Goal: Task Accomplishment & Management: Use online tool/utility

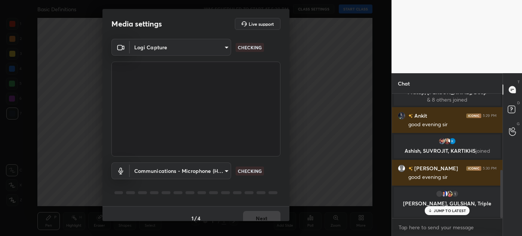
scroll to position [212, 0]
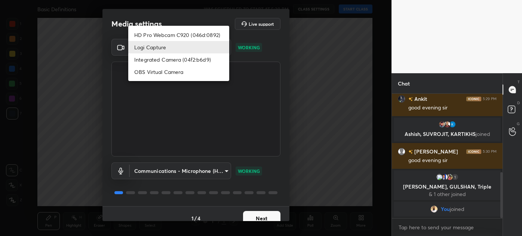
click at [175, 51] on body "1 2 3 4 5 6 7 C X Z C X Z E E Erase all H H Basic Definitions WAS SCHEDULED TO …" at bounding box center [261, 118] width 522 height 236
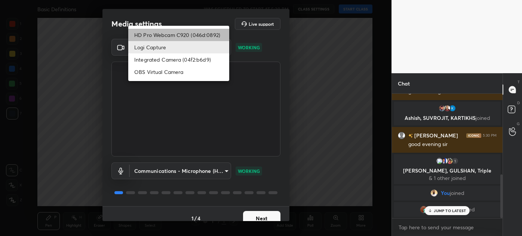
click at [185, 33] on li "HD Pro Webcam C920 (046d:0892)" at bounding box center [178, 35] width 101 height 12
type input "8aae292bd264e8f23df07134872443255bac35725bc490f4ead0b3da0b42236d"
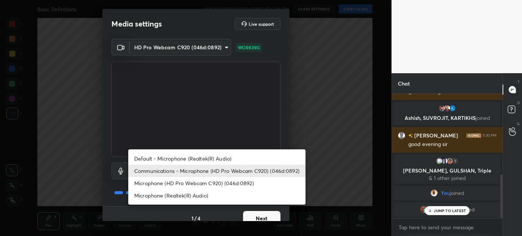
click at [179, 171] on body "1 2 3 4 5 6 7 C X Z C X Z E E Erase all H H Basic Definitions WAS SCHEDULED TO …" at bounding box center [261, 118] width 522 height 236
click at [179, 171] on li "Communications - Microphone (HD Pro Webcam C920) (046d:0892)" at bounding box center [216, 171] width 177 height 12
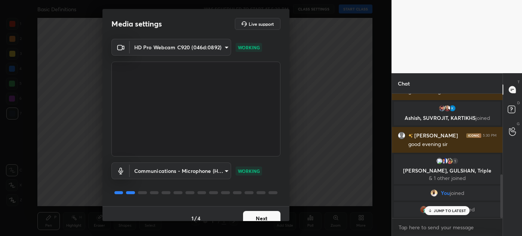
click at [263, 215] on button "Next" at bounding box center [261, 218] width 37 height 15
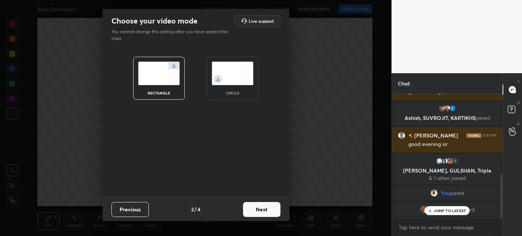
click at [263, 215] on button "Next" at bounding box center [261, 209] width 37 height 15
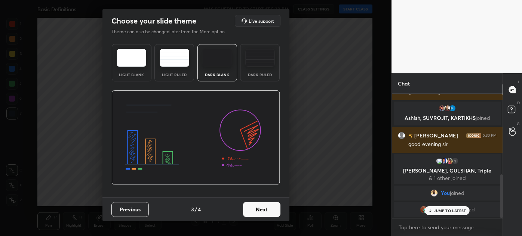
click at [266, 209] on button "Next" at bounding box center [261, 209] width 37 height 15
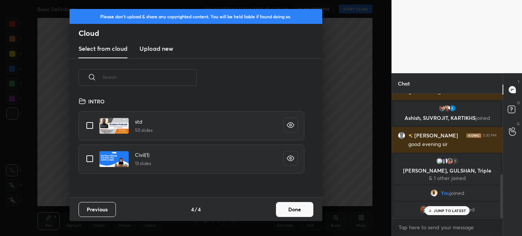
scroll to position [101, 240]
click at [158, 52] on h3 "Upload new" at bounding box center [156, 48] width 34 height 9
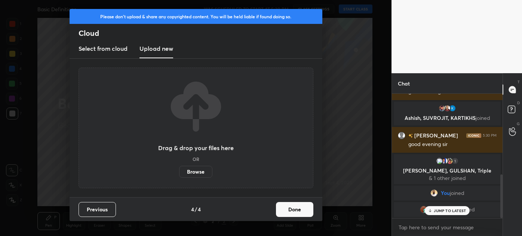
click at [193, 171] on label "Browse" at bounding box center [195, 172] width 33 height 12
click at [179, 171] on input "Browse" at bounding box center [179, 172] width 0 height 12
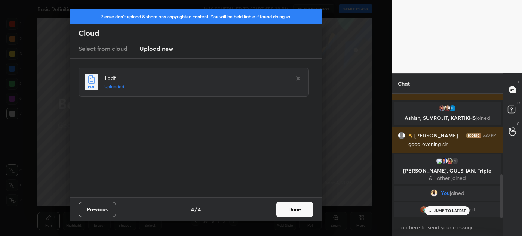
click at [301, 211] on button "Done" at bounding box center [294, 209] width 37 height 15
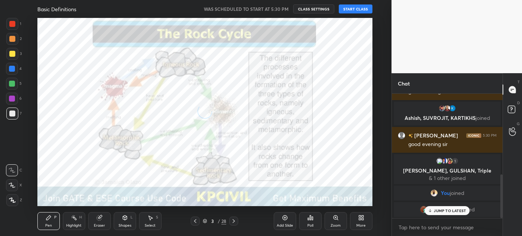
click at [352, 6] on button "START CLASS" at bounding box center [356, 8] width 34 height 9
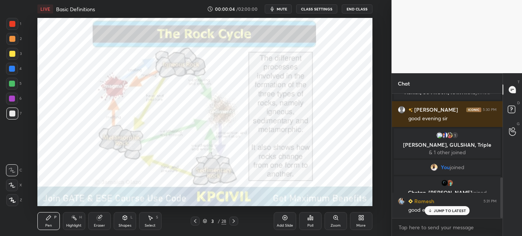
click at [195, 221] on icon at bounding box center [195, 221] width 6 height 6
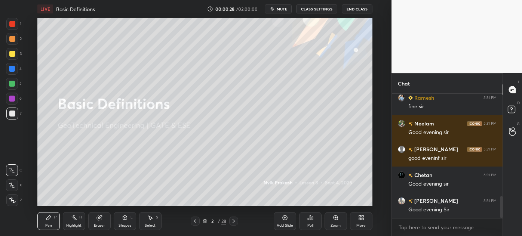
scroll to position [582, 0]
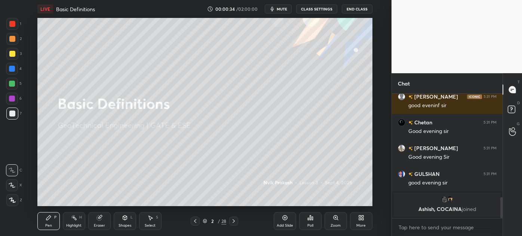
click at [7, 207] on div "1 2 3 4 5 6 7 C X Z C X Z E E Erase all H H LIVE Basic Definitions 00:00:34 / 0…" at bounding box center [192, 118] width 385 height 236
click at [10, 199] on icon at bounding box center [12, 200] width 6 height 4
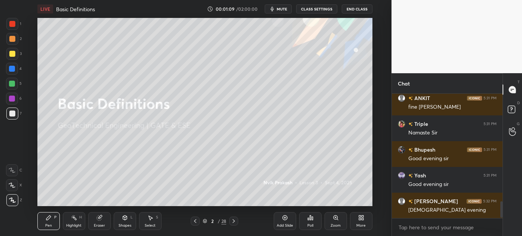
scroll to position [822, 0]
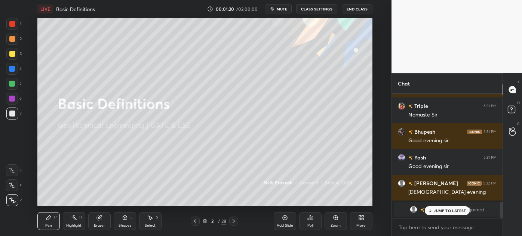
click at [456, 212] on p "JUMP TO LATEST" at bounding box center [450, 211] width 32 height 4
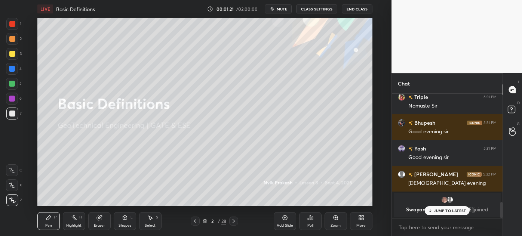
click at [206, 222] on icon at bounding box center [205, 221] width 4 height 4
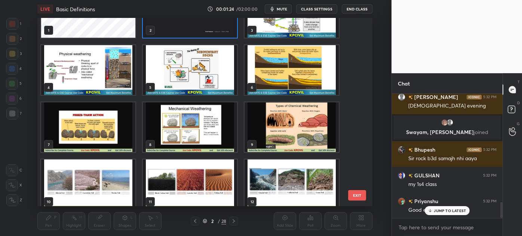
scroll to position [68, 0]
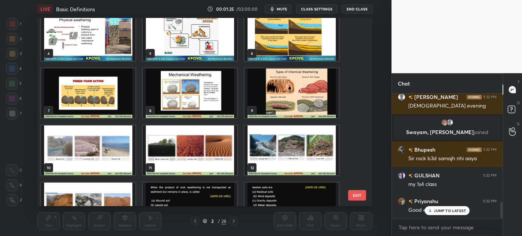
click at [106, 139] on img "grid" at bounding box center [88, 151] width 94 height 50
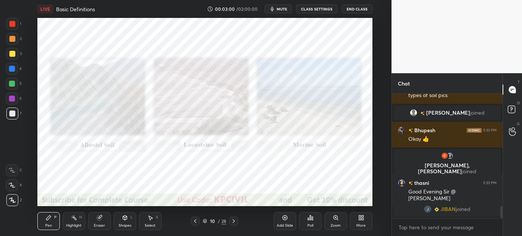
scroll to position [1171, 0]
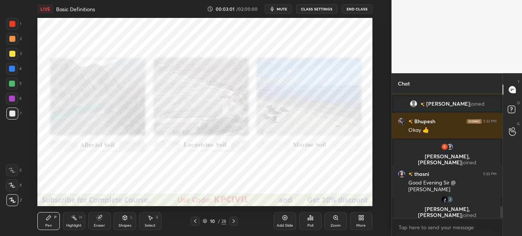
click at [129, 219] on div "Shapes L" at bounding box center [125, 221] width 22 height 18
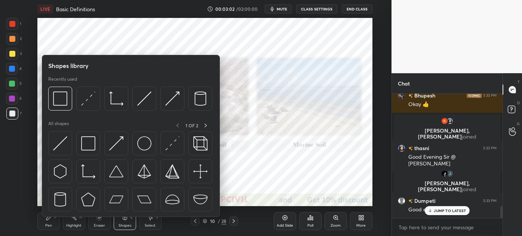
scroll to position [1167, 0]
click at [86, 143] on img at bounding box center [88, 143] width 14 height 14
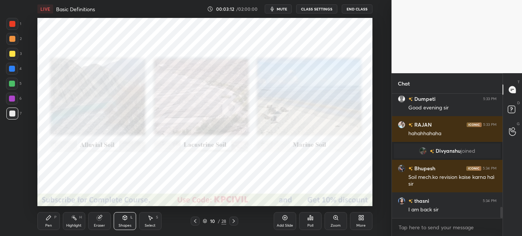
scroll to position [1274, 0]
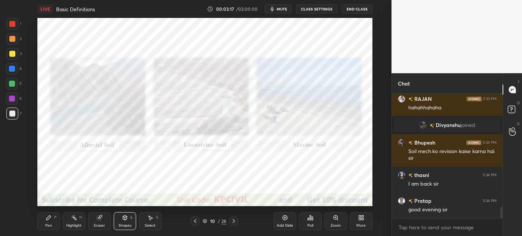
click at [328, 223] on div "Zoom" at bounding box center [335, 221] width 22 height 18
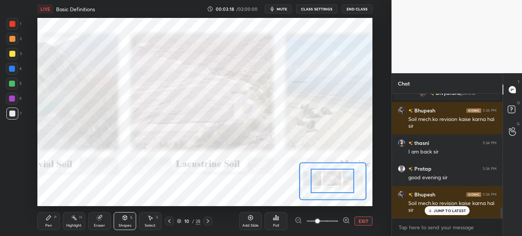
scroll to position [1331, 0]
drag, startPoint x: 348, startPoint y: 184, endPoint x: 332, endPoint y: 180, distance: 16.8
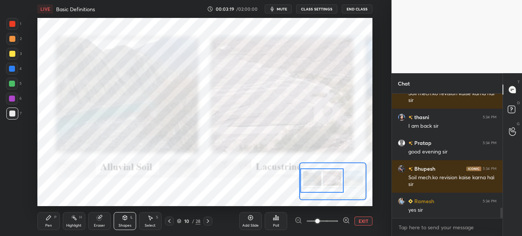
drag, startPoint x: 344, startPoint y: 178, endPoint x: 320, endPoint y: 178, distance: 23.9
click at [320, 178] on div at bounding box center [322, 181] width 44 height 24
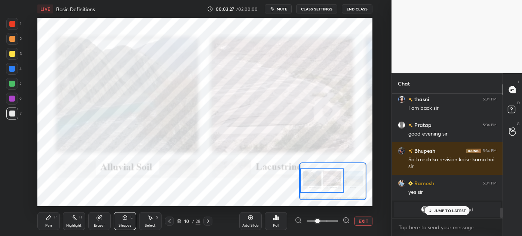
click at [326, 222] on span at bounding box center [322, 221] width 31 height 11
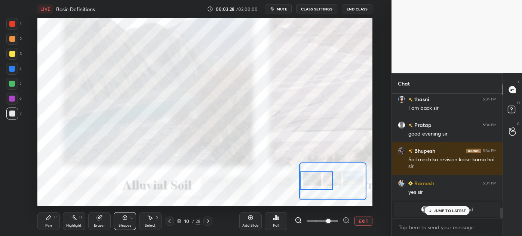
drag, startPoint x: 322, startPoint y: 176, endPoint x: 299, endPoint y: 176, distance: 22.8
click at [300, 176] on div at bounding box center [316, 181] width 33 height 18
click at [40, 222] on div "Pen P" at bounding box center [48, 221] width 22 height 18
click at [9, 24] on div at bounding box center [12, 24] width 6 height 6
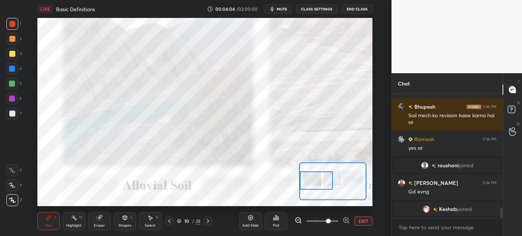
scroll to position [1377, 0]
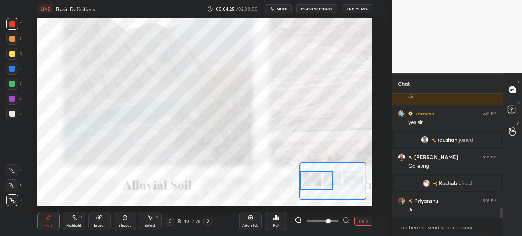
click at [313, 222] on span at bounding box center [322, 221] width 31 height 11
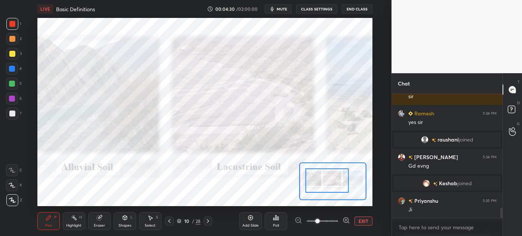
scroll to position [1395, 0]
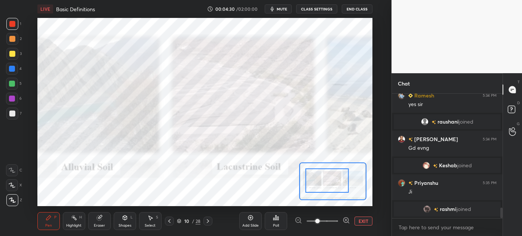
drag, startPoint x: 317, startPoint y: 178, endPoint x: 322, endPoint y: 178, distance: 5.2
click at [322, 178] on div at bounding box center [327, 181] width 44 height 24
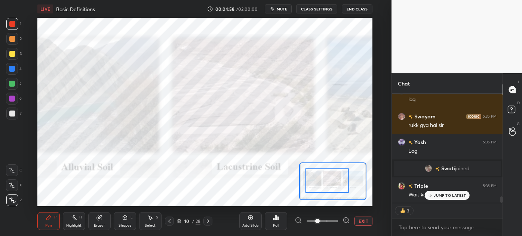
scroll to position [1743, 0]
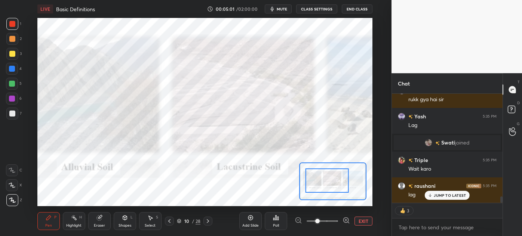
click at [320, 9] on button "CLASS SETTINGS" at bounding box center [316, 8] width 41 height 9
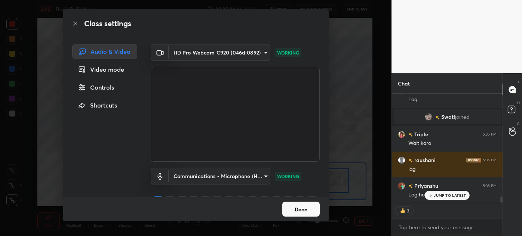
scroll to position [1794, 0]
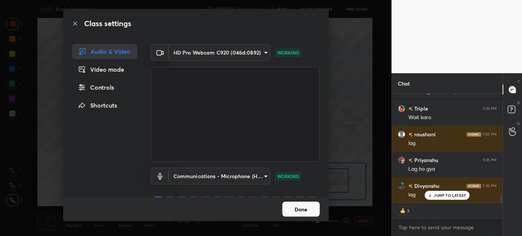
click at [300, 210] on button "Done" at bounding box center [300, 209] width 37 height 15
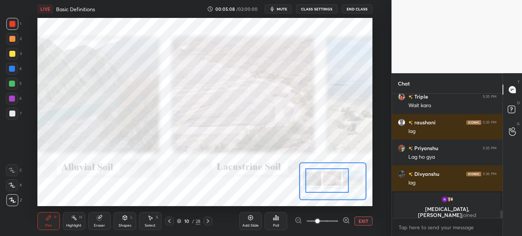
scroll to position [1719, 0]
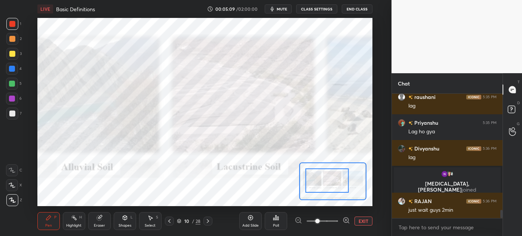
click at [325, 10] on button "CLASS SETTINGS" at bounding box center [316, 8] width 41 height 9
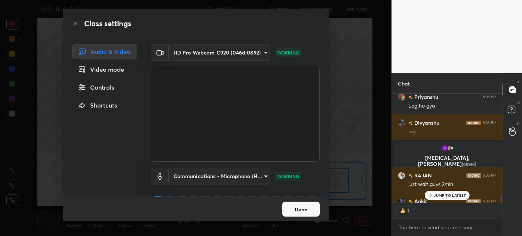
scroll to position [3, 2]
click at [240, 49] on body "1 2 3 4 5 6 7 C X Z C X Z E E Erase all H H LIVE Basic Definitions 00:05:13 / 0…" at bounding box center [261, 118] width 522 height 236
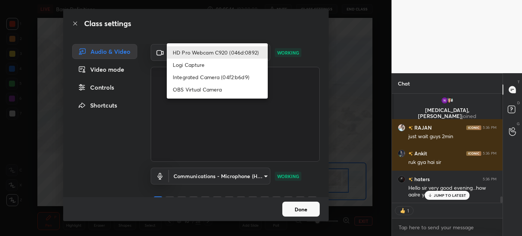
click at [235, 50] on li "HD Pro Webcam C920 (046d:0892)" at bounding box center [217, 52] width 101 height 12
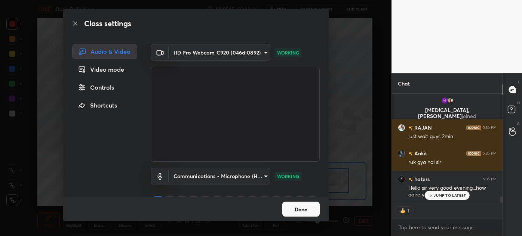
scroll to position [1819, 0]
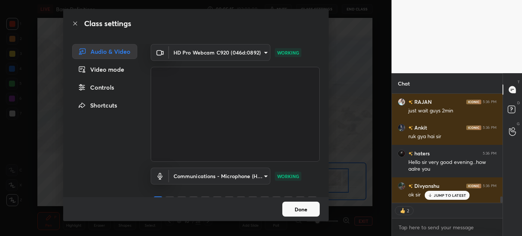
click at [231, 178] on body "1 2 3 4 5 6 7 C X Z C X Z E E Erase all H H LIVE Basic Definitions 00:05:15 / 0…" at bounding box center [261, 118] width 522 height 236
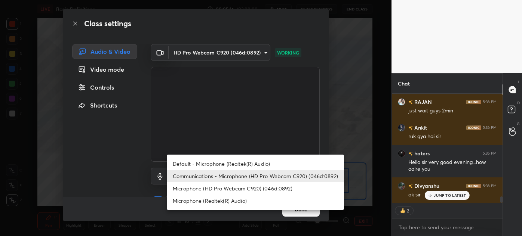
drag, startPoint x: 230, startPoint y: 177, endPoint x: 224, endPoint y: 172, distance: 7.7
click at [230, 176] on li "Communications - Microphone (HD Pro Webcam C920) (046d:0892)" at bounding box center [255, 176] width 177 height 12
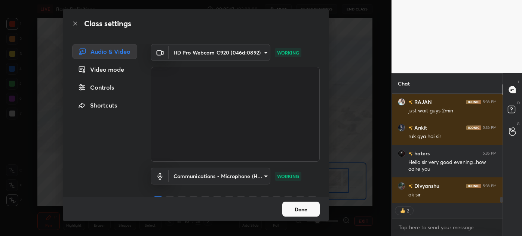
scroll to position [1845, 0]
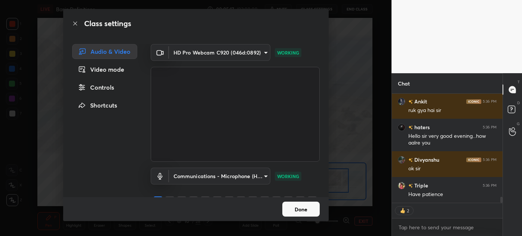
click at [108, 68] on div "Video mode" at bounding box center [104, 69] width 65 height 15
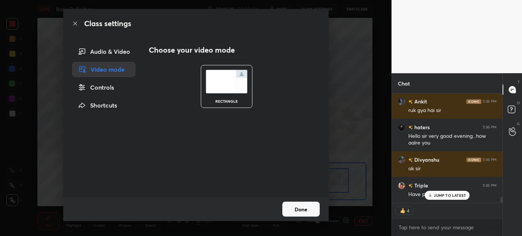
click at [296, 209] on button "Done" at bounding box center [300, 209] width 37 height 15
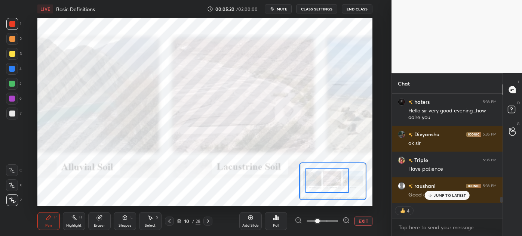
type textarea "x"
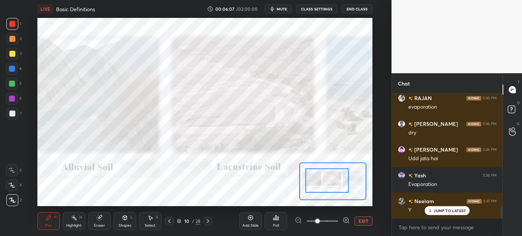
scroll to position [1291, 0]
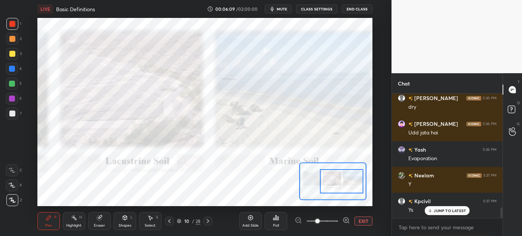
drag, startPoint x: 318, startPoint y: 184, endPoint x: 333, endPoint y: 185, distance: 15.0
click at [333, 185] on div at bounding box center [342, 181] width 44 height 24
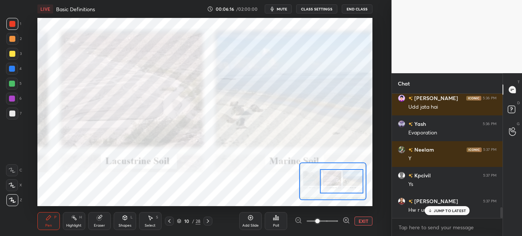
click at [439, 209] on p "JUMP TO LATEST" at bounding box center [450, 211] width 32 height 4
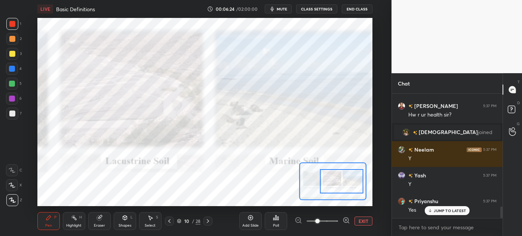
click at [410, 130] on img "grid" at bounding box center [405, 132] width 7 height 7
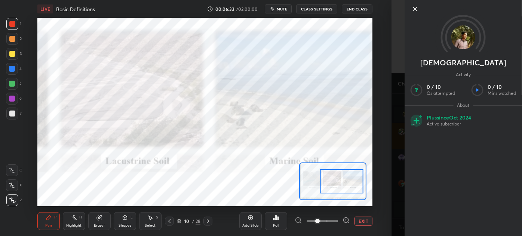
scroll to position [1253, 0]
click at [413, 11] on icon at bounding box center [414, 8] width 9 height 9
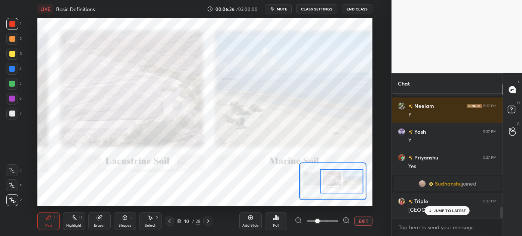
click at [438, 213] on div "JUMP TO LATEST" at bounding box center [447, 210] width 45 height 9
click at [170, 221] on icon at bounding box center [169, 221] width 6 height 6
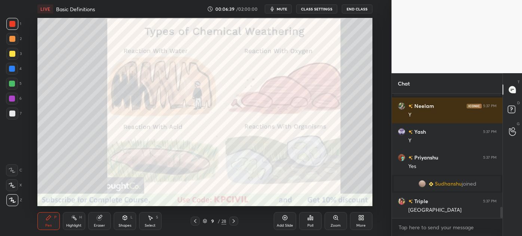
click at [235, 221] on icon at bounding box center [234, 221] width 6 height 6
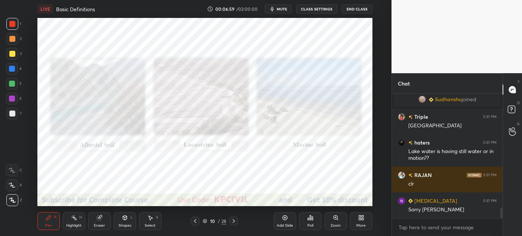
scroll to position [1355, 0]
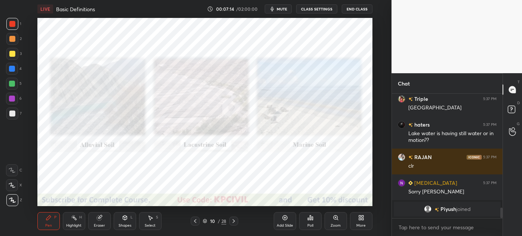
click at [235, 221] on icon at bounding box center [234, 221] width 6 height 6
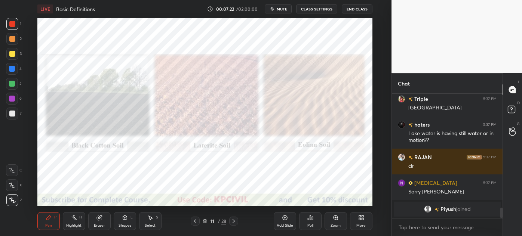
click at [123, 217] on icon at bounding box center [125, 218] width 4 height 4
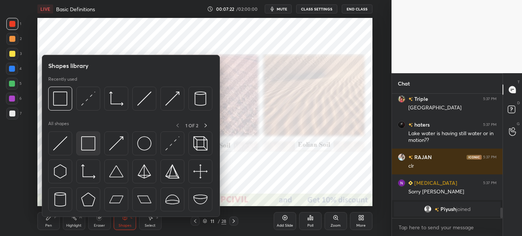
click at [86, 142] on img at bounding box center [88, 143] width 14 height 14
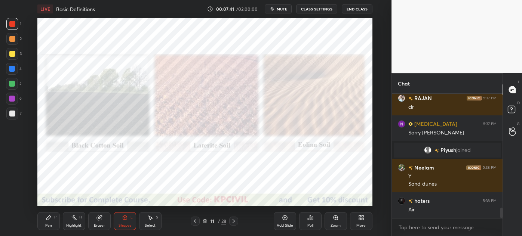
scroll to position [1391, 0]
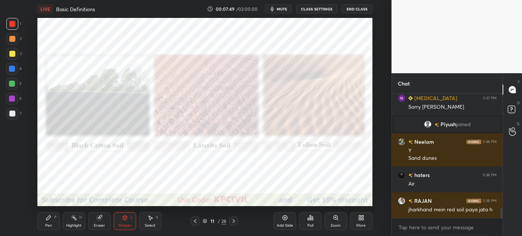
click at [234, 221] on icon at bounding box center [234, 221] width 2 height 4
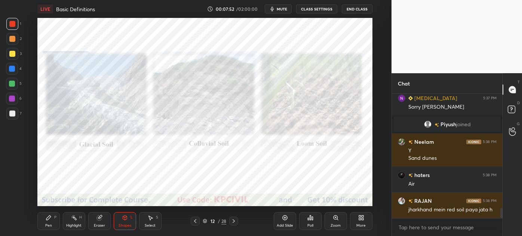
click at [334, 220] on icon at bounding box center [336, 218] width 6 height 6
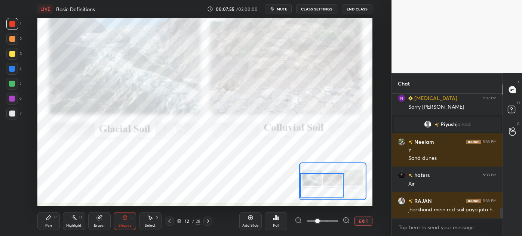
click at [280, 174] on div "Setting up your live class Poll for secs No correct answer Start poll" at bounding box center [204, 112] width 335 height 188
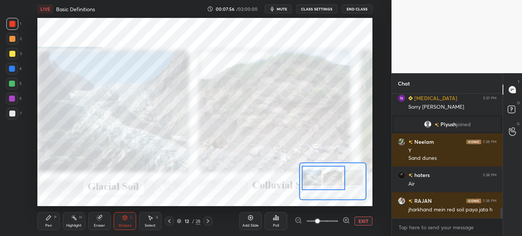
drag, startPoint x: 315, startPoint y: 185, endPoint x: 316, endPoint y: 177, distance: 7.6
click at [316, 177] on div at bounding box center [324, 178] width 44 height 24
click at [320, 221] on span at bounding box center [317, 221] width 4 height 4
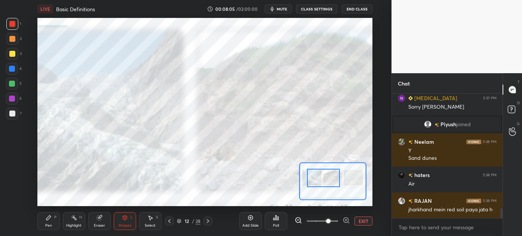
scroll to position [1417, 0]
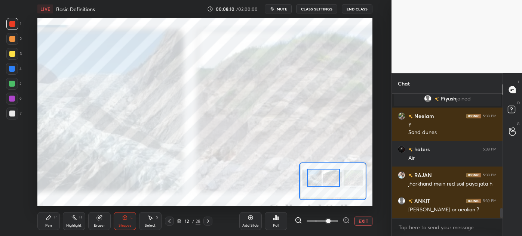
click at [171, 219] on icon at bounding box center [169, 221] width 6 height 6
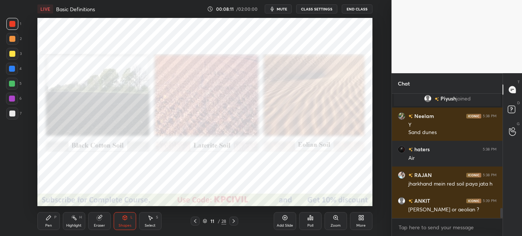
click at [235, 222] on icon at bounding box center [234, 221] width 6 height 6
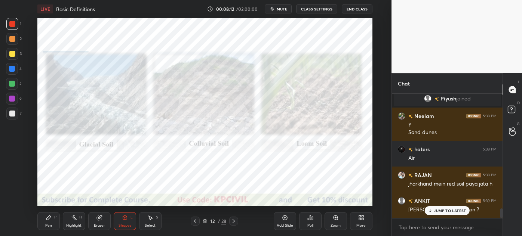
scroll to position [1443, 0]
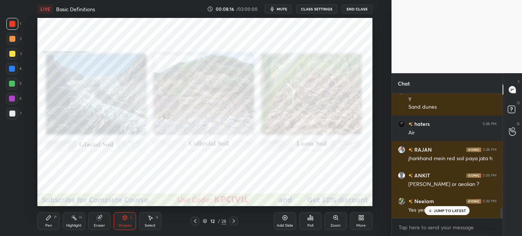
click at [336, 221] on icon at bounding box center [336, 218] width 6 height 6
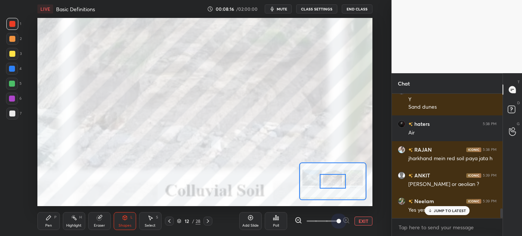
click at [336, 221] on span at bounding box center [322, 221] width 31 height 11
click at [321, 222] on span at bounding box center [322, 221] width 31 height 11
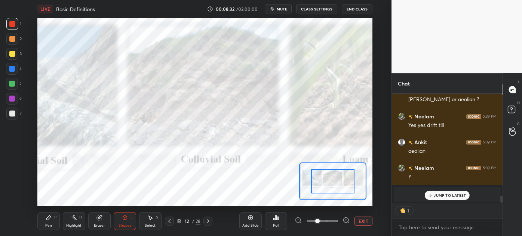
scroll to position [1553, 0]
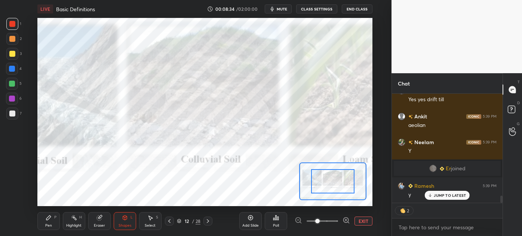
click at [168, 222] on icon at bounding box center [169, 221] width 6 height 6
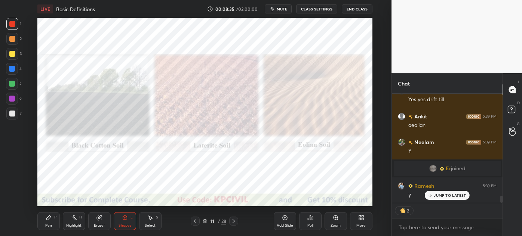
click at [234, 222] on icon at bounding box center [234, 221] width 6 height 6
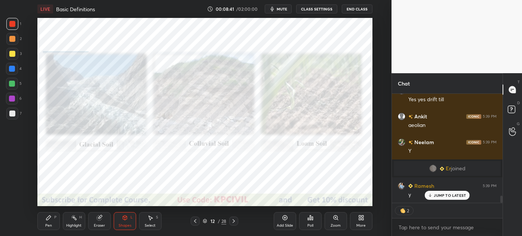
click at [455, 192] on div "JUMP TO LATEST" at bounding box center [447, 195] width 45 height 9
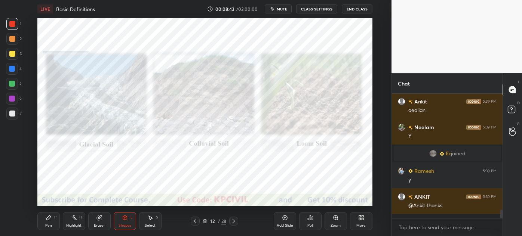
scroll to position [1564, 0]
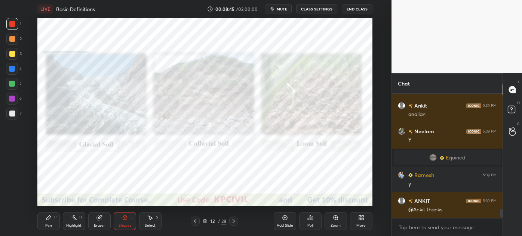
click at [234, 222] on icon at bounding box center [234, 221] width 6 height 6
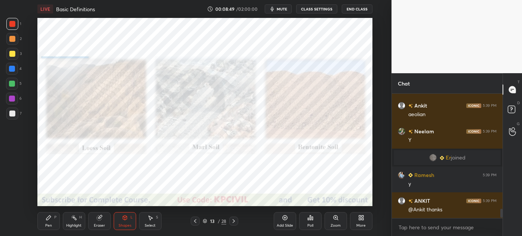
click at [339, 219] on div "Zoom" at bounding box center [335, 221] width 22 height 18
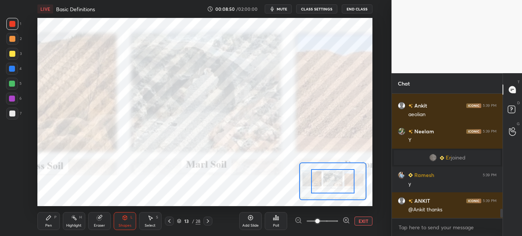
scroll to position [1590, 0]
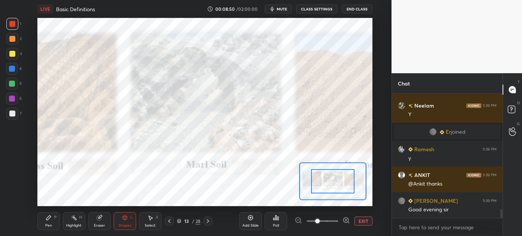
click at [339, 219] on div at bounding box center [322, 221] width 55 height 9
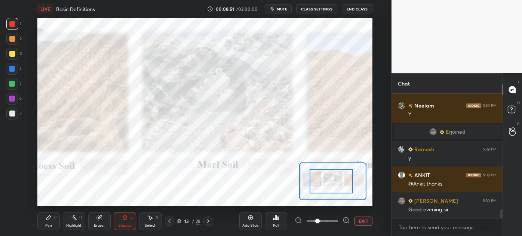
drag, startPoint x: 339, startPoint y: 173, endPoint x: 315, endPoint y: 174, distance: 23.9
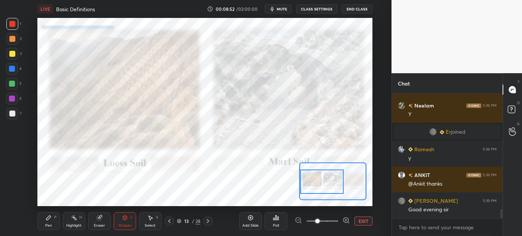
drag, startPoint x: 342, startPoint y: 182, endPoint x: 310, endPoint y: 182, distance: 31.8
click at [310, 182] on div at bounding box center [322, 182] width 44 height 24
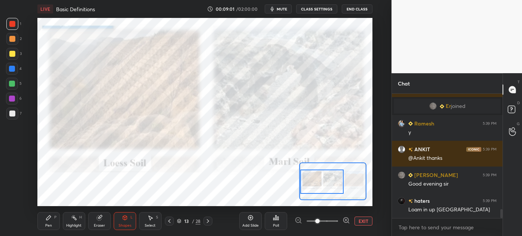
click at [311, 166] on div "Setting up your live class Poll for secs No correct answer Start poll" at bounding box center [204, 112] width 335 height 188
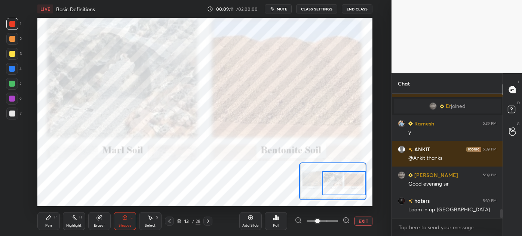
drag, startPoint x: 315, startPoint y: 180, endPoint x: 352, endPoint y: 182, distance: 37.0
click at [352, 182] on div at bounding box center [344, 183] width 44 height 24
click at [208, 222] on icon at bounding box center [208, 221] width 6 height 6
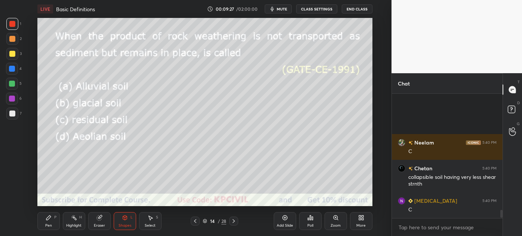
scroll to position [1803, 0]
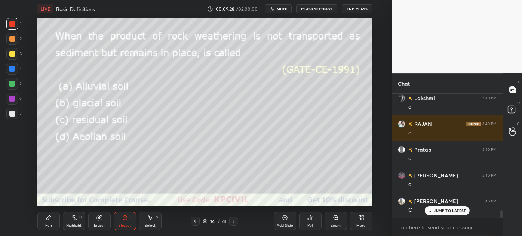
click at [13, 52] on div at bounding box center [12, 54] width 6 height 6
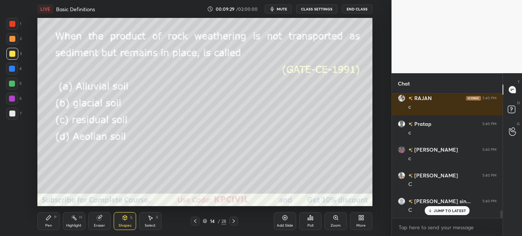
click at [10, 67] on div at bounding box center [12, 69] width 6 height 6
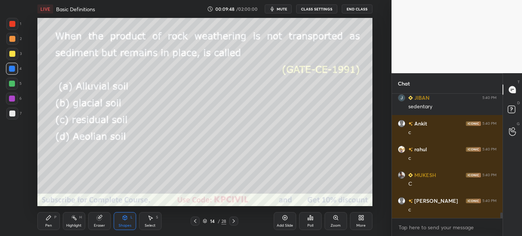
scroll to position [2, 2]
click at [233, 218] on icon at bounding box center [234, 221] width 6 height 6
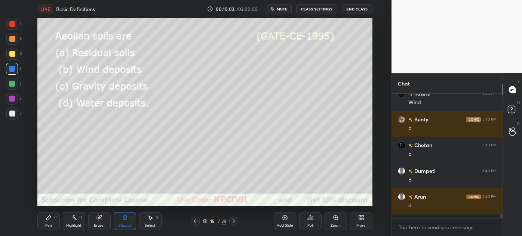
scroll to position [122, 108]
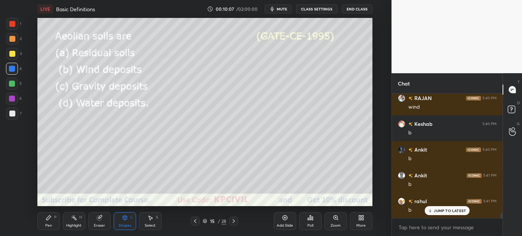
click at [233, 219] on icon at bounding box center [234, 221] width 6 height 6
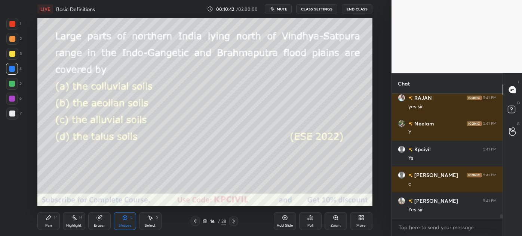
click at [233, 222] on icon at bounding box center [234, 221] width 2 height 4
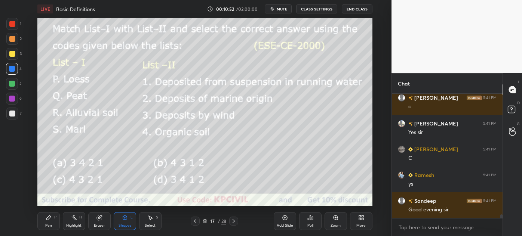
click at [49, 222] on div "Pen P" at bounding box center [48, 221] width 22 height 18
click at [10, 114] on div at bounding box center [12, 114] width 6 height 6
click at [10, 57] on div at bounding box center [12, 54] width 12 height 12
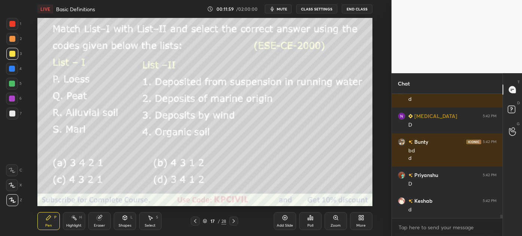
scroll to position [4364, 0]
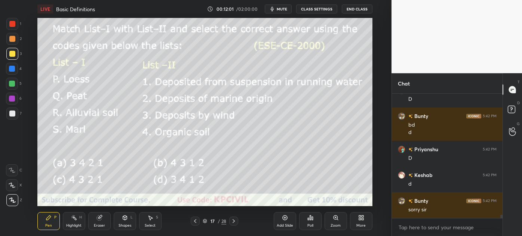
click at [235, 224] on icon at bounding box center [234, 221] width 6 height 6
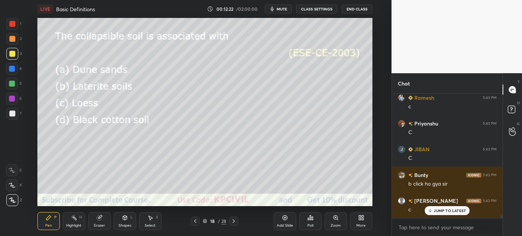
scroll to position [5034, 0]
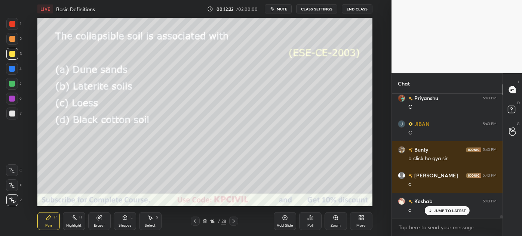
click at [231, 218] on icon at bounding box center [234, 221] width 6 height 6
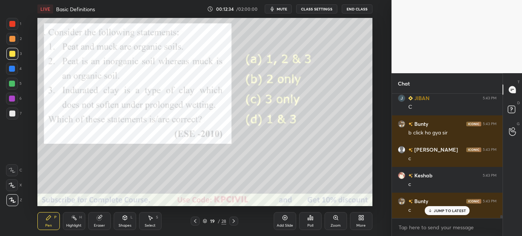
scroll to position [5086, 0]
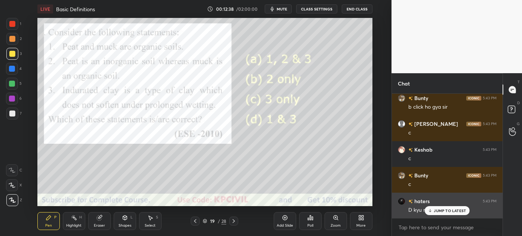
click at [443, 212] on p "JUMP TO LATEST" at bounding box center [450, 211] width 32 height 4
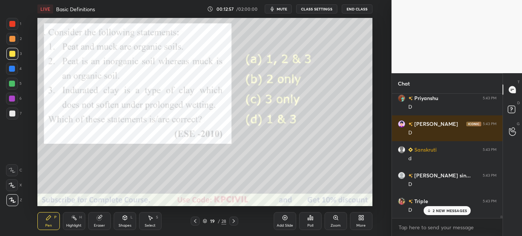
scroll to position [5524, 0]
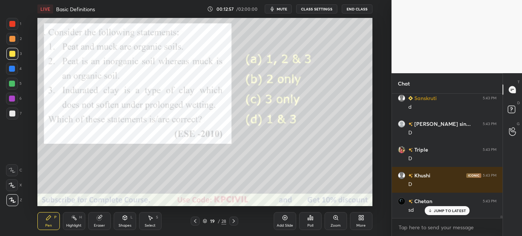
click at [10, 22] on div at bounding box center [12, 24] width 6 height 6
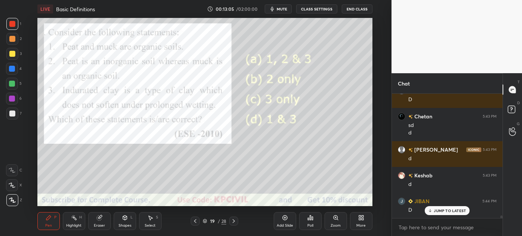
scroll to position [5635, 0]
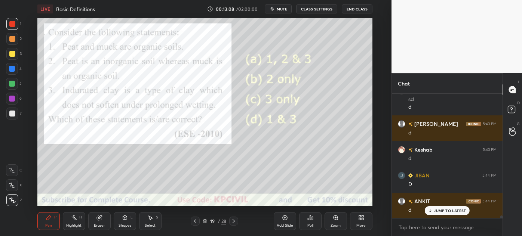
click at [9, 118] on div at bounding box center [12, 114] width 12 height 12
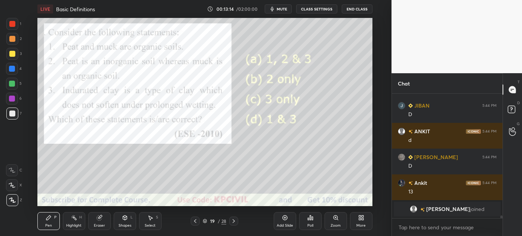
scroll to position [5248, 0]
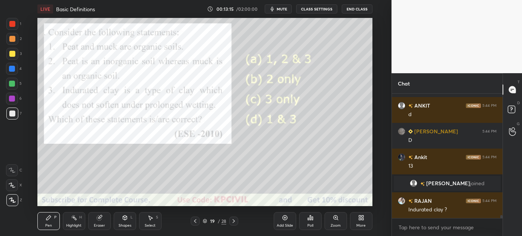
click at [9, 63] on div at bounding box center [12, 69] width 12 height 12
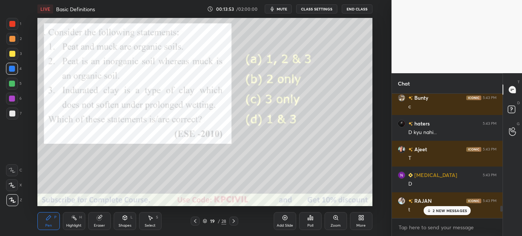
scroll to position [4942, 0]
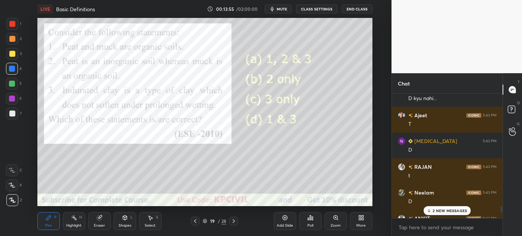
click at [440, 210] on p "2 NEW MESSAGES" at bounding box center [449, 211] width 34 height 4
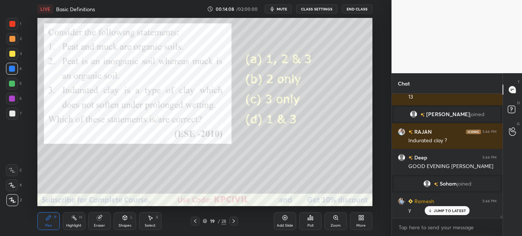
scroll to position [5570, 0]
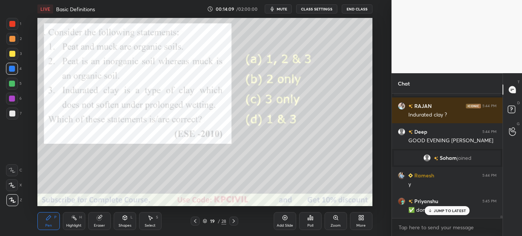
click at [452, 211] on p "JUMP TO LATEST" at bounding box center [450, 211] width 32 height 4
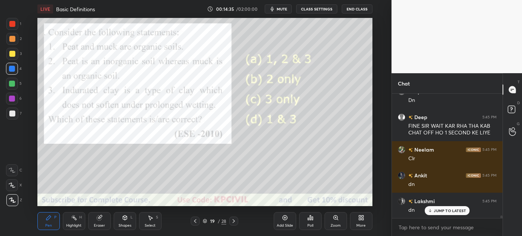
scroll to position [6074, 0]
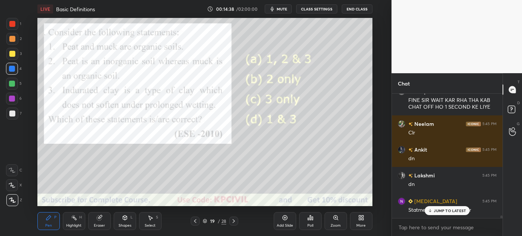
click at [459, 212] on p "JUMP TO LATEST" at bounding box center [450, 211] width 32 height 4
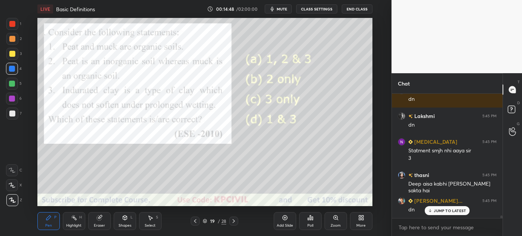
scroll to position [6158, 0]
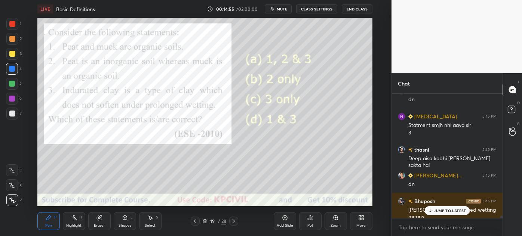
click at [430, 213] on icon at bounding box center [430, 211] width 5 height 4
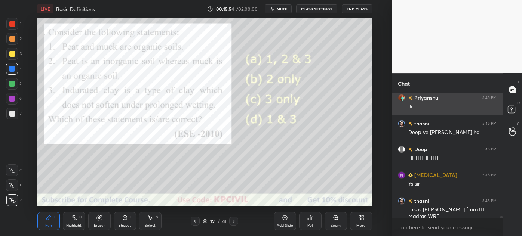
scroll to position [6379, 0]
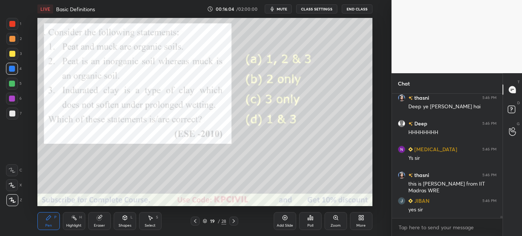
click at [195, 222] on icon at bounding box center [195, 221] width 6 height 6
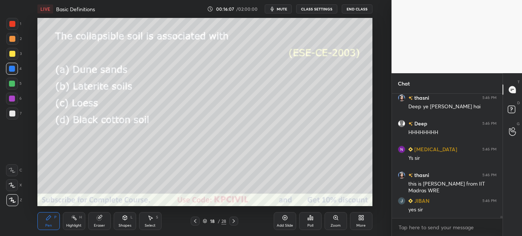
scroll to position [6405, 0]
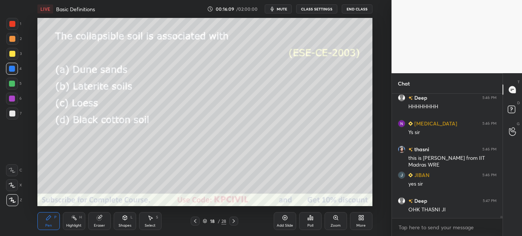
click at [8, 42] on div at bounding box center [12, 39] width 12 height 12
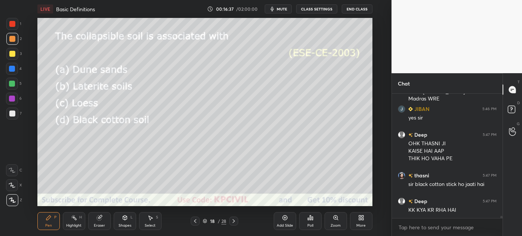
scroll to position [6497, 0]
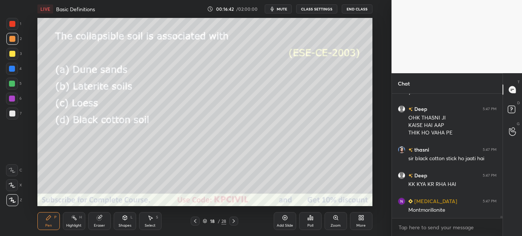
click at [100, 222] on div "Eraser" at bounding box center [99, 221] width 22 height 18
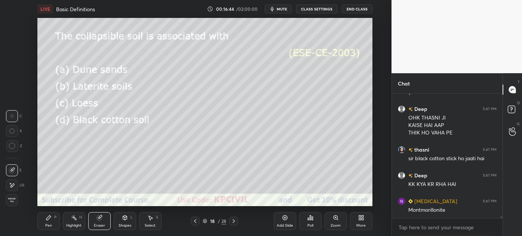
click at [48, 227] on div "Pen" at bounding box center [48, 226] width 7 height 4
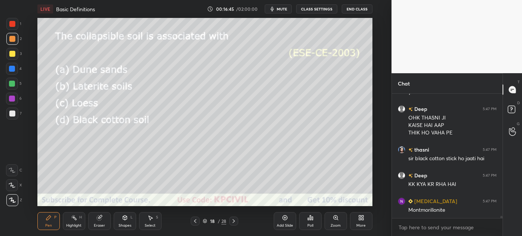
click at [101, 225] on div "Eraser" at bounding box center [99, 226] width 11 height 4
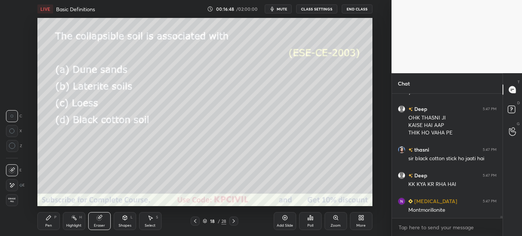
click at [49, 226] on div "Pen" at bounding box center [48, 226] width 7 height 4
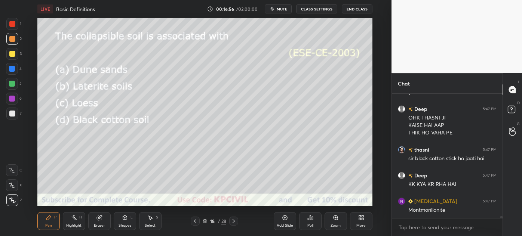
scroll to position [6523, 0]
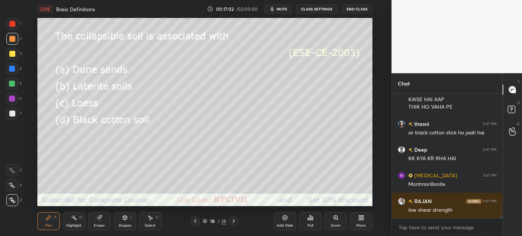
click at [10, 115] on div at bounding box center [12, 114] width 6 height 6
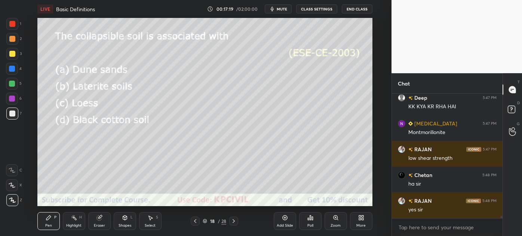
scroll to position [6607, 0]
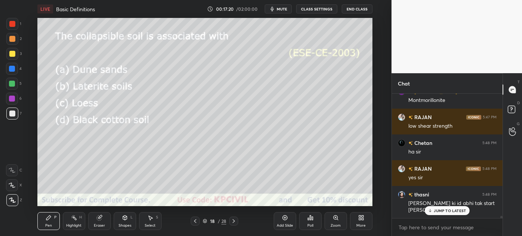
click at [443, 212] on p "JUMP TO LATEST" at bounding box center [450, 211] width 32 height 4
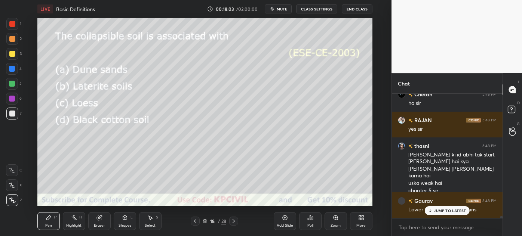
scroll to position [6688, 0]
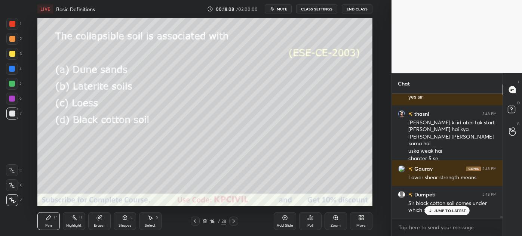
click at [445, 210] on p "JUMP TO LATEST" at bounding box center [450, 211] width 32 height 4
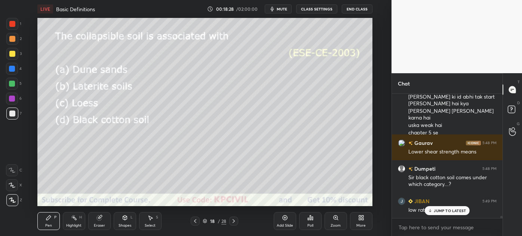
click at [445, 210] on p "JUMP TO LATEST" at bounding box center [450, 211] width 32 height 4
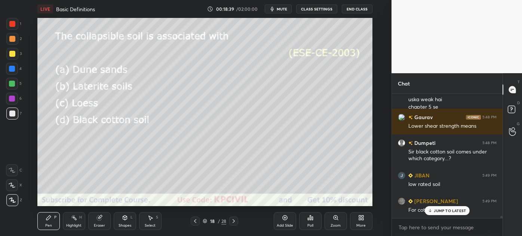
click at [437, 212] on p "JUMP TO LATEST" at bounding box center [450, 211] width 32 height 4
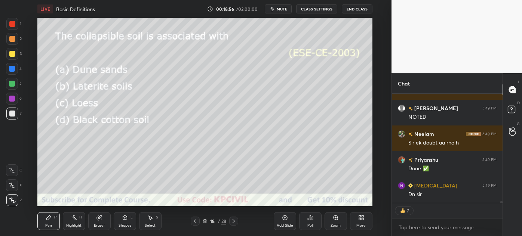
scroll to position [6909, 0]
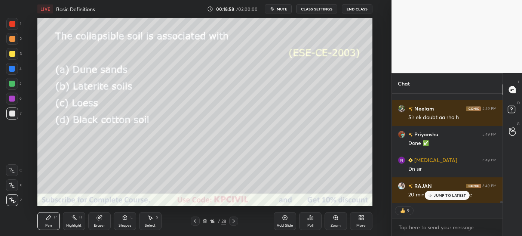
click at [444, 195] on p "JUMP TO LATEST" at bounding box center [450, 195] width 32 height 4
click at [234, 218] on icon at bounding box center [234, 221] width 6 height 6
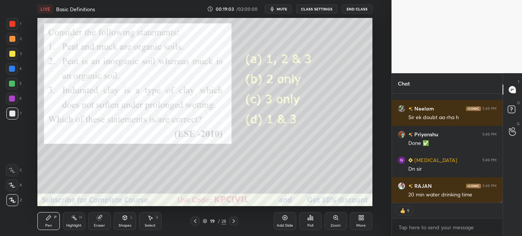
click at [234, 218] on icon at bounding box center [234, 221] width 6 height 6
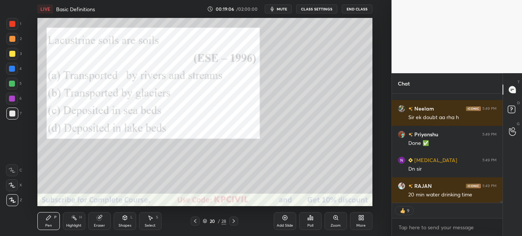
scroll to position [6935, 0]
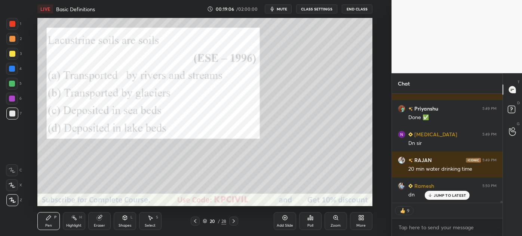
click at [123, 224] on div "Shapes" at bounding box center [124, 226] width 13 height 4
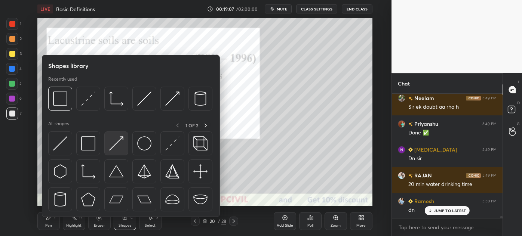
scroll to position [6920, 0]
click at [80, 143] on div at bounding box center [88, 144] width 24 height 24
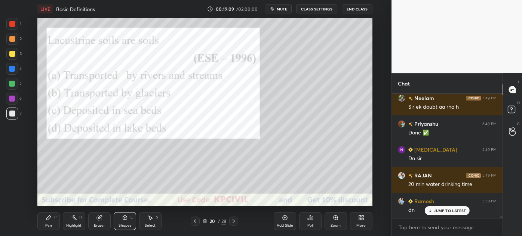
scroll to position [6946, 0]
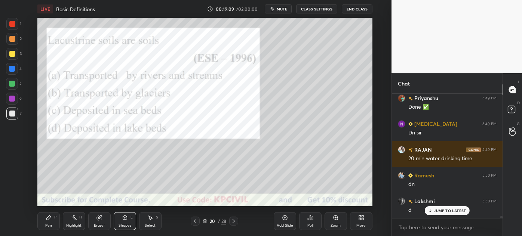
click at [13, 21] on div at bounding box center [12, 24] width 6 height 6
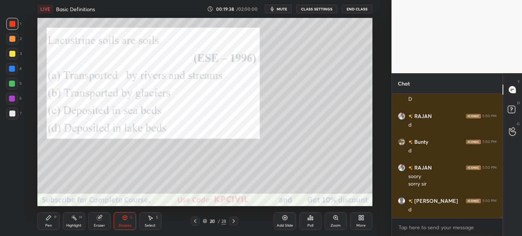
scroll to position [7663, 0]
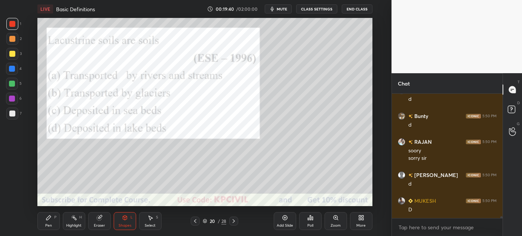
click at [194, 222] on icon at bounding box center [195, 221] width 6 height 6
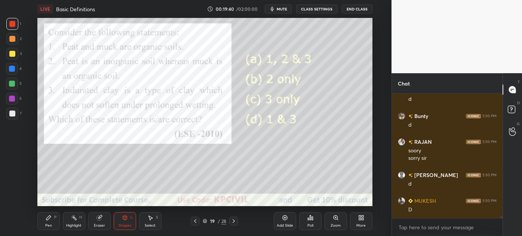
click at [194, 222] on icon at bounding box center [195, 221] width 6 height 6
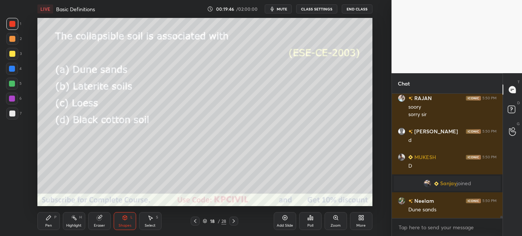
scroll to position [6852, 0]
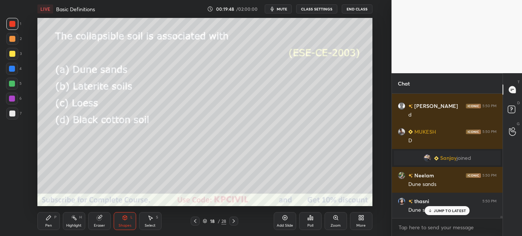
click at [44, 227] on div "Pen P" at bounding box center [48, 221] width 22 height 18
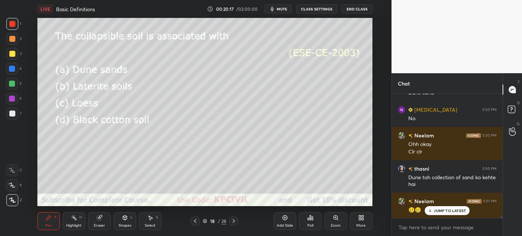
scroll to position [6995, 0]
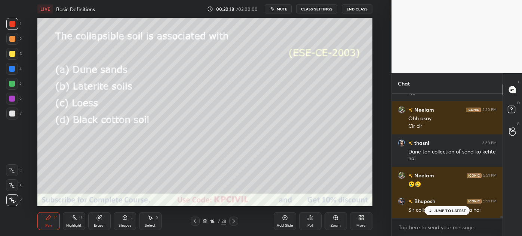
click at [438, 209] on p "JUMP TO LATEST" at bounding box center [450, 211] width 32 height 4
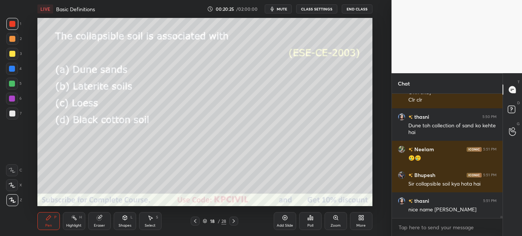
scroll to position [7047, 0]
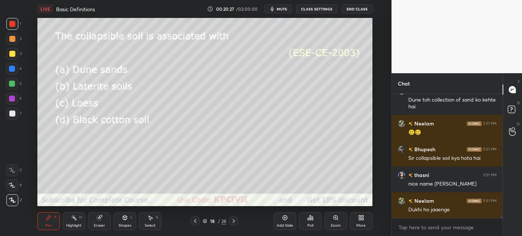
click at [235, 221] on icon at bounding box center [234, 221] width 6 height 6
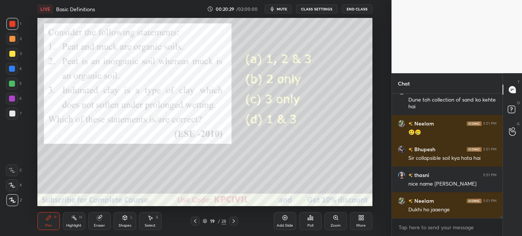
click at [235, 221] on icon at bounding box center [234, 221] width 6 height 6
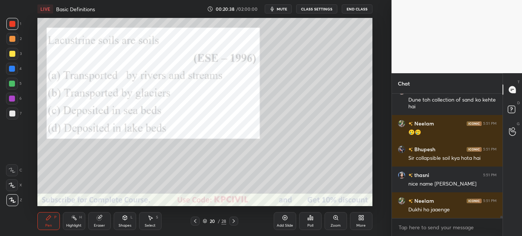
click at [234, 221] on icon at bounding box center [234, 221] width 2 height 4
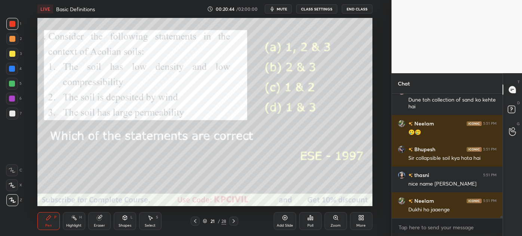
click at [130, 222] on div "Shapes L" at bounding box center [125, 221] width 22 height 18
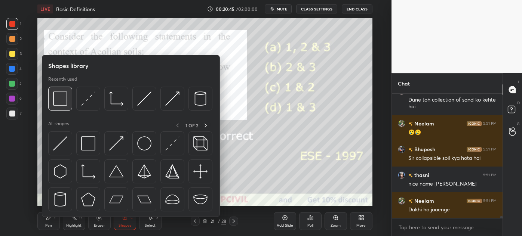
click at [55, 100] on img at bounding box center [60, 99] width 14 height 14
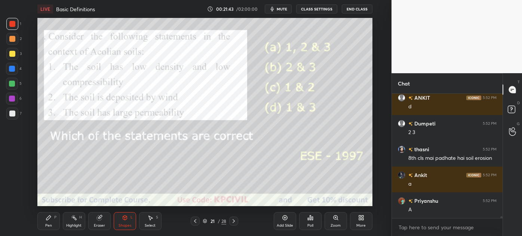
scroll to position [7924, 0]
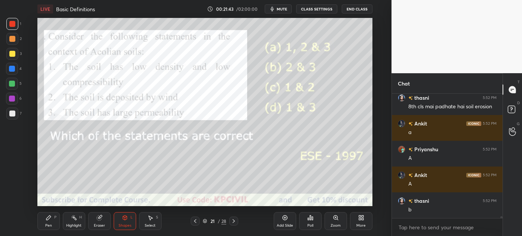
click at [355, 10] on button "End Class" at bounding box center [357, 8] width 31 height 9
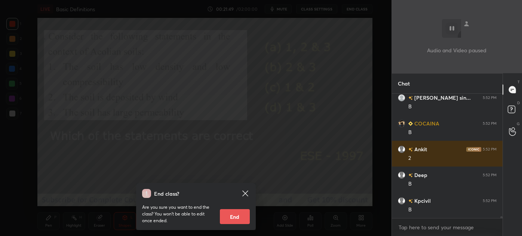
scroll to position [8156, 0]
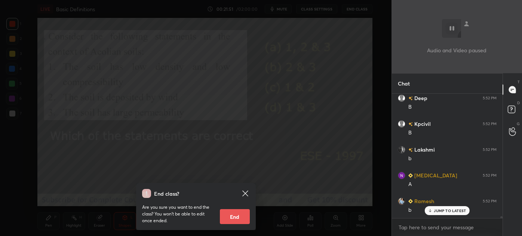
click at [298, 114] on div "End class? Are you sure you want to end the class? You won’t be able to edit on…" at bounding box center [195, 118] width 391 height 236
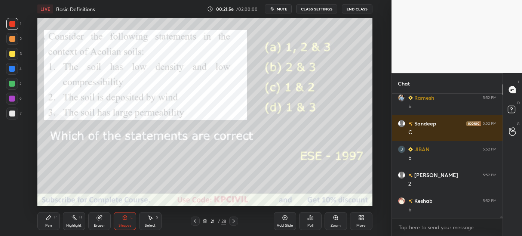
scroll to position [8311, 0]
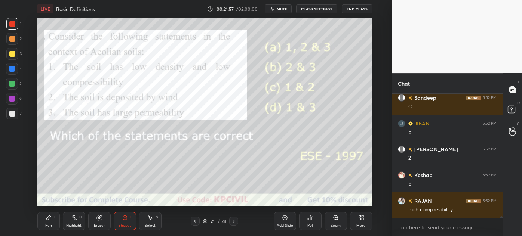
click at [93, 224] on div "Eraser" at bounding box center [99, 221] width 22 height 18
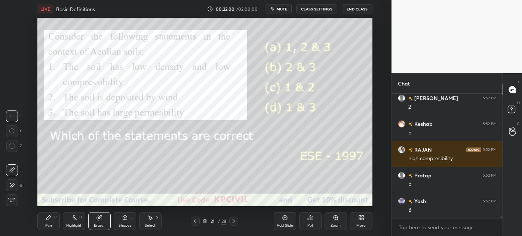
scroll to position [8388, 0]
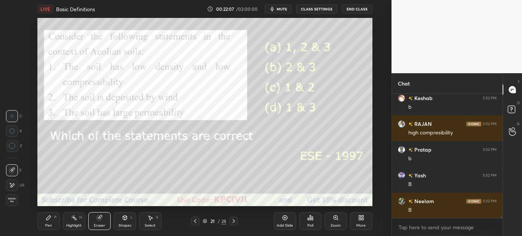
click at [49, 225] on div "Pen" at bounding box center [48, 226] width 7 height 4
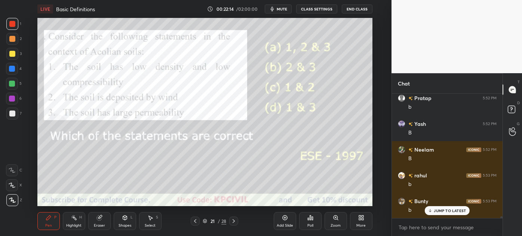
scroll to position [8466, 0]
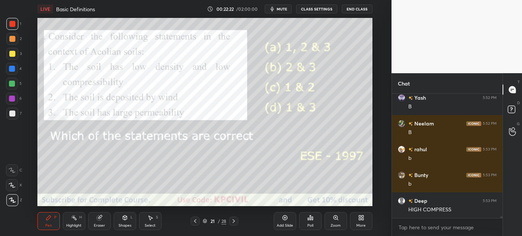
click at [10, 117] on div at bounding box center [12, 114] width 12 height 12
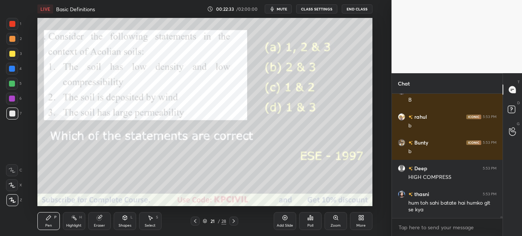
click at [234, 218] on icon at bounding box center [234, 221] width 6 height 6
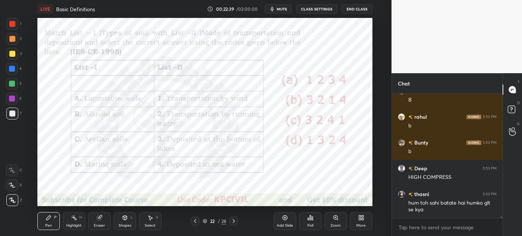
click at [11, 27] on div at bounding box center [12, 24] width 6 height 6
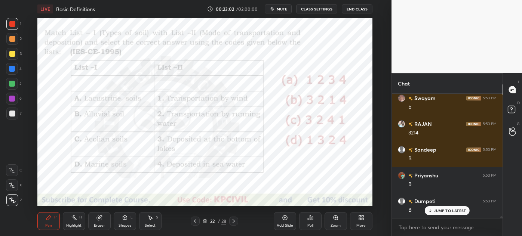
scroll to position [8988, 0]
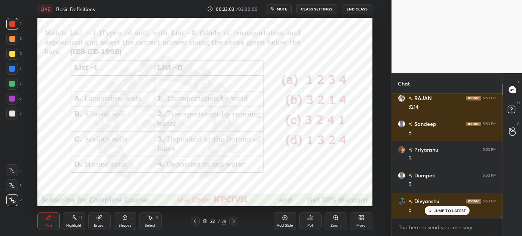
click at [8, 70] on div at bounding box center [12, 69] width 12 height 12
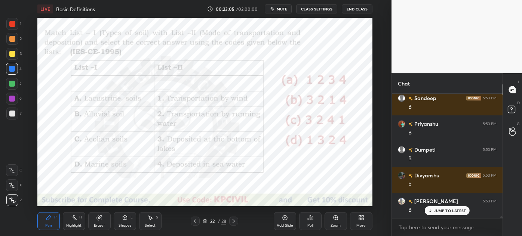
click at [129, 232] on div "Pen P Highlight H Eraser Shapes L Select S 22 / 28 Add Slide Poll Zoom More" at bounding box center [204, 221] width 335 height 30
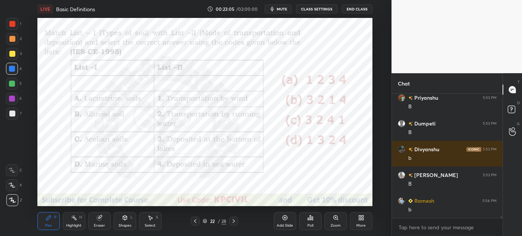
click at [122, 213] on div "Shapes L" at bounding box center [125, 221] width 22 height 18
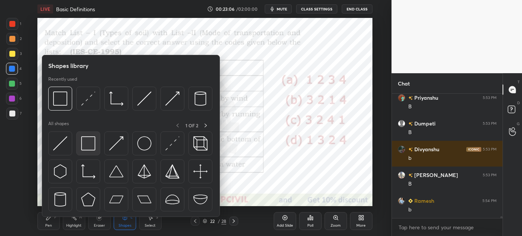
click at [87, 141] on img at bounding box center [88, 143] width 14 height 14
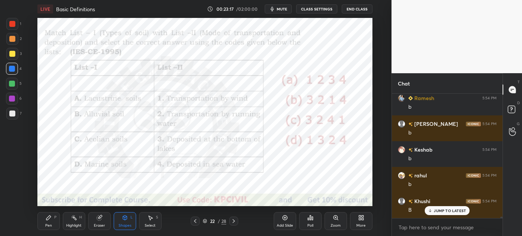
scroll to position [9169, 0]
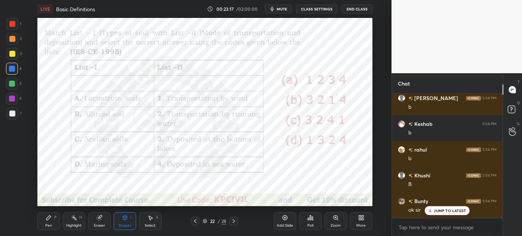
click at [231, 219] on icon at bounding box center [234, 221] width 6 height 6
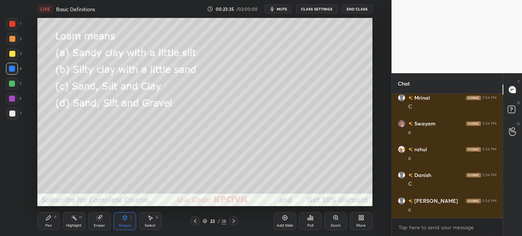
scroll to position [9736, 0]
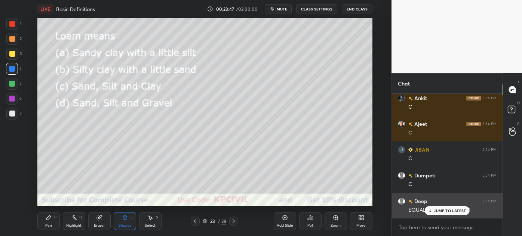
drag, startPoint x: 438, startPoint y: 214, endPoint x: 397, endPoint y: 210, distance: 41.3
click at [437, 213] on div "JUMP TO LATEST" at bounding box center [447, 210] width 45 height 9
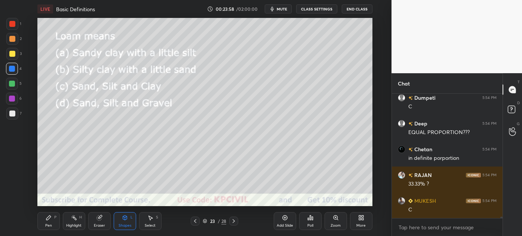
scroll to position [9943, 0]
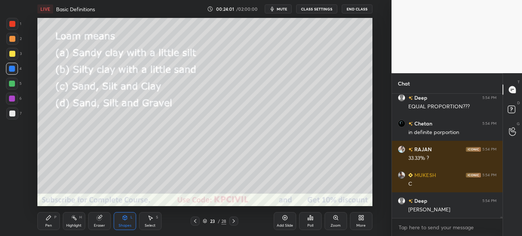
click at [233, 219] on icon at bounding box center [234, 221] width 2 height 4
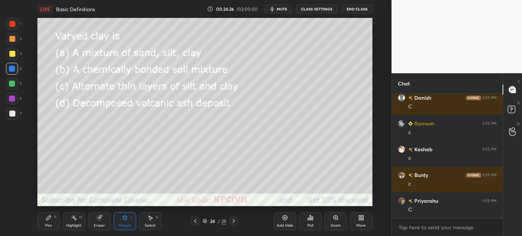
scroll to position [10336, 0]
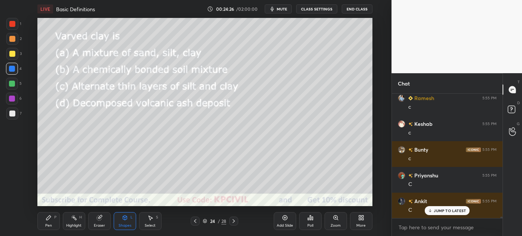
click at [45, 224] on div "Pen" at bounding box center [48, 226] width 7 height 4
click at [10, 55] on div at bounding box center [12, 54] width 6 height 6
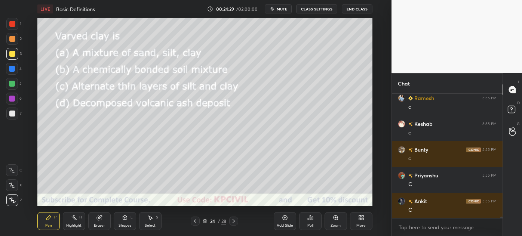
scroll to position [10362, 0]
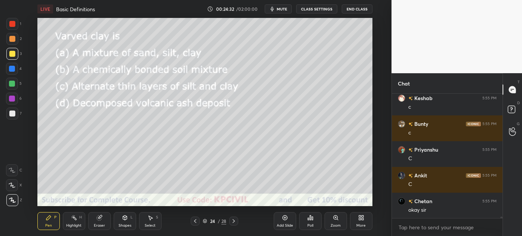
click at [9, 39] on div at bounding box center [12, 39] width 6 height 6
click at [9, 56] on div at bounding box center [12, 54] width 6 height 6
click at [11, 40] on div at bounding box center [12, 39] width 6 height 6
click at [233, 220] on icon at bounding box center [234, 221] width 6 height 6
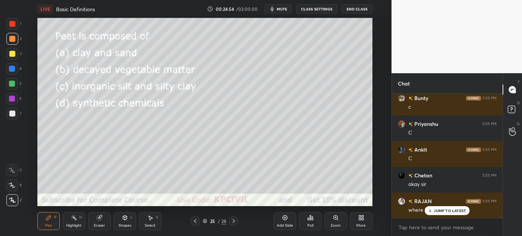
click at [442, 207] on div "JUMP TO LATEST" at bounding box center [447, 210] width 45 height 9
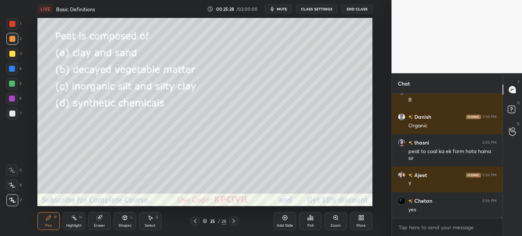
scroll to position [11091, 0]
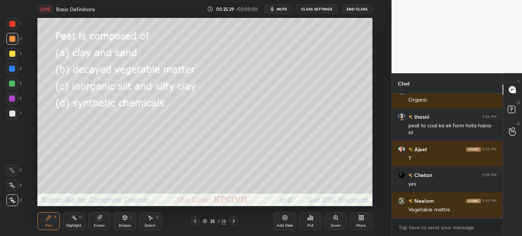
click at [230, 219] on div at bounding box center [233, 221] width 9 height 9
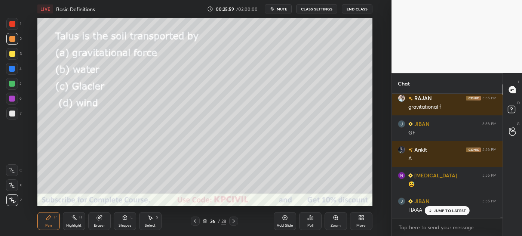
scroll to position [11787, 0]
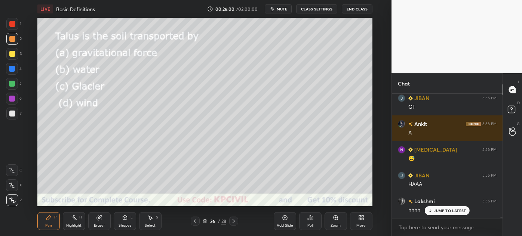
click at [232, 222] on icon at bounding box center [234, 221] width 6 height 6
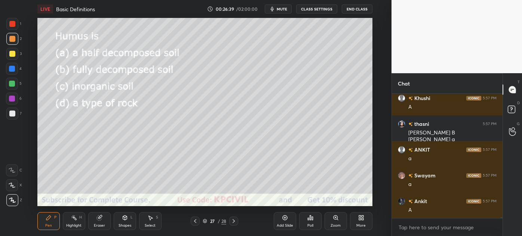
scroll to position [12458, 0]
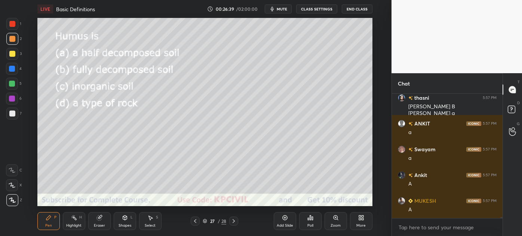
click at [203, 221] on icon at bounding box center [205, 220] width 4 height 2
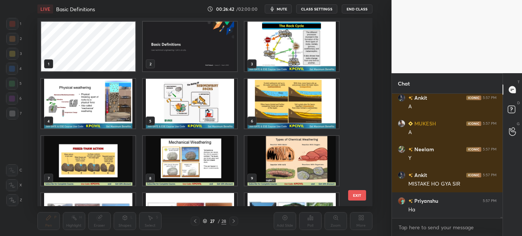
scroll to position [0, 0]
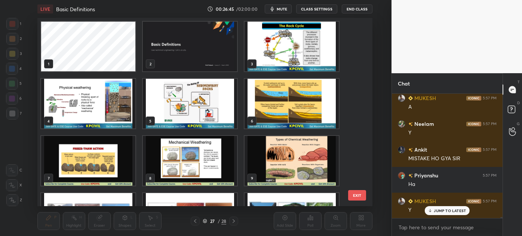
click at [262, 47] on img "grid" at bounding box center [291, 47] width 94 height 50
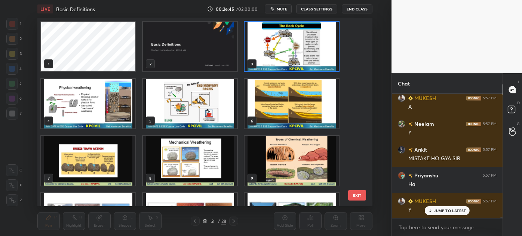
click at [262, 47] on img "grid" at bounding box center [291, 47] width 94 height 50
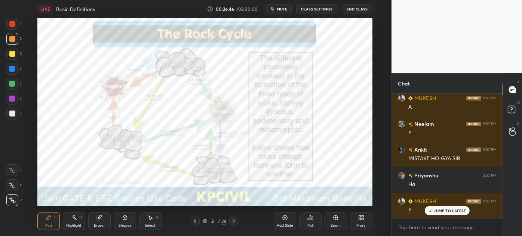
scroll to position [12612, 0]
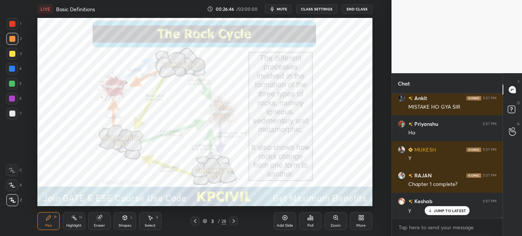
click at [286, 219] on icon at bounding box center [285, 218] width 6 height 6
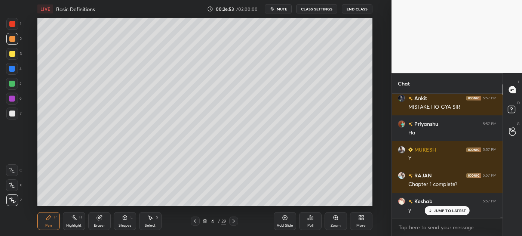
click at [11, 116] on div at bounding box center [12, 114] width 6 height 6
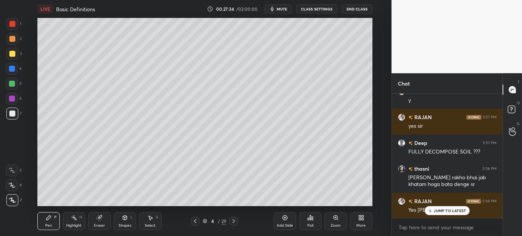
scroll to position [12748, 0]
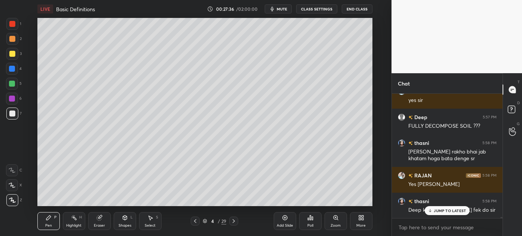
click at [11, 55] on div at bounding box center [12, 54] width 6 height 6
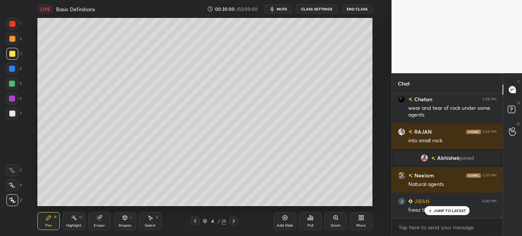
scroll to position [11237, 0]
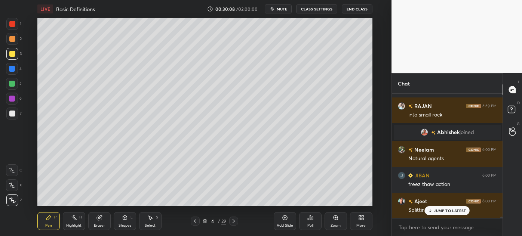
click at [440, 210] on p "JUMP TO LATEST" at bounding box center [450, 211] width 32 height 4
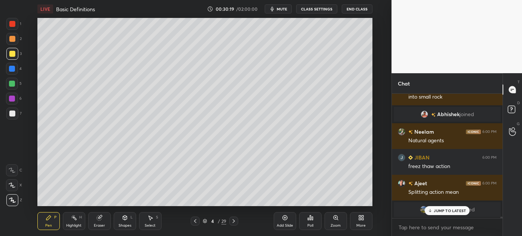
click at [441, 211] on p "JUMP TO LATEST" at bounding box center [450, 211] width 32 height 4
click at [287, 222] on div "Add Slide" at bounding box center [285, 221] width 22 height 18
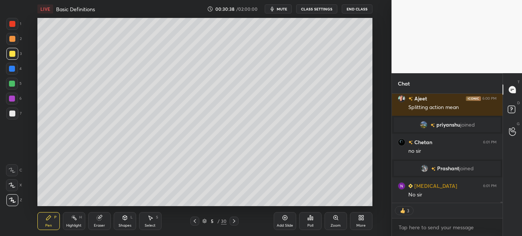
scroll to position [11330, 0]
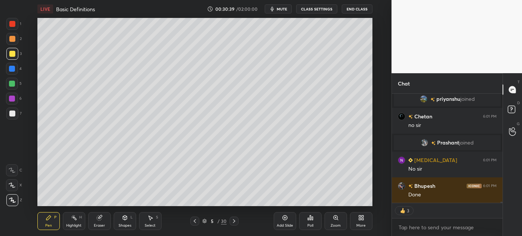
click at [11, 71] on div at bounding box center [12, 69] width 6 height 6
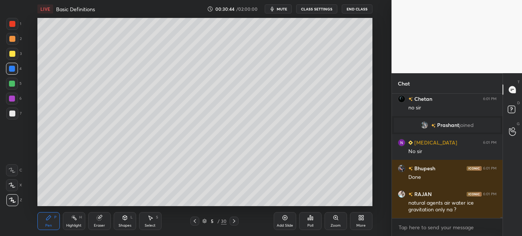
scroll to position [11347, 0]
click at [10, 115] on div at bounding box center [12, 114] width 6 height 6
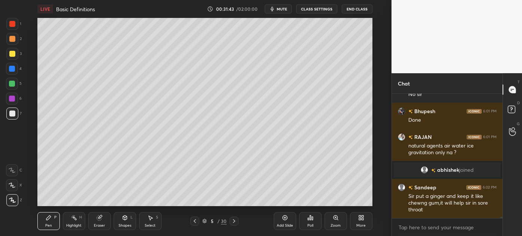
scroll to position [11373, 0]
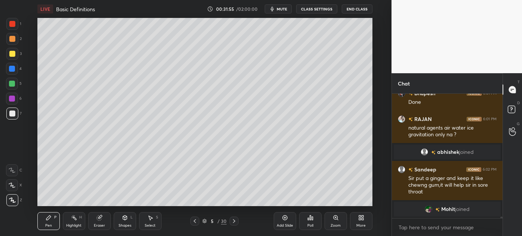
click at [10, 55] on div at bounding box center [12, 54] width 6 height 6
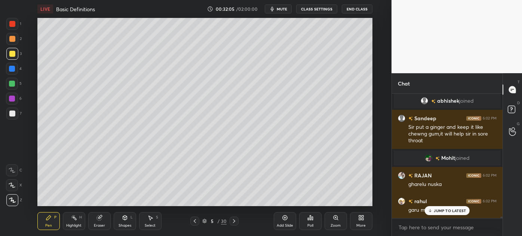
scroll to position [11436, 0]
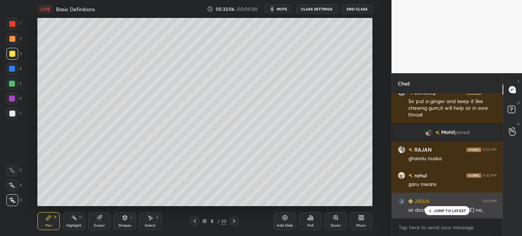
click at [438, 213] on p "JUMP TO LATEST" at bounding box center [450, 211] width 32 height 4
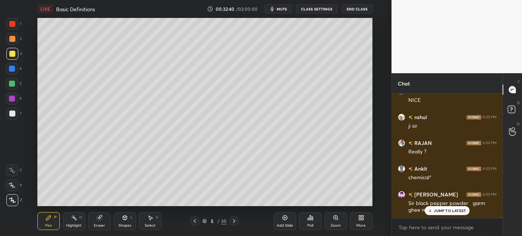
scroll to position [11707, 0]
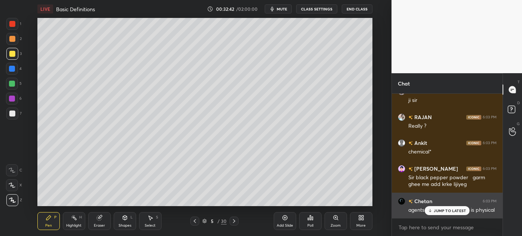
click at [441, 214] on div "JUMP TO LATEST" at bounding box center [447, 210] width 45 height 9
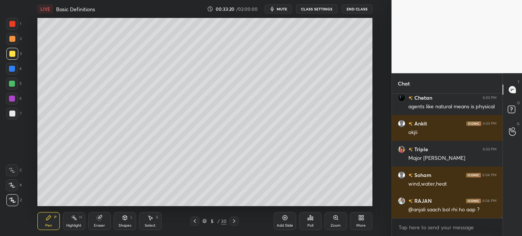
scroll to position [11837, 0]
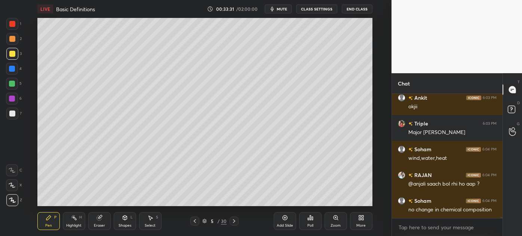
click at [95, 224] on div "Eraser" at bounding box center [99, 226] width 11 height 4
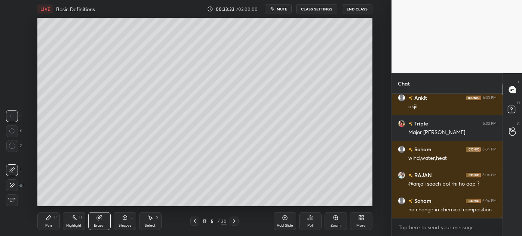
click at [50, 226] on div "Pen" at bounding box center [48, 226] width 7 height 4
click at [52, 225] on div "Pen" at bounding box center [48, 226] width 7 height 4
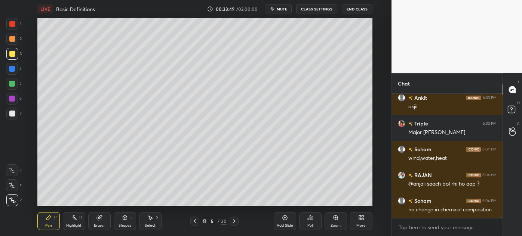
click at [11, 115] on div at bounding box center [12, 114] width 6 height 6
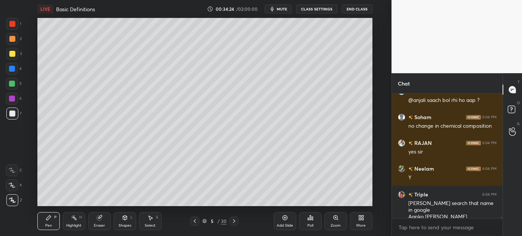
scroll to position [11947, 0]
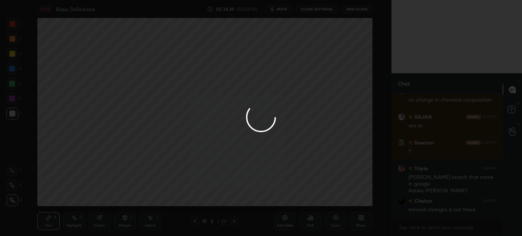
click at [158, 138] on div at bounding box center [261, 118] width 522 height 236
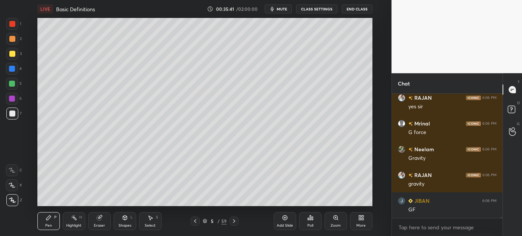
scroll to position [12111, 0]
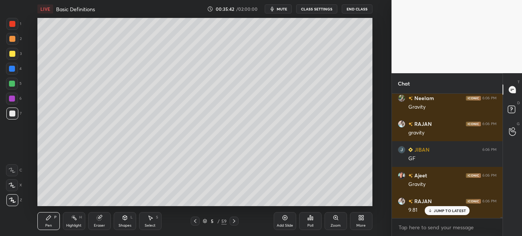
click at [11, 55] on div at bounding box center [12, 54] width 6 height 6
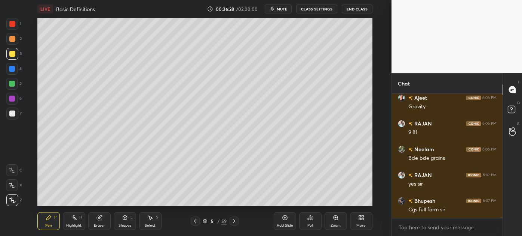
scroll to position [12215, 0]
click at [10, 113] on div at bounding box center [12, 114] width 6 height 6
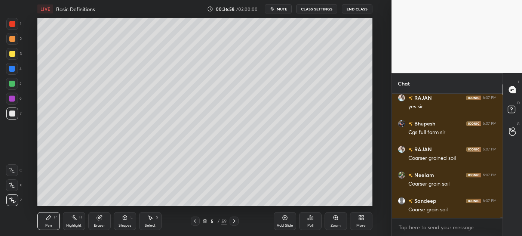
click at [71, 226] on div "Highlight" at bounding box center [73, 226] width 15 height 4
click at [285, 221] on icon at bounding box center [285, 218] width 6 height 6
click at [43, 224] on div "Pen P" at bounding box center [48, 221] width 22 height 18
click at [10, 55] on div at bounding box center [12, 54] width 6 height 6
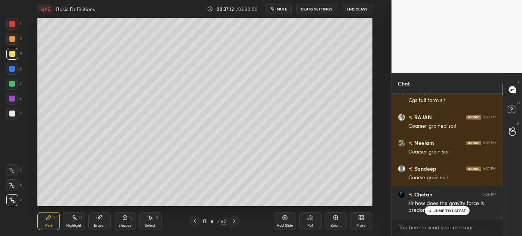
scroll to position [12331, 0]
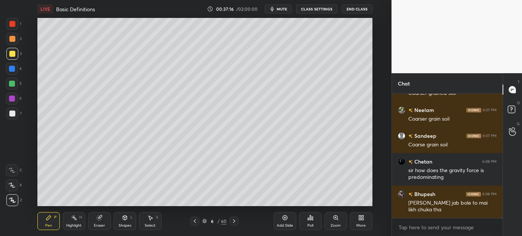
click at [11, 117] on div at bounding box center [12, 114] width 12 height 12
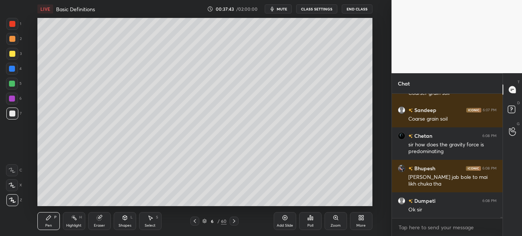
scroll to position [12383, 0]
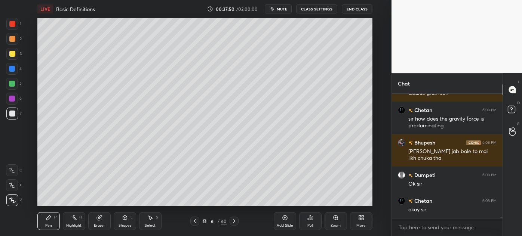
click at [10, 56] on div at bounding box center [12, 54] width 6 height 6
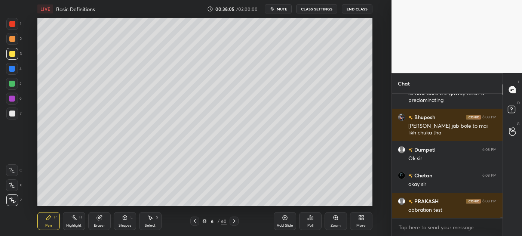
click at [10, 114] on div at bounding box center [12, 114] width 6 height 6
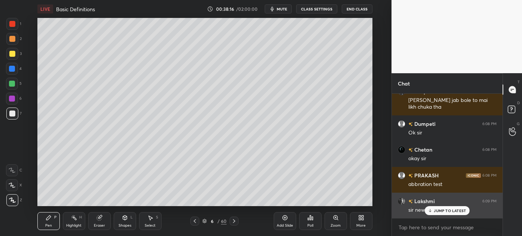
click at [434, 212] on p "JUMP TO LATEST" at bounding box center [450, 211] width 32 height 4
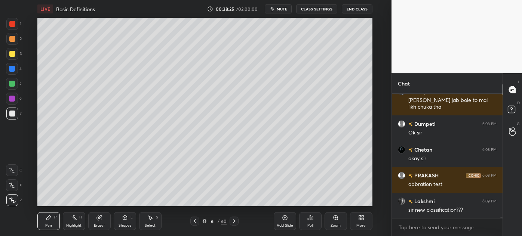
click at [194, 221] on icon at bounding box center [195, 221] width 6 height 6
click at [235, 222] on icon at bounding box center [234, 221] width 6 height 6
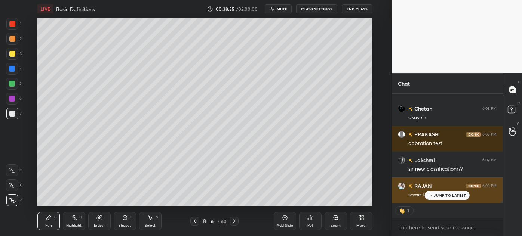
click at [434, 194] on p "JUMP TO LATEST" at bounding box center [450, 195] width 32 height 4
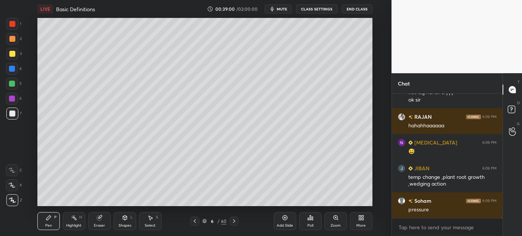
scroll to position [12629, 0]
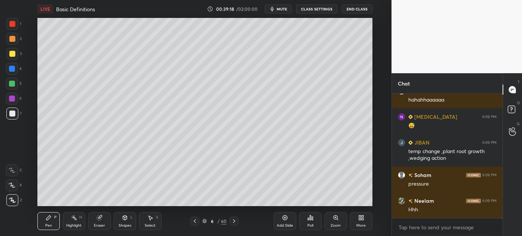
click at [231, 219] on icon at bounding box center [234, 221] width 6 height 6
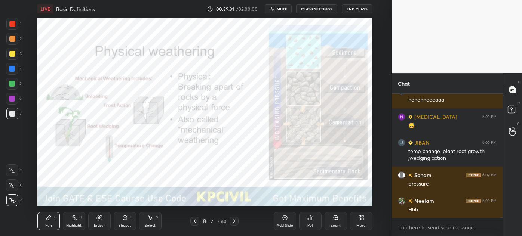
click at [333, 218] on icon at bounding box center [336, 218] width 6 height 6
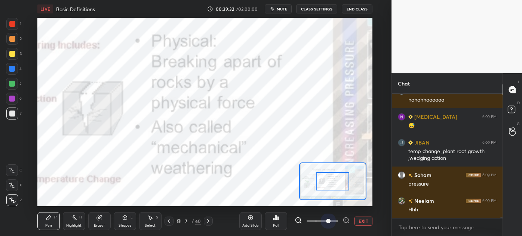
click at [332, 218] on span at bounding box center [322, 221] width 31 height 11
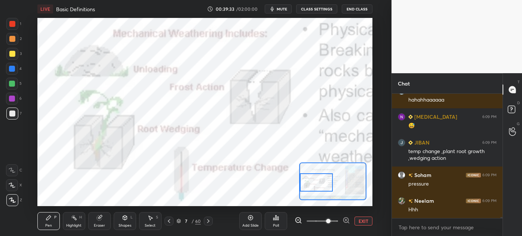
click at [296, 182] on div "Setting up your live class Poll for secs No correct answer Start poll" at bounding box center [204, 112] width 335 height 188
click at [9, 71] on div at bounding box center [12, 69] width 12 height 12
click at [8, 84] on div at bounding box center [12, 84] width 12 height 12
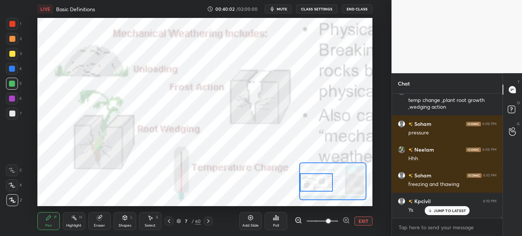
scroll to position [12713, 0]
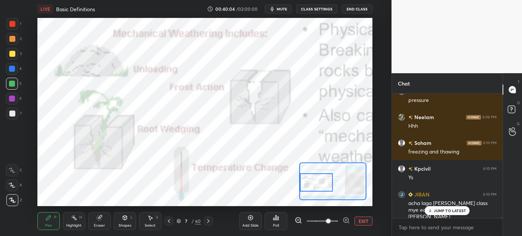
click at [439, 212] on p "JUMP TO LATEST" at bounding box center [450, 211] width 32 height 4
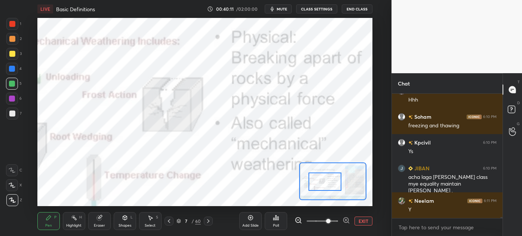
drag, startPoint x: 311, startPoint y: 181, endPoint x: 320, endPoint y: 180, distance: 8.6
click at [320, 180] on div at bounding box center [324, 182] width 33 height 18
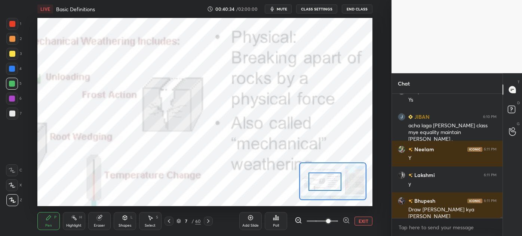
scroll to position [12817, 0]
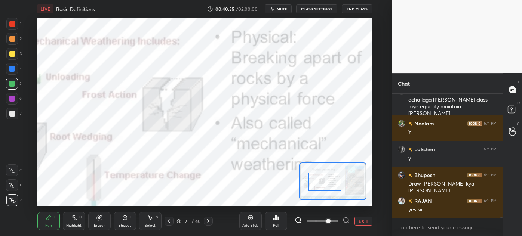
click at [205, 221] on icon at bounding box center [208, 221] width 6 height 6
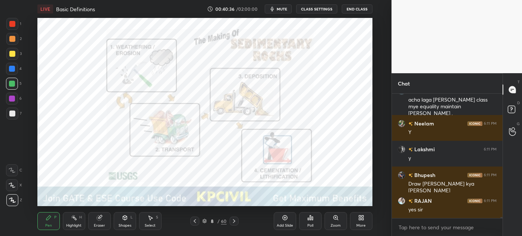
click at [205, 221] on icon at bounding box center [205, 220] width 4 height 2
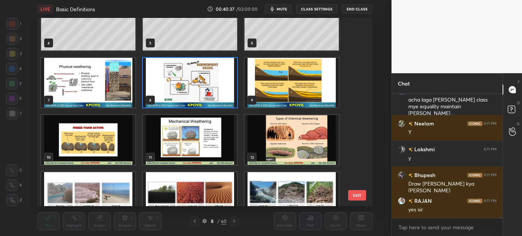
scroll to position [102, 0]
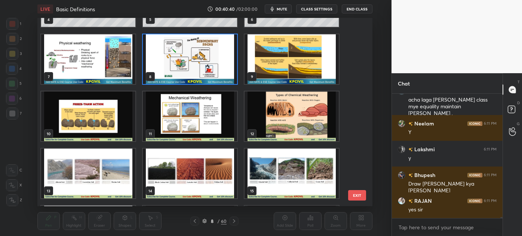
click at [63, 108] on img "grid" at bounding box center [88, 117] width 94 height 50
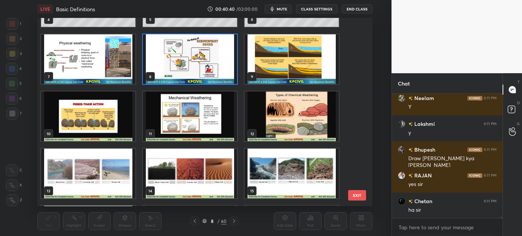
click at [63, 108] on img "grid" at bounding box center [88, 117] width 94 height 50
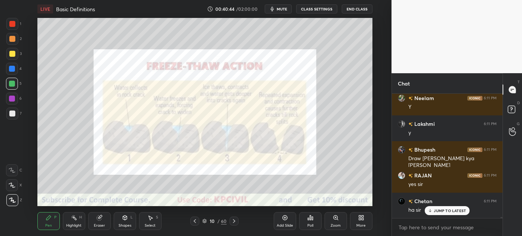
click at [332, 225] on div "Zoom" at bounding box center [335, 226] width 10 height 4
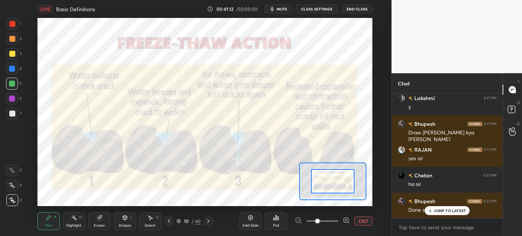
scroll to position [12894, 0]
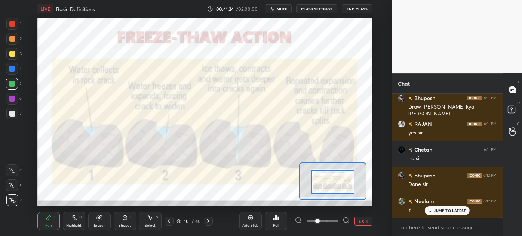
drag, startPoint x: 340, startPoint y: 183, endPoint x: 352, endPoint y: 188, distance: 12.9
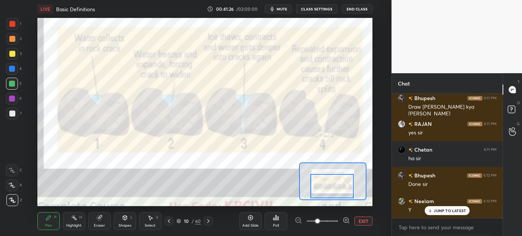
drag, startPoint x: 347, startPoint y: 186, endPoint x: 346, endPoint y: 190, distance: 4.2
click at [346, 190] on div at bounding box center [332, 186] width 44 height 24
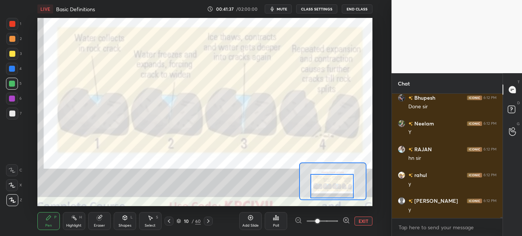
scroll to position [12997, 0]
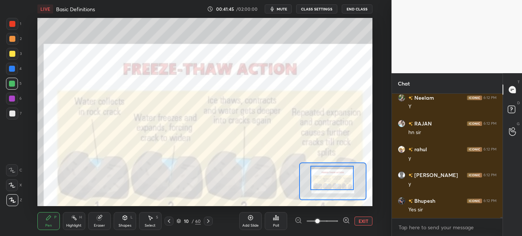
drag, startPoint x: 346, startPoint y: 190, endPoint x: 346, endPoint y: 182, distance: 8.2
click at [346, 182] on div at bounding box center [332, 178] width 44 height 24
click at [206, 217] on div at bounding box center [208, 221] width 9 height 9
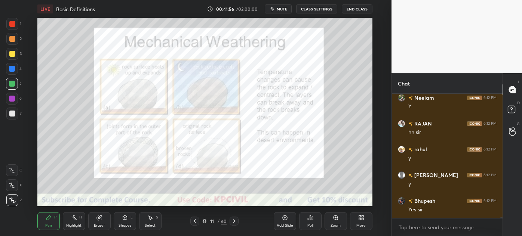
click at [205, 219] on icon at bounding box center [204, 221] width 4 height 4
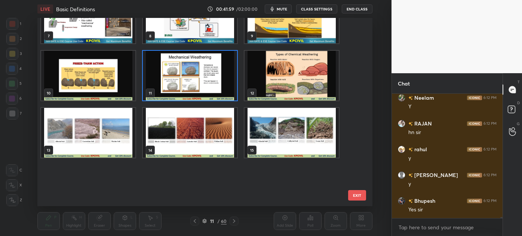
scroll to position [0, 0]
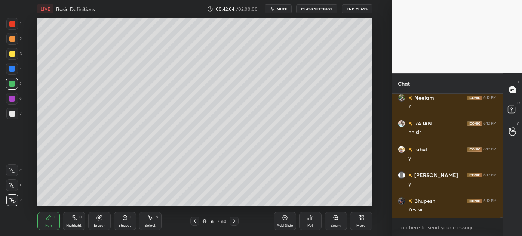
click at [12, 115] on div at bounding box center [12, 114] width 6 height 6
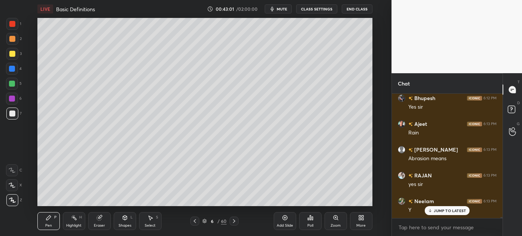
scroll to position [13126, 0]
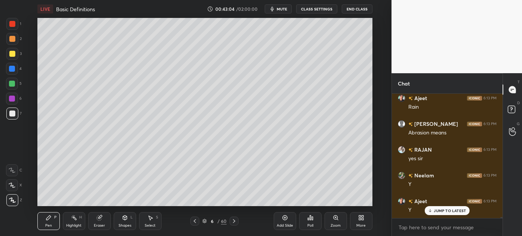
click at [8, 53] on div at bounding box center [12, 54] width 12 height 12
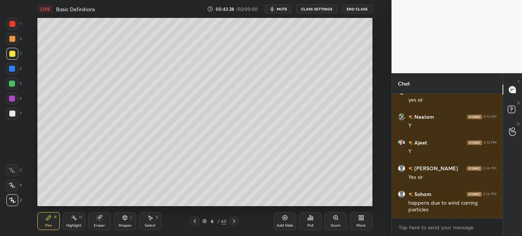
scroll to position [13210, 0]
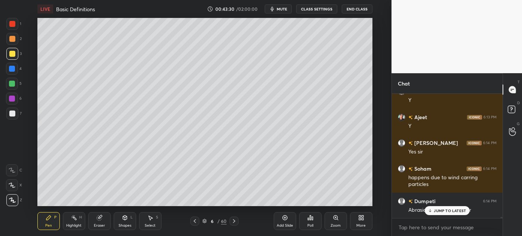
click at [432, 211] on icon at bounding box center [430, 211] width 5 height 4
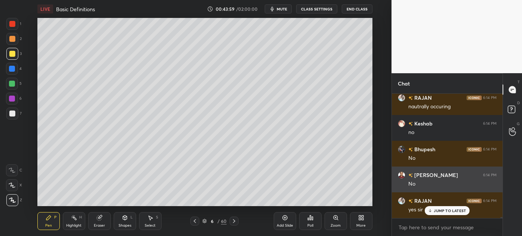
scroll to position [13584, 0]
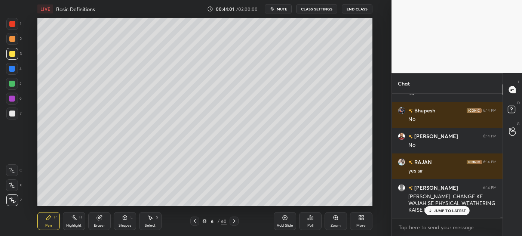
click at [444, 212] on p "JUMP TO LATEST" at bounding box center [450, 211] width 32 height 4
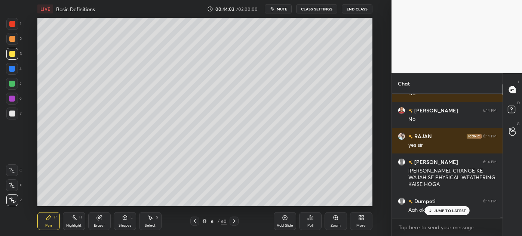
click at [433, 210] on div "JUMP TO LATEST" at bounding box center [447, 210] width 45 height 9
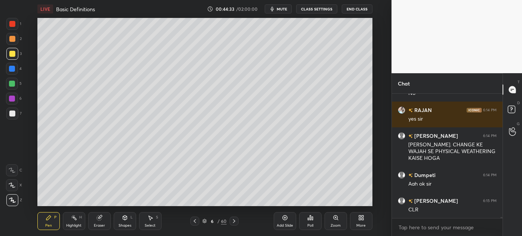
click at [196, 218] on icon at bounding box center [195, 221] width 6 height 6
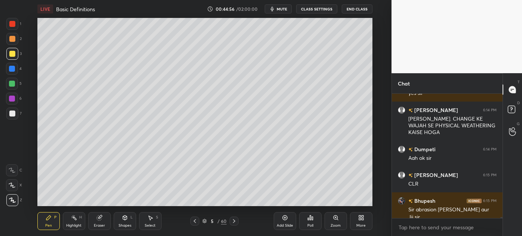
scroll to position [13669, 0]
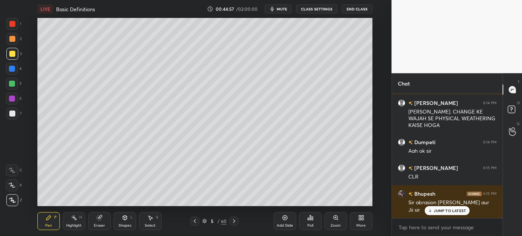
click at [11, 121] on div "7" at bounding box center [13, 115] width 15 height 15
click at [235, 223] on icon at bounding box center [234, 221] width 6 height 6
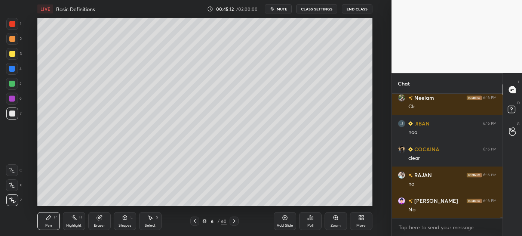
scroll to position [13824, 0]
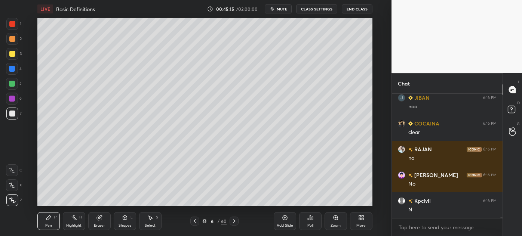
click at [195, 222] on icon at bounding box center [195, 221] width 6 height 6
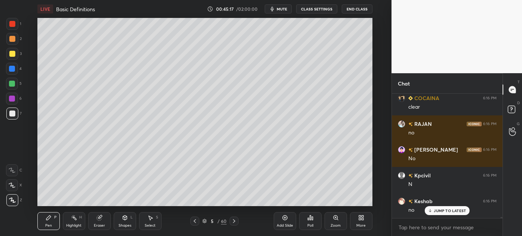
scroll to position [13876, 0]
click at [11, 56] on div at bounding box center [12, 54] width 6 height 6
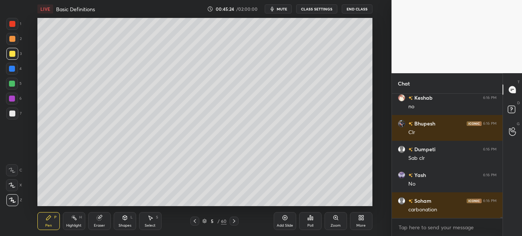
scroll to position [13979, 0]
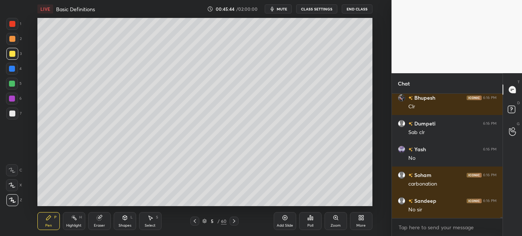
click at [151, 226] on div "Select" at bounding box center [150, 226] width 11 height 4
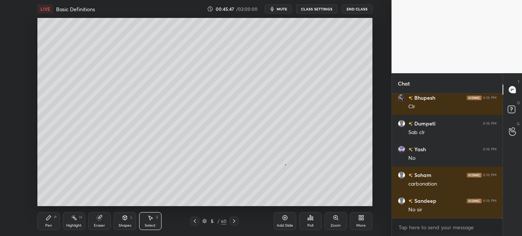
click at [286, 163] on div "0 ° Undo Copy Duplicate Duplicate to new slide Delete" at bounding box center [204, 112] width 335 height 188
click at [49, 225] on div "Pen" at bounding box center [48, 226] width 7 height 4
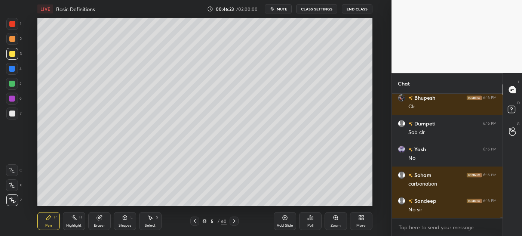
click at [10, 114] on div at bounding box center [12, 114] width 6 height 6
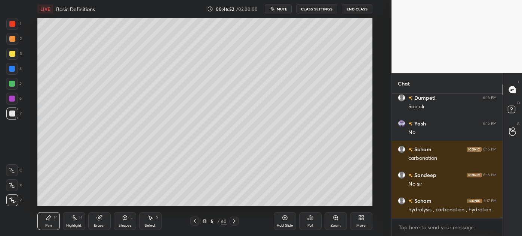
click at [96, 226] on div "Eraser" at bounding box center [99, 226] width 11 height 4
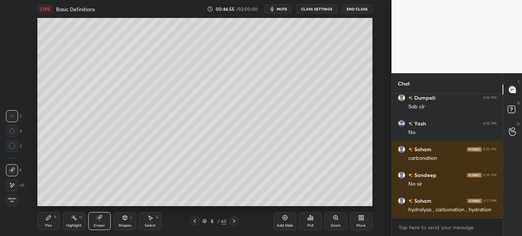
click at [42, 229] on div "Pen P" at bounding box center [48, 221] width 22 height 18
click at [46, 225] on div "Pen" at bounding box center [48, 226] width 7 height 4
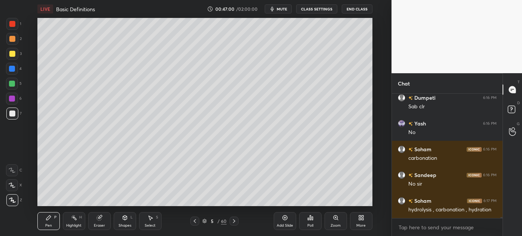
click at [376, 156] on div "Setting up your live class Poll for secs No correct answer Start poll" at bounding box center [204, 112] width 361 height 188
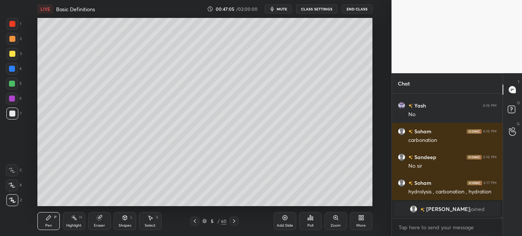
click at [150, 225] on div "Select" at bounding box center [150, 226] width 11 height 4
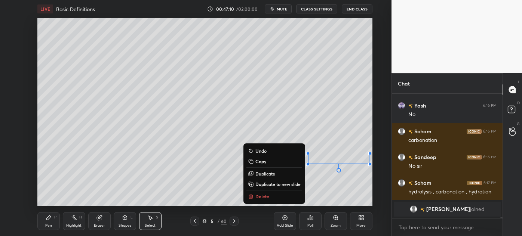
click at [158, 158] on div "0 ° Undo Copy Duplicate Duplicate to new slide Delete" at bounding box center [204, 112] width 335 height 188
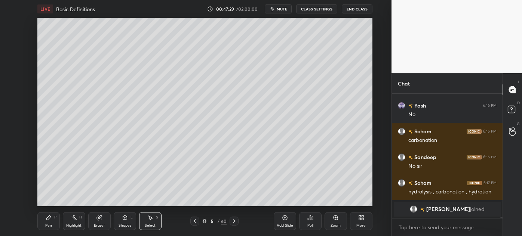
click at [240, 177] on div "0 ° Undo Copy Duplicate Duplicate to new slide Delete" at bounding box center [204, 112] width 335 height 188
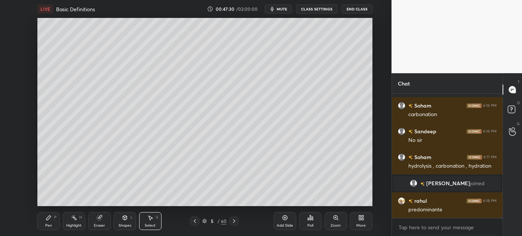
click at [47, 226] on div "Pen" at bounding box center [48, 226] width 7 height 4
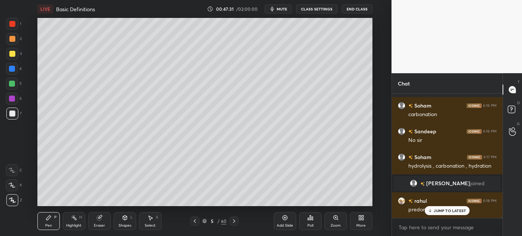
scroll to position [13431, 0]
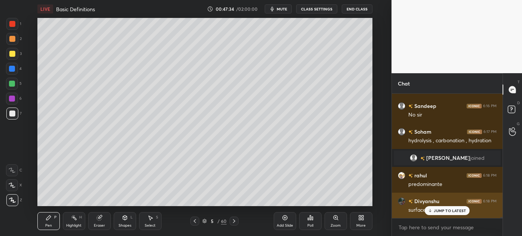
click at [445, 211] on p "JUMP TO LATEST" at bounding box center [450, 211] width 32 height 4
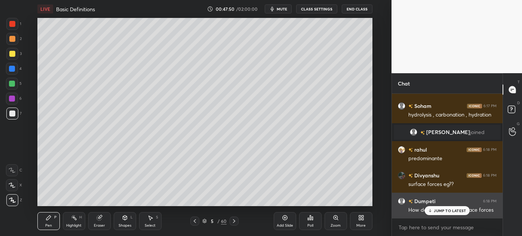
click at [447, 210] on p "JUMP TO LATEST" at bounding box center [450, 211] width 32 height 4
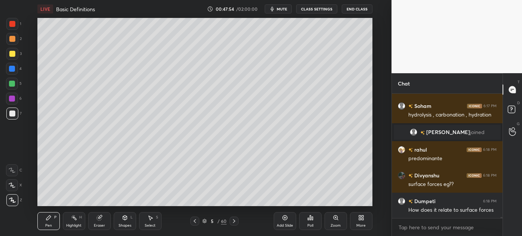
click at [9, 43] on div at bounding box center [12, 39] width 12 height 12
click at [150, 229] on div "Select S" at bounding box center [150, 221] width 22 height 18
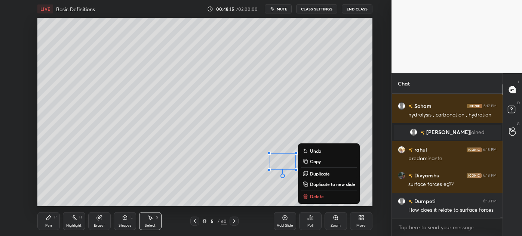
scroll to position [13483, 0]
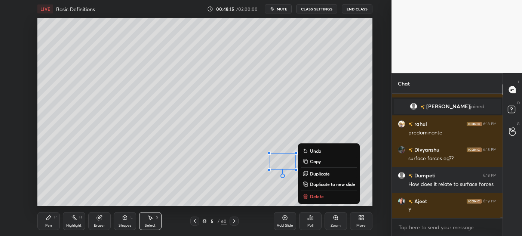
click at [47, 225] on div "Pen" at bounding box center [48, 226] width 7 height 4
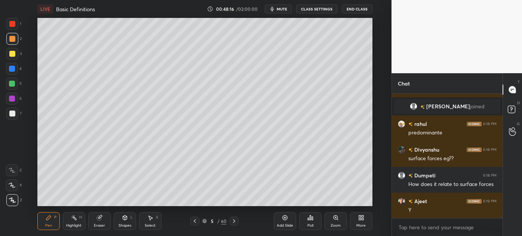
click at [9, 119] on div at bounding box center [12, 114] width 12 height 12
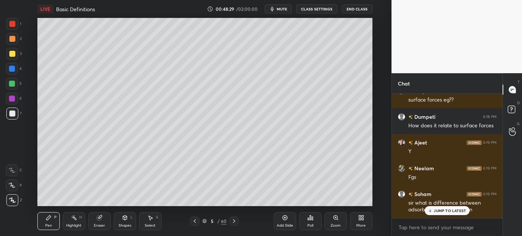
scroll to position [13580, 0]
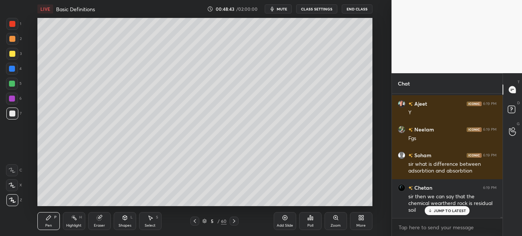
click at [8, 57] on div at bounding box center [12, 54] width 12 height 12
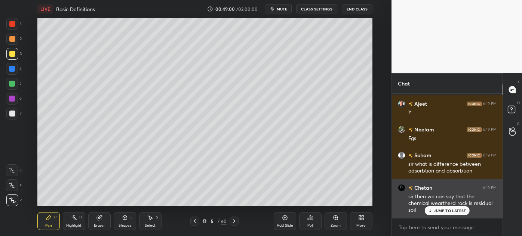
click at [450, 210] on p "JUMP TO LATEST" at bounding box center [450, 211] width 32 height 4
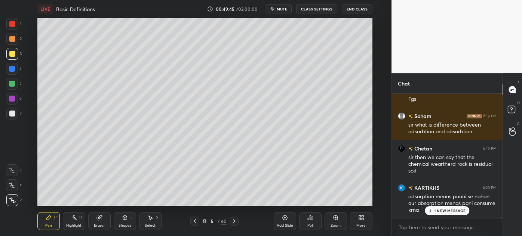
scroll to position [13645, 0]
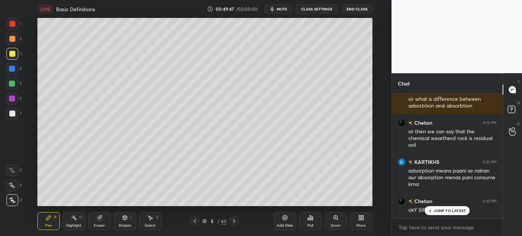
click at [440, 210] on p "JUMP TO LATEST" at bounding box center [450, 211] width 32 height 4
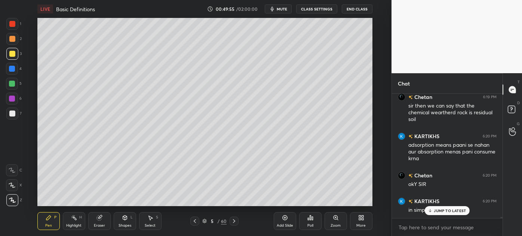
scroll to position [13697, 0]
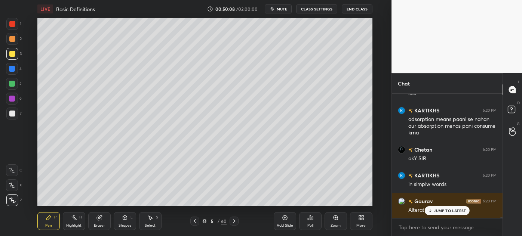
click at [443, 215] on div "JUMP TO LATEST" at bounding box center [447, 210] width 45 height 9
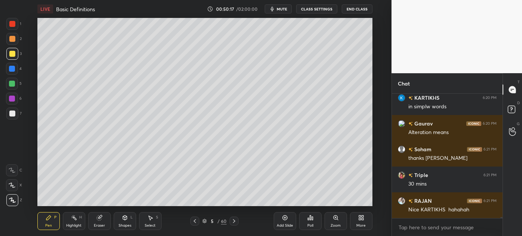
scroll to position [13800, 0]
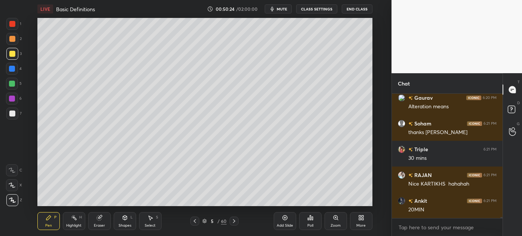
click at [235, 223] on icon at bounding box center [234, 221] width 6 height 6
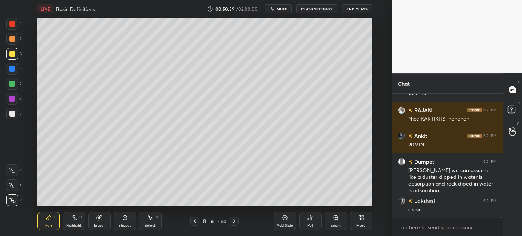
scroll to position [13891, 0]
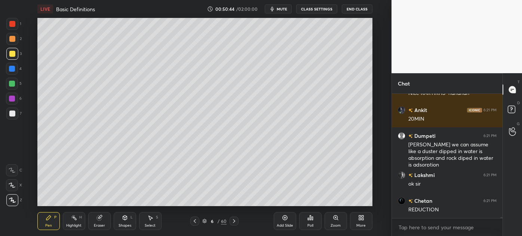
click at [10, 114] on div at bounding box center [12, 114] width 6 height 6
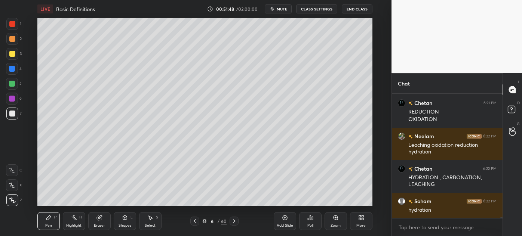
scroll to position [14007, 0]
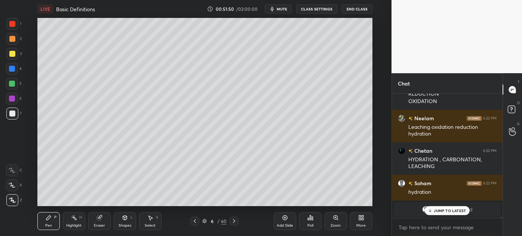
click at [440, 210] on p "JUMP TO LATEST" at bounding box center [450, 211] width 32 height 4
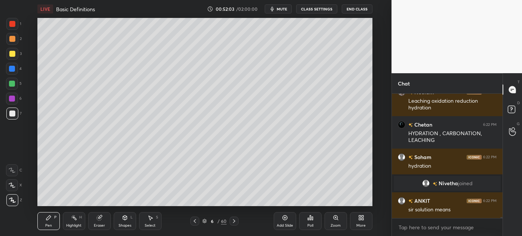
click at [354, 9] on button "End Class" at bounding box center [357, 8] width 31 height 9
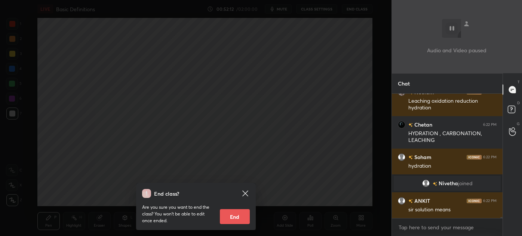
scroll to position [3, 2]
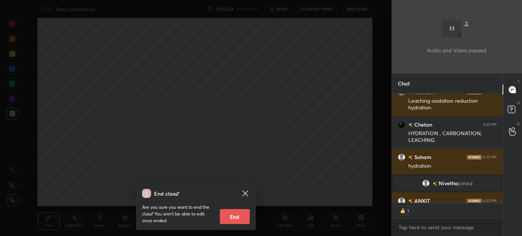
click at [301, 104] on div "End class? Are you sure you want to end the class? You won’t be able to edit on…" at bounding box center [195, 118] width 391 height 236
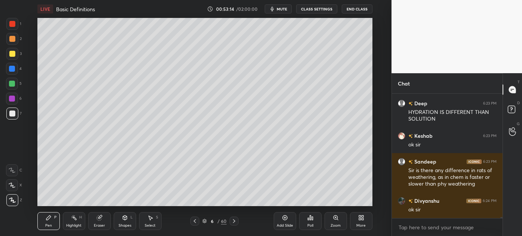
scroll to position [14126, 0]
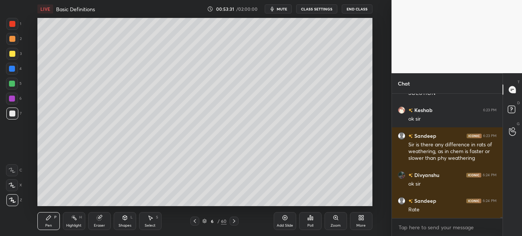
click at [195, 221] on icon at bounding box center [195, 221] width 6 height 6
click at [9, 82] on div at bounding box center [12, 84] width 6 height 6
click at [12, 68] on div at bounding box center [12, 69] width 6 height 6
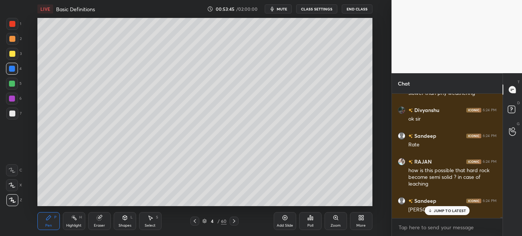
scroll to position [14224, 0]
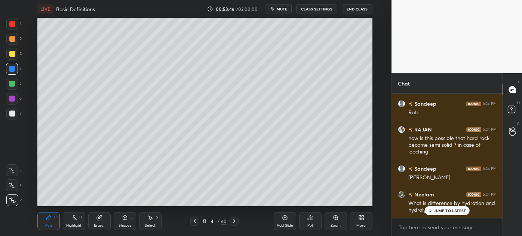
click at [202, 224] on div "4 / 60" at bounding box center [214, 221] width 24 height 7
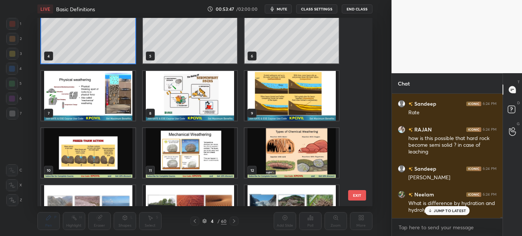
scroll to position [102, 0]
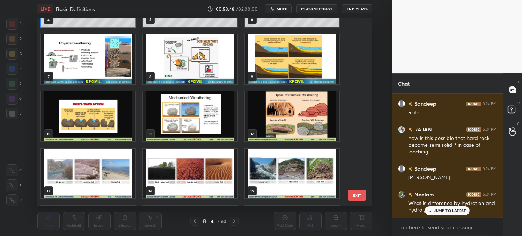
click at [434, 212] on p "JUMP TO LATEST" at bounding box center [450, 211] width 32 height 4
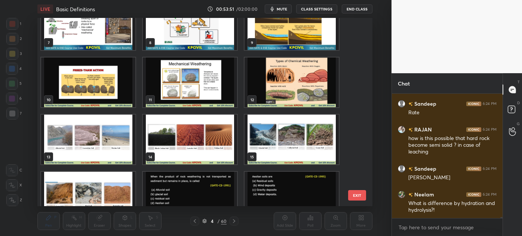
click at [278, 81] on img "grid" at bounding box center [291, 83] width 94 height 50
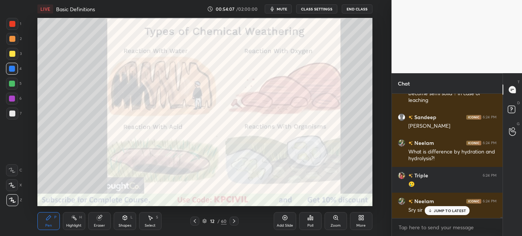
scroll to position [14301, 0]
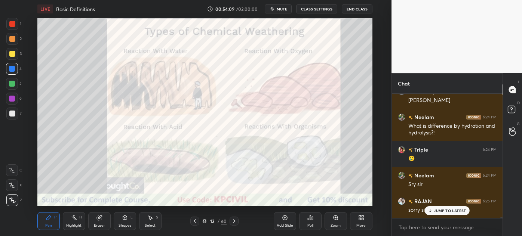
click at [82, 224] on div "Highlight H" at bounding box center [74, 221] width 22 height 18
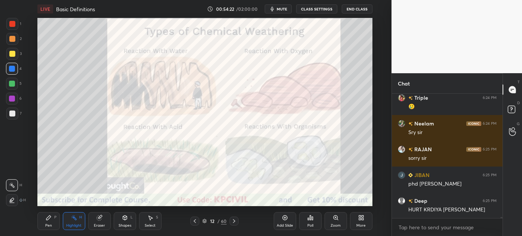
scroll to position [14353, 0]
click at [231, 219] on icon at bounding box center [234, 221] width 6 height 6
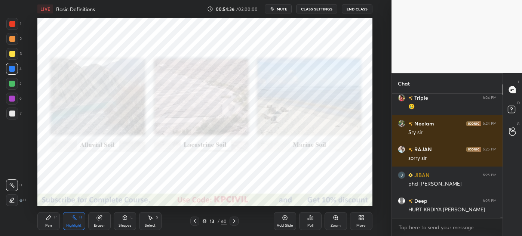
click at [231, 219] on icon at bounding box center [234, 221] width 6 height 6
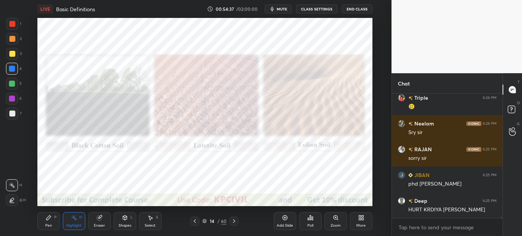
click at [234, 221] on icon at bounding box center [234, 221] width 6 height 6
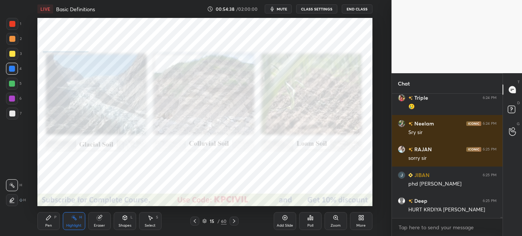
click at [234, 221] on icon at bounding box center [234, 221] width 6 height 6
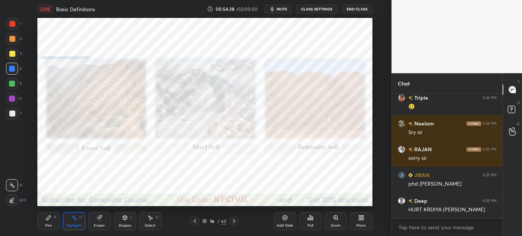
click at [234, 221] on icon at bounding box center [234, 221] width 6 height 6
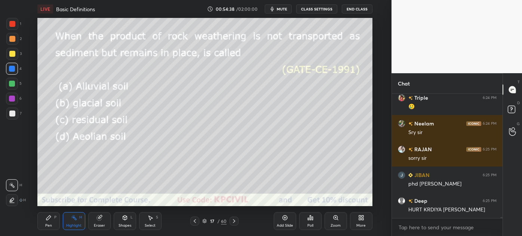
click at [234, 221] on icon at bounding box center [234, 221] width 6 height 6
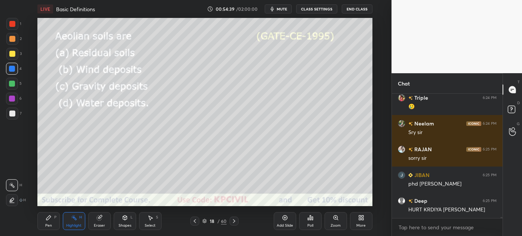
click at [234, 221] on icon at bounding box center [234, 221] width 6 height 6
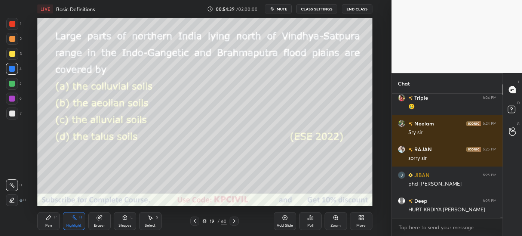
click at [234, 221] on icon at bounding box center [234, 221] width 6 height 6
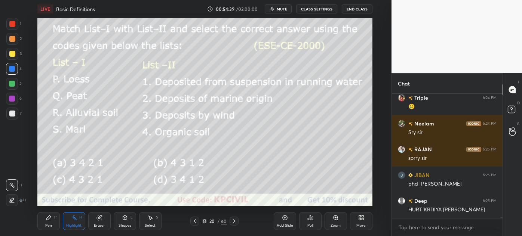
click at [234, 221] on icon at bounding box center [234, 221] width 6 height 6
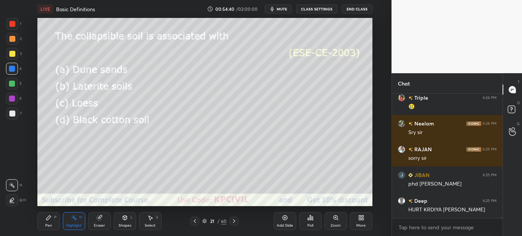
click at [234, 221] on icon at bounding box center [234, 221] width 6 height 6
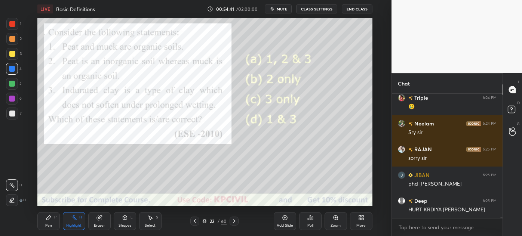
scroll to position [14371, 0]
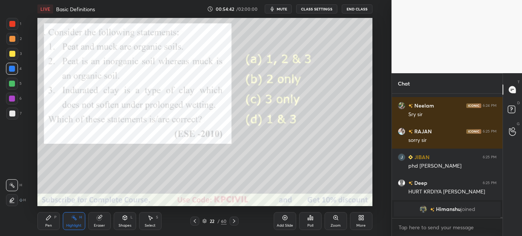
click at [234, 221] on icon at bounding box center [234, 221] width 6 height 6
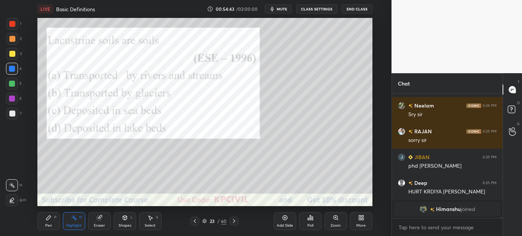
click at [234, 221] on icon at bounding box center [234, 221] width 6 height 6
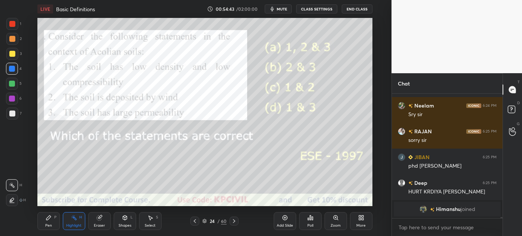
click at [234, 221] on icon at bounding box center [234, 221] width 6 height 6
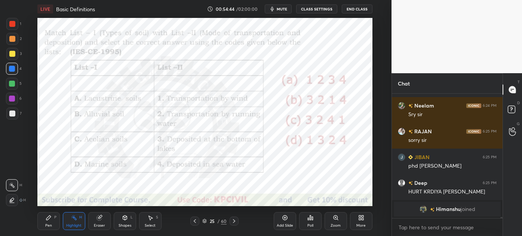
click at [234, 221] on icon at bounding box center [234, 221] width 6 height 6
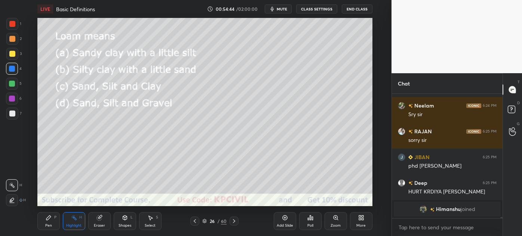
click at [234, 221] on icon at bounding box center [234, 221] width 6 height 6
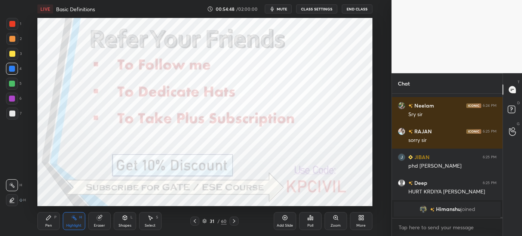
click at [196, 222] on icon at bounding box center [195, 221] width 6 height 6
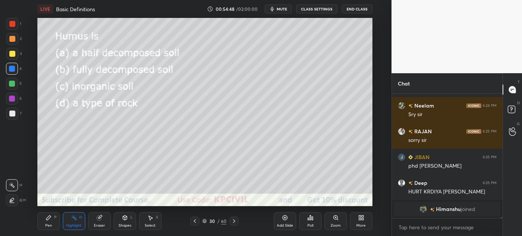
click at [279, 219] on div "Add Slide" at bounding box center [285, 221] width 22 height 18
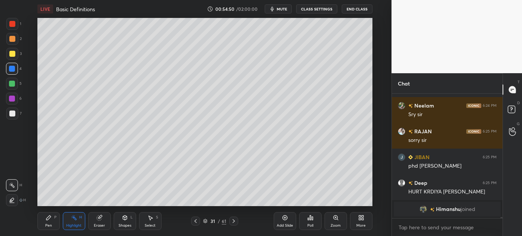
click at [48, 220] on icon at bounding box center [49, 218] width 6 height 6
click at [11, 58] on div at bounding box center [12, 54] width 12 height 12
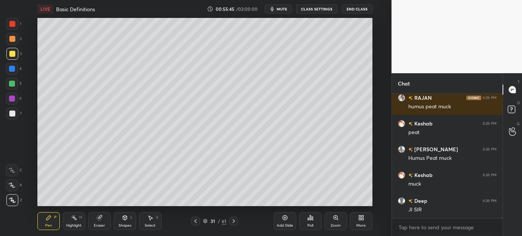
scroll to position [14461, 0]
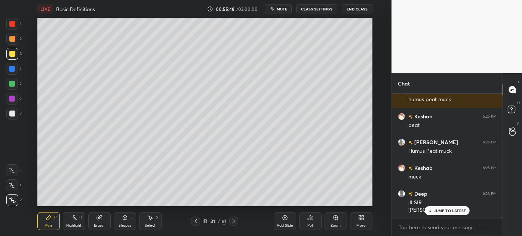
click at [12, 111] on div at bounding box center [12, 114] width 6 height 6
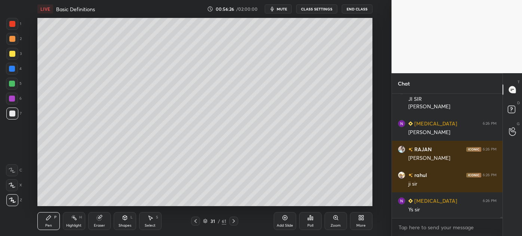
scroll to position [14590, 0]
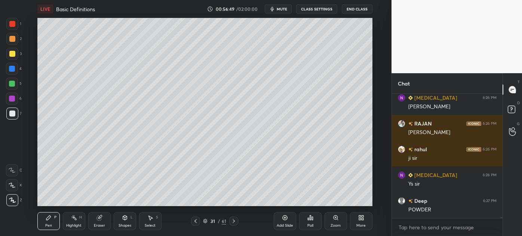
click at [10, 53] on div at bounding box center [12, 54] width 6 height 6
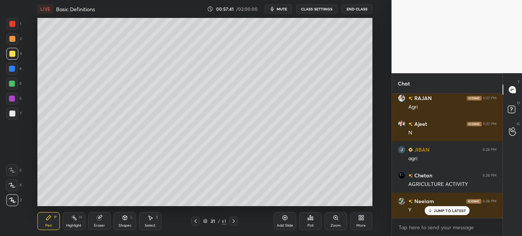
scroll to position [14873, 0]
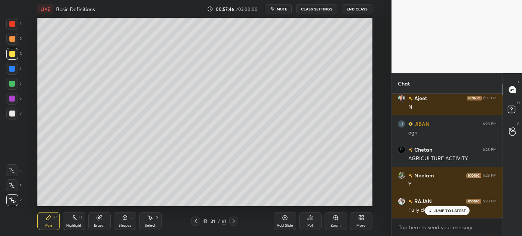
click at [12, 114] on div at bounding box center [12, 114] width 6 height 6
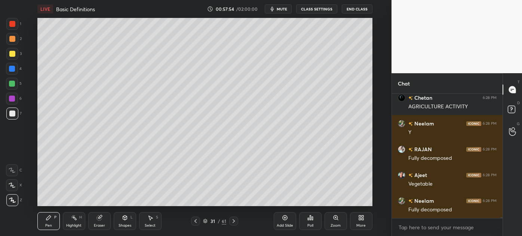
scroll to position [14951, 0]
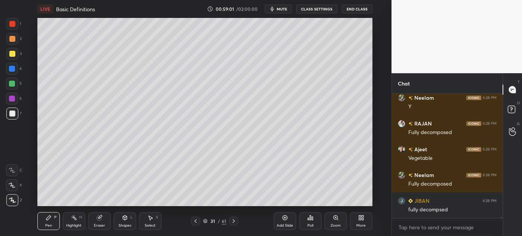
click at [97, 227] on div "Eraser" at bounding box center [99, 226] width 11 height 4
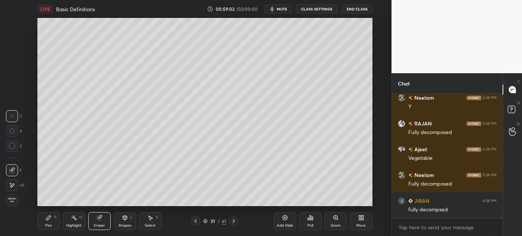
click at [44, 225] on div "Pen P" at bounding box center [48, 221] width 22 height 18
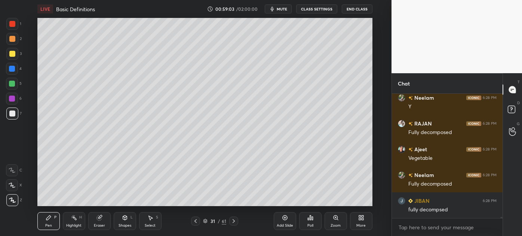
click at [47, 223] on div "Pen P" at bounding box center [48, 221] width 22 height 18
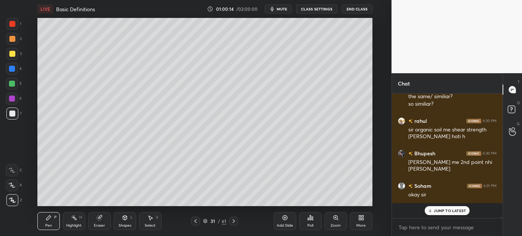
scroll to position [15081, 0]
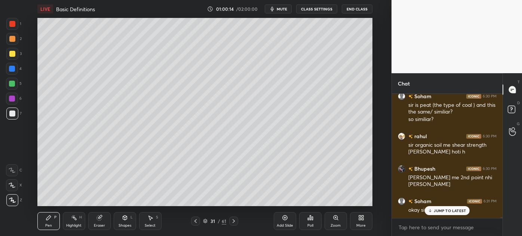
click at [207, 223] on div "31 / 61" at bounding box center [214, 221] width 23 height 7
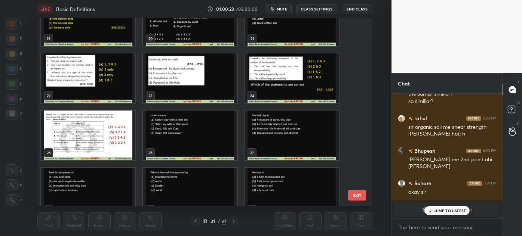
scroll to position [474, 0]
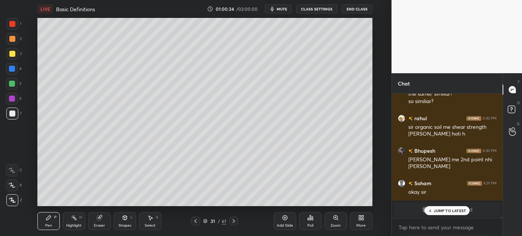
click at [285, 221] on icon at bounding box center [285, 218] width 6 height 6
click at [11, 70] on div at bounding box center [12, 69] width 6 height 6
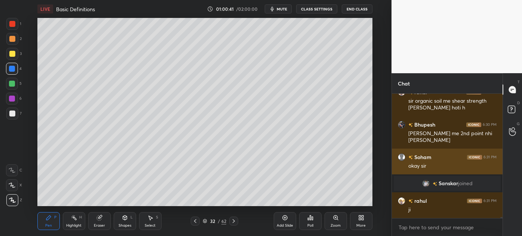
scroll to position [15151, 0]
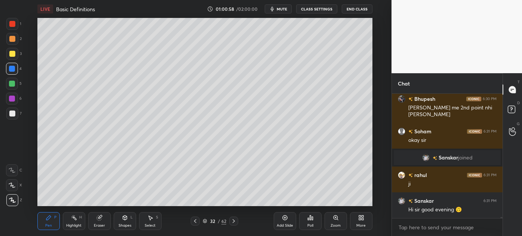
click at [9, 113] on div at bounding box center [12, 114] width 6 height 6
click at [10, 69] on div at bounding box center [12, 69] width 6 height 6
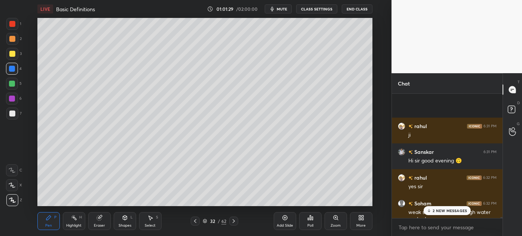
scroll to position [15261, 0]
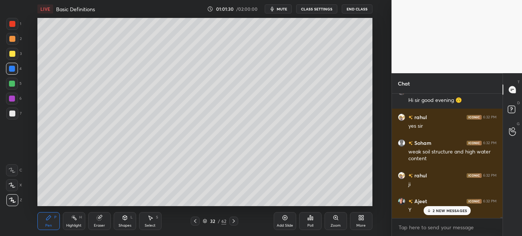
click at [196, 221] on icon at bounding box center [195, 221] width 6 height 6
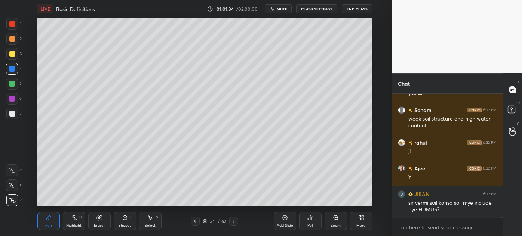
scroll to position [15320, 0]
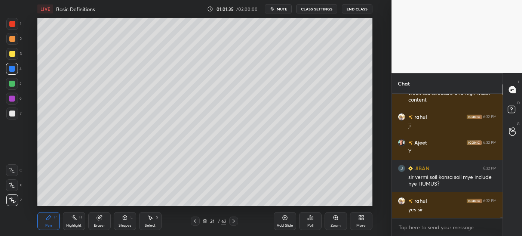
click at [10, 43] on div at bounding box center [12, 39] width 12 height 12
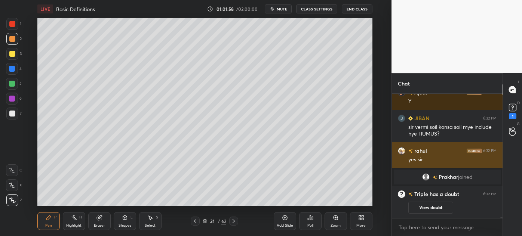
scroll to position [15050, 0]
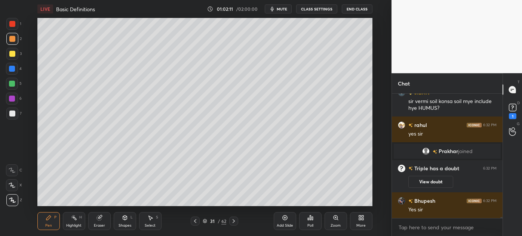
click at [76, 225] on div "Highlight" at bounding box center [73, 226] width 15 height 4
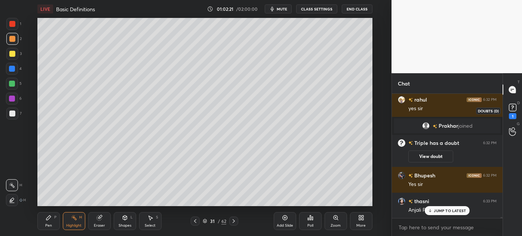
click at [512, 107] on rect at bounding box center [512, 107] width 7 height 7
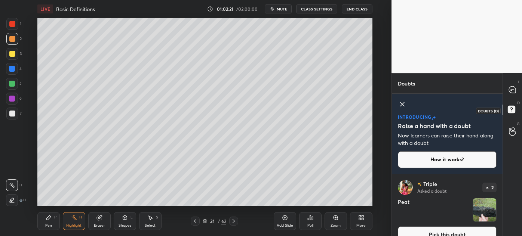
scroll to position [12, 0]
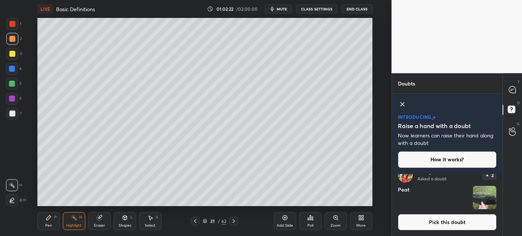
click at [441, 221] on button "Pick this doubt" at bounding box center [447, 222] width 99 height 16
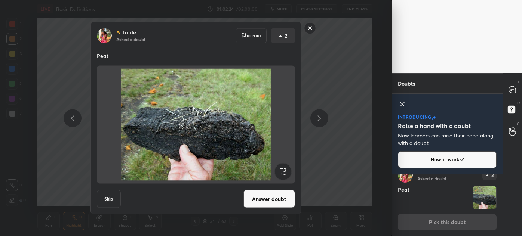
click at [264, 195] on button "Answer doubt" at bounding box center [269, 199] width 52 height 18
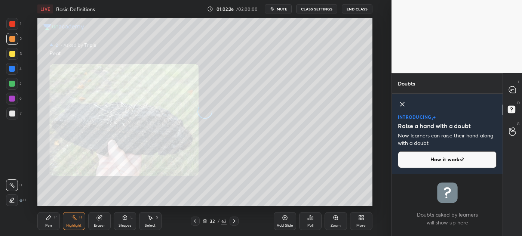
scroll to position [0, 0]
click at [508, 86] on div at bounding box center [512, 89] width 15 height 13
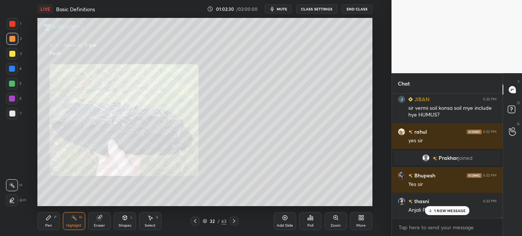
scroll to position [15174, 0]
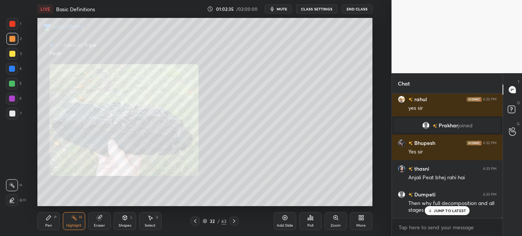
click at [436, 209] on p "JUMP TO LATEST" at bounding box center [450, 211] width 32 height 4
click at [193, 223] on icon at bounding box center [195, 221] width 6 height 6
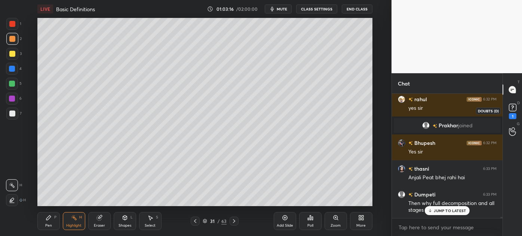
click at [514, 110] on rect at bounding box center [512, 107] width 7 height 7
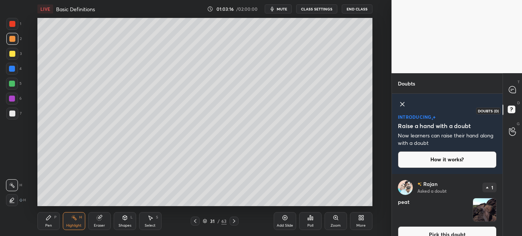
scroll to position [12, 0]
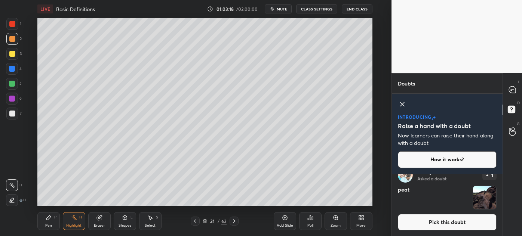
click at [427, 220] on button "Pick this doubt" at bounding box center [447, 222] width 99 height 16
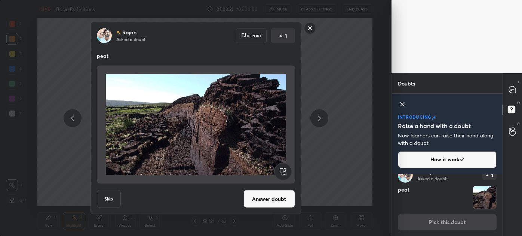
click at [311, 25] on rect at bounding box center [310, 28] width 12 height 12
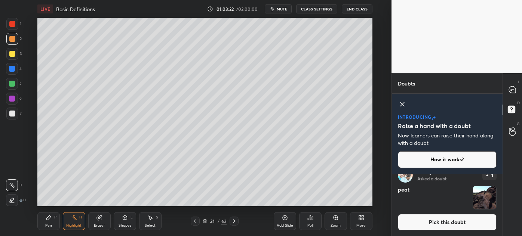
click at [428, 221] on button "Pick this doubt" at bounding box center [447, 222] width 99 height 16
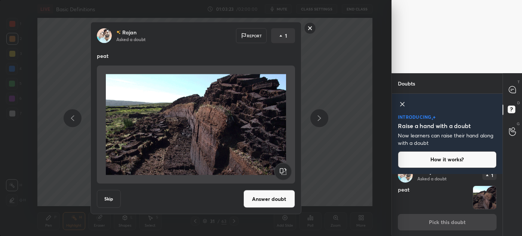
click at [278, 201] on button "Answer doubt" at bounding box center [269, 199] width 52 height 18
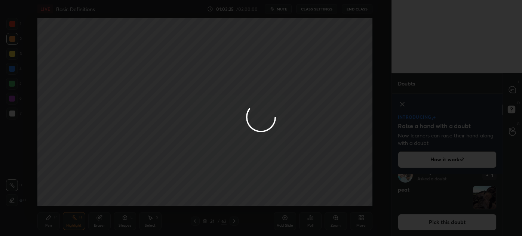
scroll to position [0, 0]
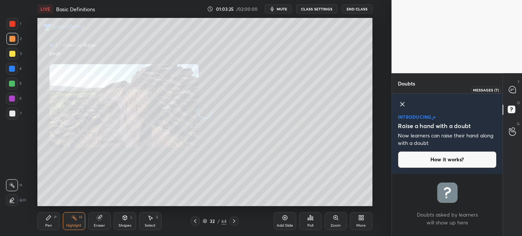
click at [509, 88] on icon at bounding box center [512, 89] width 7 height 7
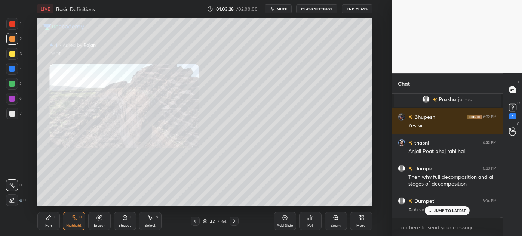
scroll to position [15232, 0]
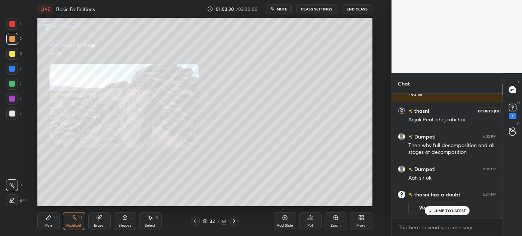
click at [517, 104] on icon at bounding box center [512, 107] width 11 height 11
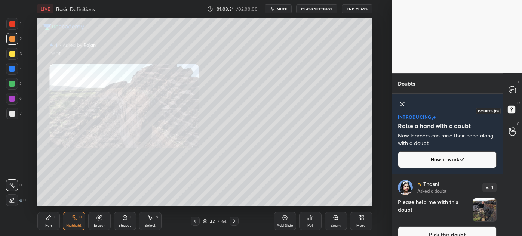
scroll to position [12, 0]
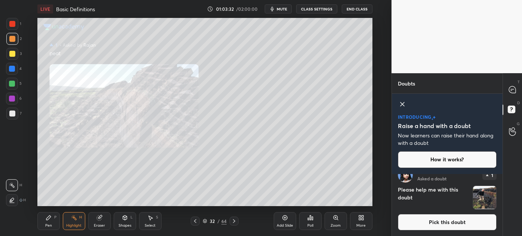
click at [418, 221] on button "Pick this doubt" at bounding box center [447, 222] width 99 height 16
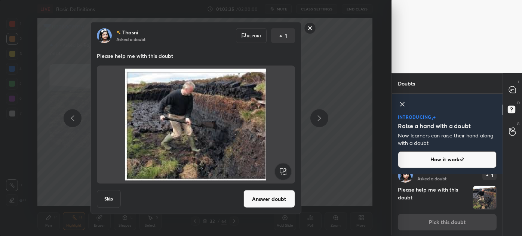
click at [278, 201] on button "Answer doubt" at bounding box center [269, 199] width 52 height 18
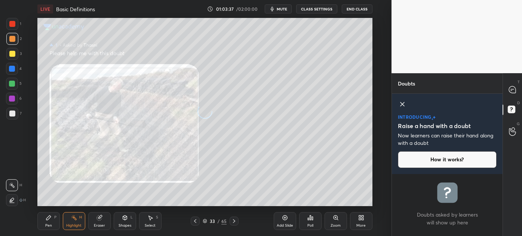
scroll to position [0, 0]
click at [509, 86] on icon at bounding box center [512, 90] width 8 height 8
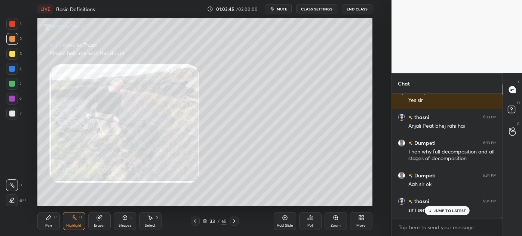
scroll to position [15181, 0]
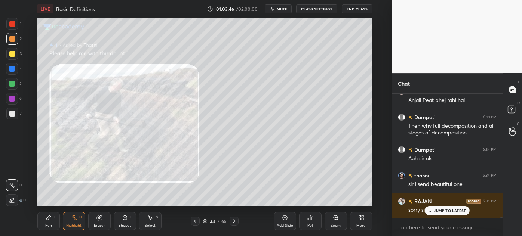
click at [434, 207] on div "JUMP TO LATEST" at bounding box center [447, 210] width 45 height 9
click at [333, 224] on div "Zoom" at bounding box center [335, 226] width 10 height 4
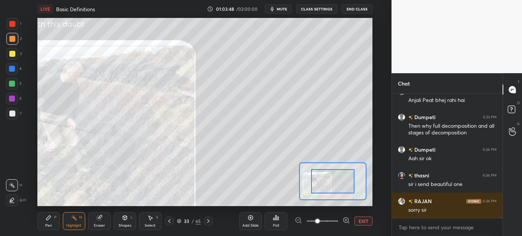
click at [333, 223] on span at bounding box center [322, 221] width 31 height 11
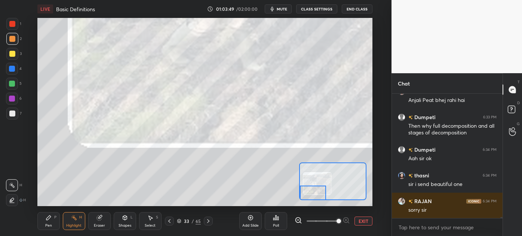
click at [288, 200] on div "Setting up your live class Poll for secs No correct answer Start poll" at bounding box center [204, 112] width 335 height 188
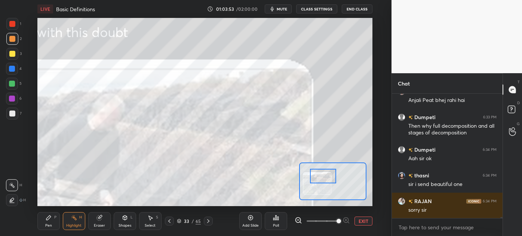
drag, startPoint x: 312, startPoint y: 190, endPoint x: 322, endPoint y: 173, distance: 19.6
click at [322, 173] on div at bounding box center [323, 176] width 26 height 15
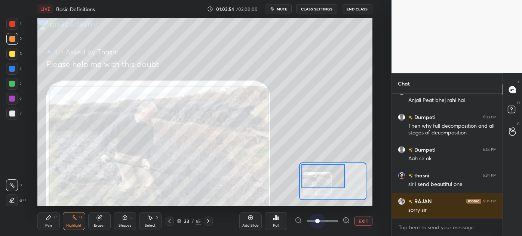
click at [318, 220] on span at bounding box center [322, 221] width 31 height 11
click at [318, 220] on span at bounding box center [317, 221] width 4 height 4
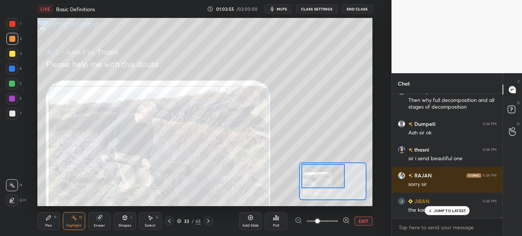
click at [315, 221] on span at bounding box center [317, 221] width 4 height 4
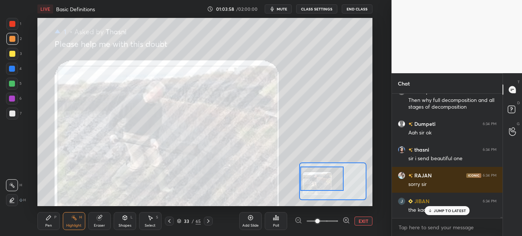
click at [326, 186] on div at bounding box center [322, 179] width 44 height 24
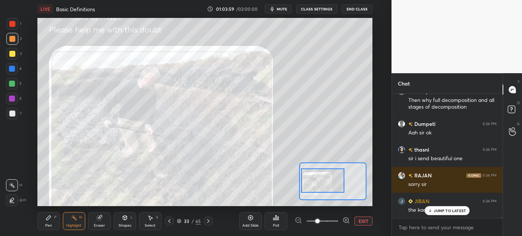
click at [324, 190] on div at bounding box center [323, 181] width 44 height 24
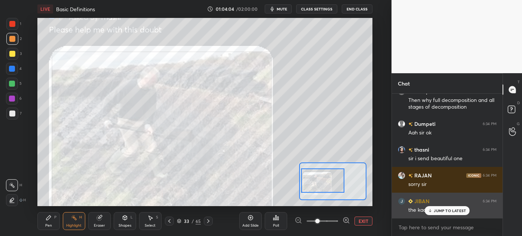
click at [443, 210] on p "JUMP TO LATEST" at bounding box center [450, 211] width 32 height 4
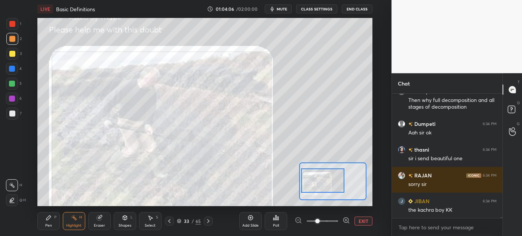
click at [168, 223] on icon at bounding box center [169, 221] width 6 height 6
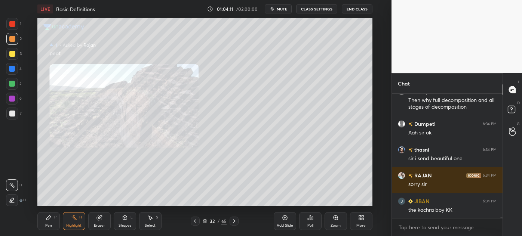
click at [339, 220] on div "Zoom" at bounding box center [335, 221] width 22 height 18
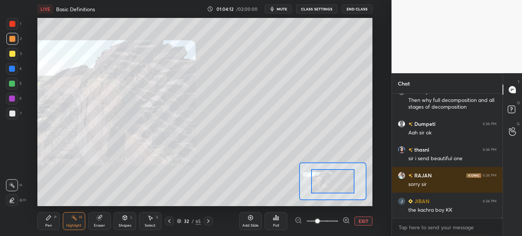
click at [339, 220] on div at bounding box center [322, 221] width 55 height 9
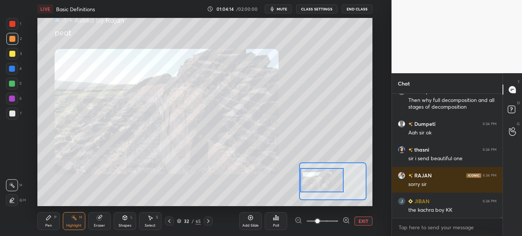
click at [282, 186] on div "Setting up your live class Poll for secs No correct answer Start poll" at bounding box center [204, 112] width 335 height 188
click at [8, 85] on div at bounding box center [12, 84] width 12 height 12
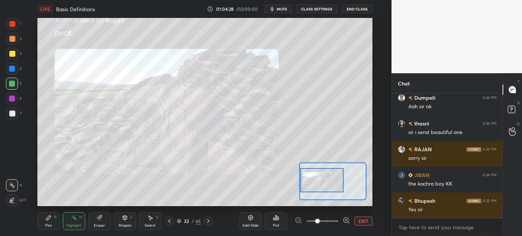
click at [167, 217] on div at bounding box center [169, 221] width 9 height 9
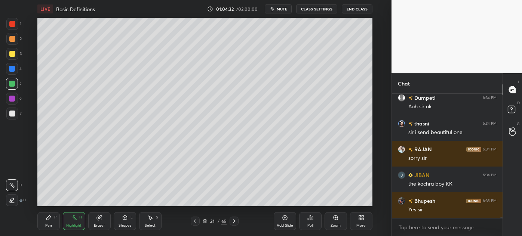
click at [233, 221] on icon at bounding box center [234, 221] width 6 height 6
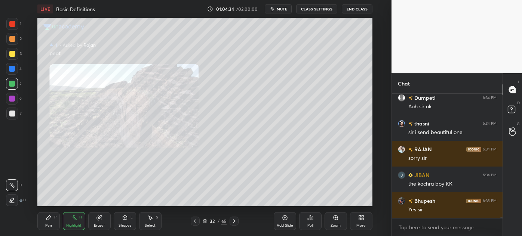
click at [232, 221] on icon at bounding box center [234, 221] width 6 height 6
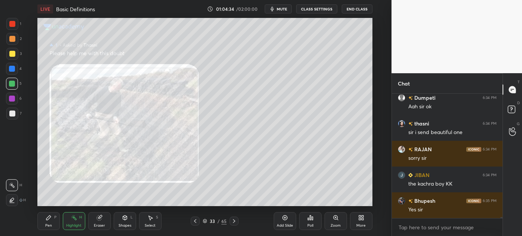
click at [232, 221] on icon at bounding box center [234, 221] width 6 height 6
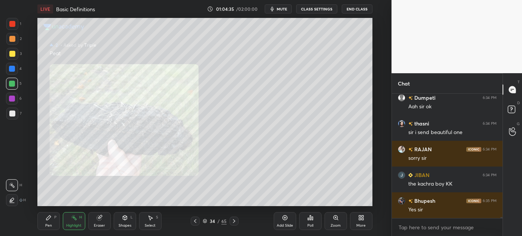
click at [232, 221] on icon at bounding box center [234, 221] width 6 height 6
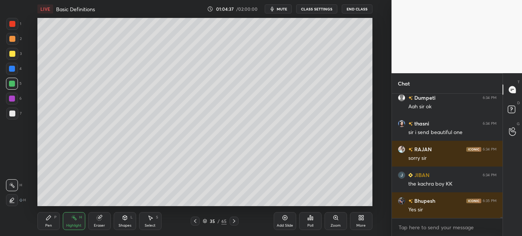
click at [96, 221] on div "Eraser" at bounding box center [99, 221] width 22 height 18
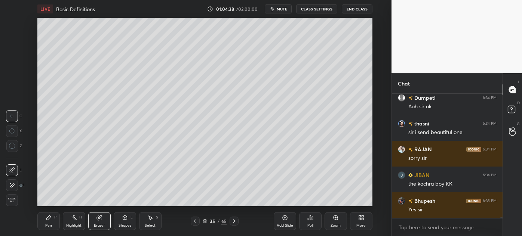
click at [15, 195] on div "Erase all" at bounding box center [12, 200] width 12 height 12
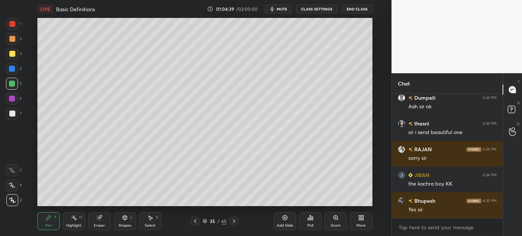
click at [10, 114] on div at bounding box center [12, 114] width 6 height 6
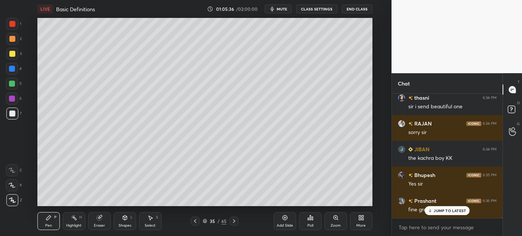
scroll to position [15291, 0]
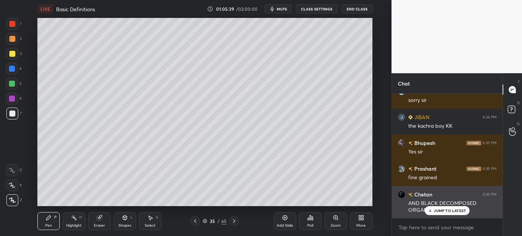
click at [448, 209] on p "JUMP TO LATEST" at bounding box center [450, 211] width 32 height 4
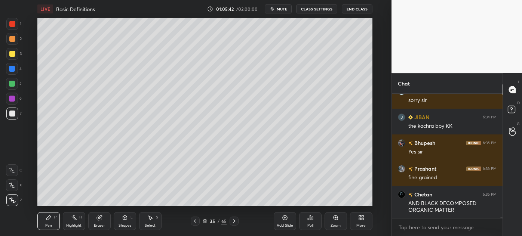
click at [10, 54] on div at bounding box center [12, 54] width 6 height 6
click at [96, 222] on div "Eraser" at bounding box center [99, 221] width 22 height 18
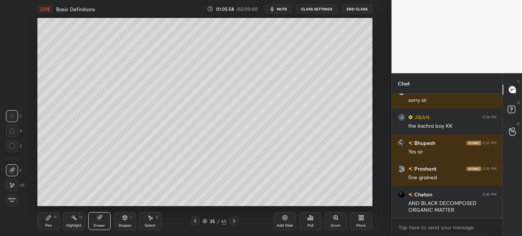
click at [50, 219] on icon at bounding box center [49, 218] width 6 height 6
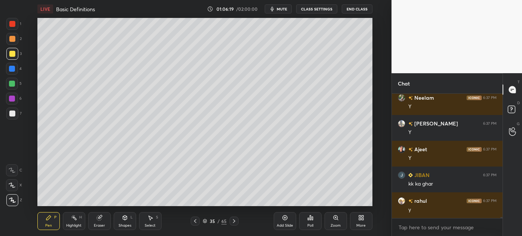
scroll to position [15472, 0]
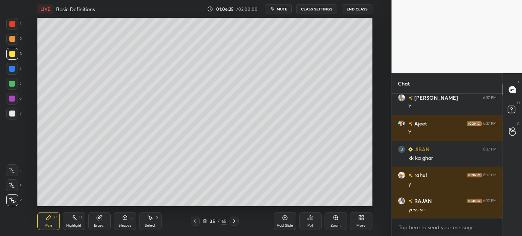
click at [350, 9] on button "End Class" at bounding box center [357, 8] width 31 height 9
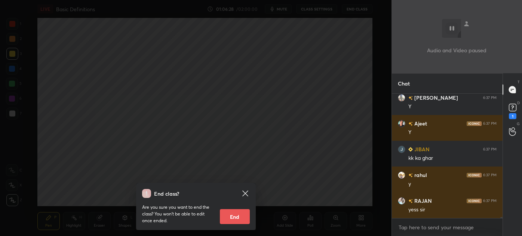
scroll to position [15504, 0]
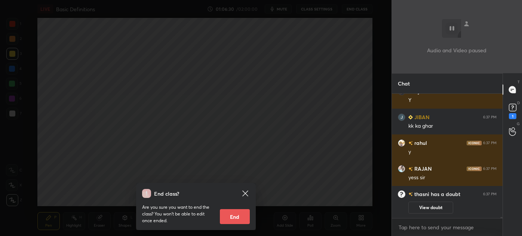
click at [277, 84] on div "End class? Are you sure you want to end the class? You won’t be able to edit on…" at bounding box center [195, 118] width 391 height 236
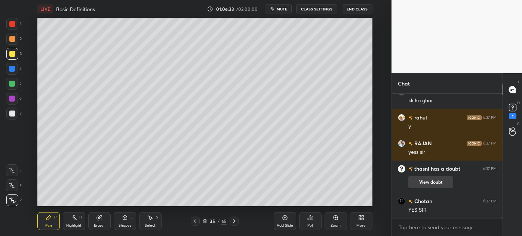
click at [427, 183] on button "View doubt" at bounding box center [430, 182] width 45 height 12
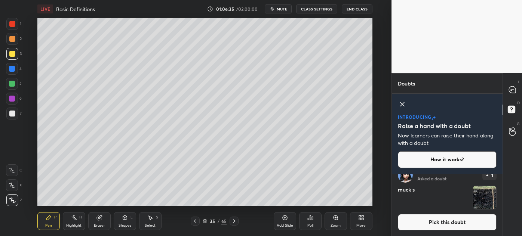
click at [443, 224] on button "Pick this doubt" at bounding box center [447, 222] width 99 height 16
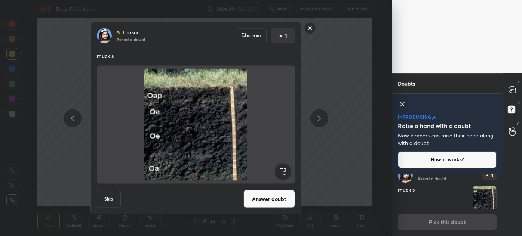
click at [310, 30] on rect at bounding box center [310, 28] width 12 height 12
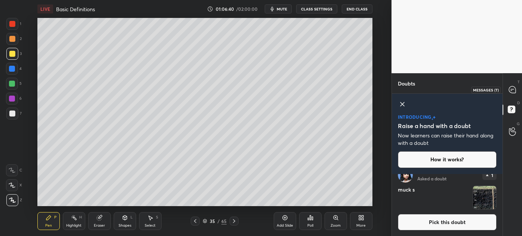
click at [510, 85] on div at bounding box center [512, 89] width 15 height 13
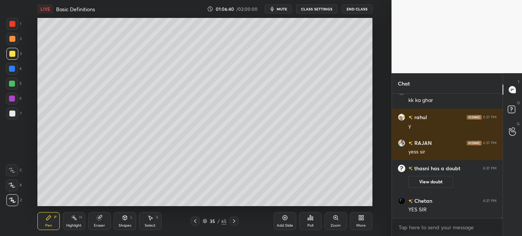
scroll to position [122, 108]
click at [210, 221] on div "35 / 65" at bounding box center [215, 221] width 48 height 9
click at [235, 222] on icon at bounding box center [234, 221] width 6 height 6
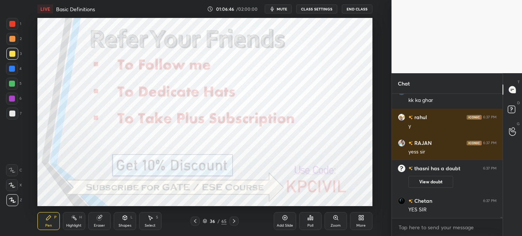
scroll to position [3, 2]
click at [195, 222] on icon at bounding box center [195, 221] width 6 height 6
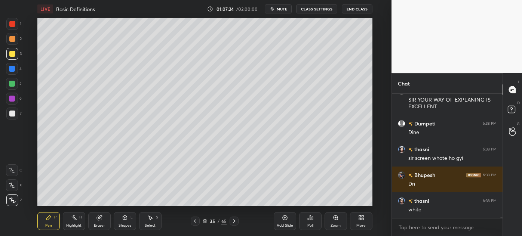
scroll to position [16035, 0]
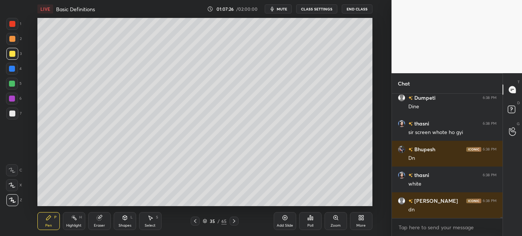
click at [286, 220] on icon at bounding box center [285, 218] width 6 height 6
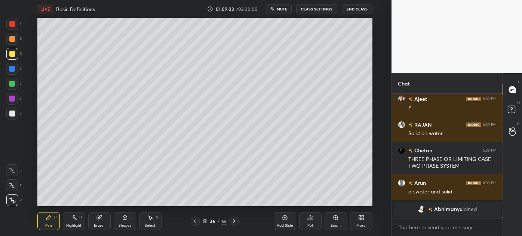
scroll to position [16001, 0]
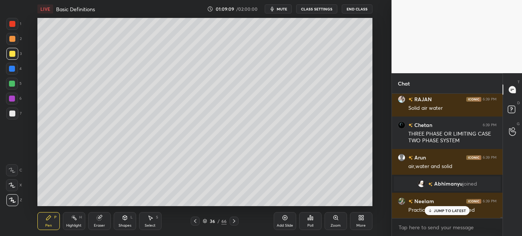
click at [443, 212] on p "JUMP TO LATEST" at bounding box center [450, 211] width 32 height 4
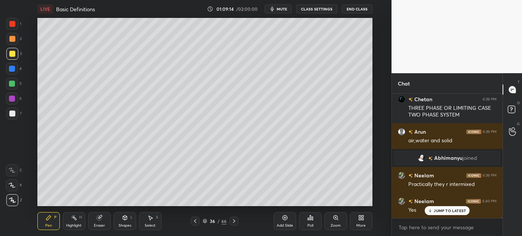
click at [11, 116] on div at bounding box center [12, 114] width 6 height 6
click at [9, 56] on div at bounding box center [12, 54] width 12 height 12
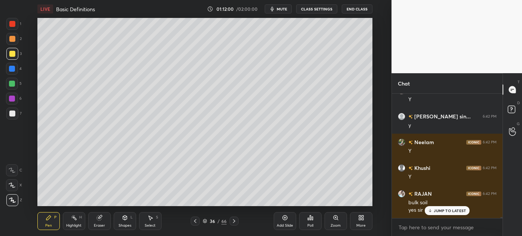
scroll to position [16318, 0]
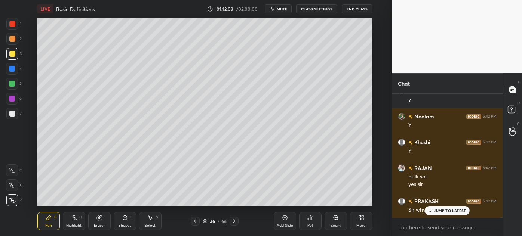
click at [11, 116] on div at bounding box center [12, 114] width 6 height 6
click at [375, 142] on div "Setting up your live class Poll for secs No correct answer Start poll" at bounding box center [204, 112] width 361 height 188
click at [442, 210] on p "JUMP TO LATEST" at bounding box center [450, 211] width 32 height 4
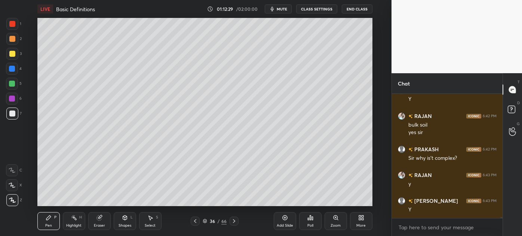
scroll to position [16395, 0]
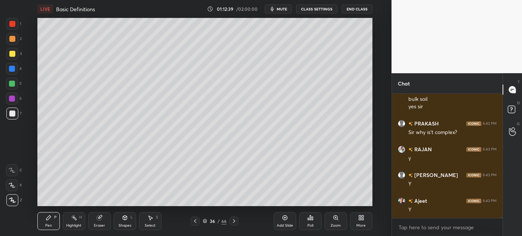
click at [12, 37] on div at bounding box center [12, 39] width 6 height 6
click at [11, 114] on div at bounding box center [12, 114] width 6 height 6
click at [275, 202] on div "Add Slide Poll Zoom More" at bounding box center [323, 221] width 99 height 42
click at [295, 202] on div "Add Slide Poll Zoom More" at bounding box center [323, 221] width 99 height 42
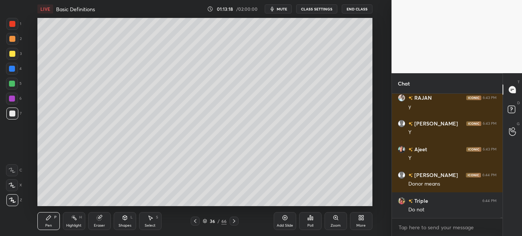
scroll to position [16472, 0]
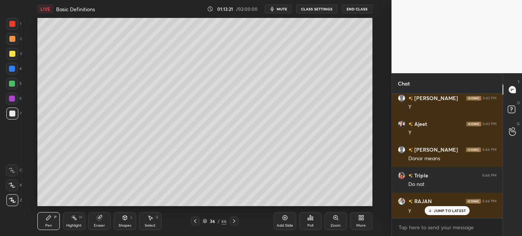
click at [99, 222] on div "Eraser" at bounding box center [99, 221] width 22 height 18
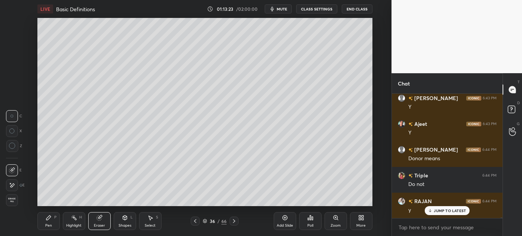
click at [48, 224] on div "Pen" at bounding box center [48, 226] width 7 height 4
click at [46, 221] on div "Pen P" at bounding box center [48, 221] width 22 height 18
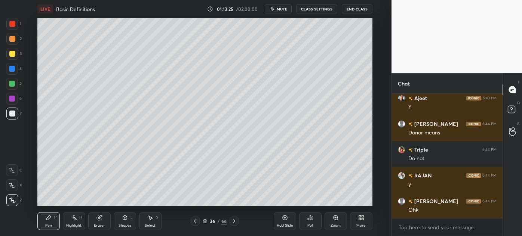
scroll to position [16524, 0]
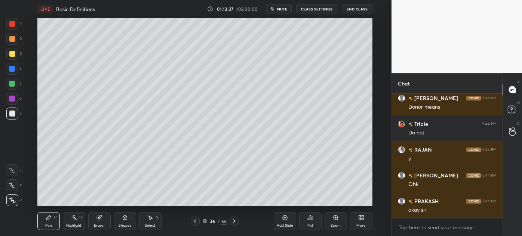
click at [11, 40] on div at bounding box center [12, 39] width 6 height 6
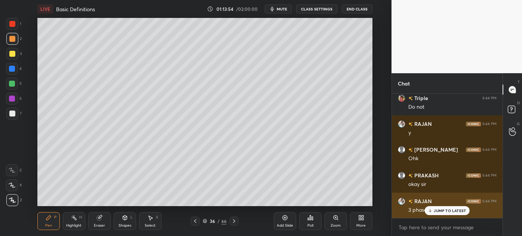
click at [449, 211] on p "JUMP TO LATEST" at bounding box center [450, 211] width 32 height 4
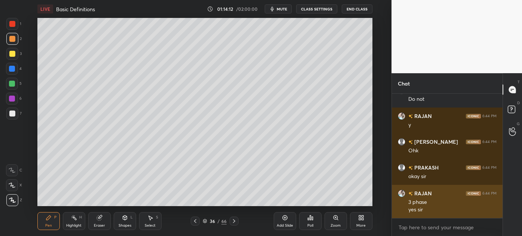
scroll to position [16583, 0]
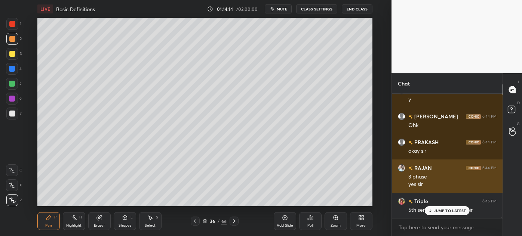
click at [434, 211] on p "JUMP TO LATEST" at bounding box center [450, 211] width 32 height 4
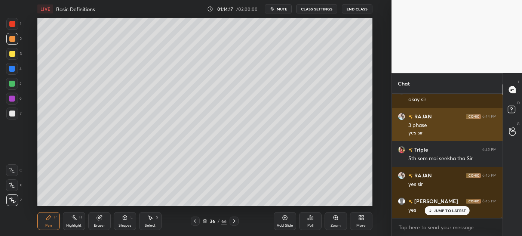
scroll to position [16660, 0]
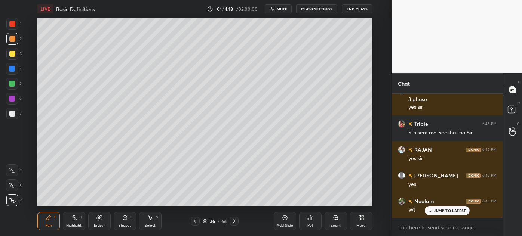
click at [281, 220] on div "Add Slide" at bounding box center [285, 221] width 22 height 18
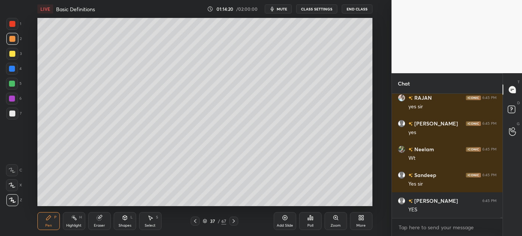
click at [195, 221] on icon at bounding box center [195, 221] width 6 height 6
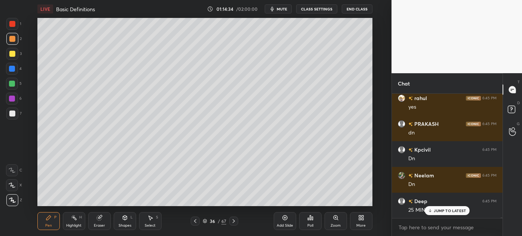
scroll to position [16867, 0]
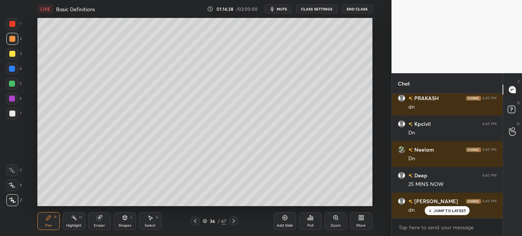
click at [284, 220] on icon at bounding box center [284, 218] width 5 height 5
click at [12, 117] on div at bounding box center [12, 114] width 12 height 12
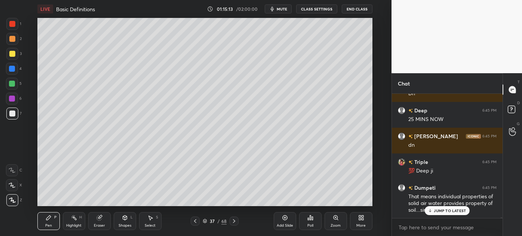
scroll to position [16950, 0]
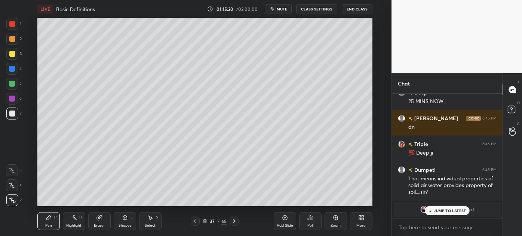
click at [11, 58] on div at bounding box center [12, 54] width 12 height 12
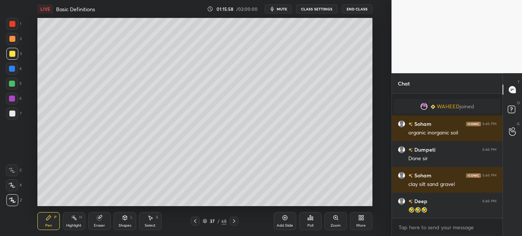
scroll to position [16788, 0]
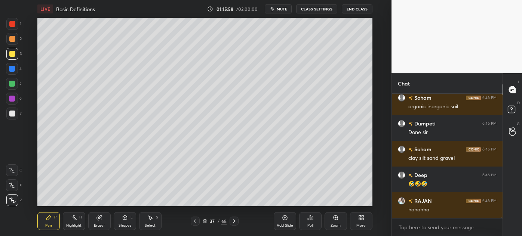
click at [9, 41] on div at bounding box center [12, 39] width 6 height 6
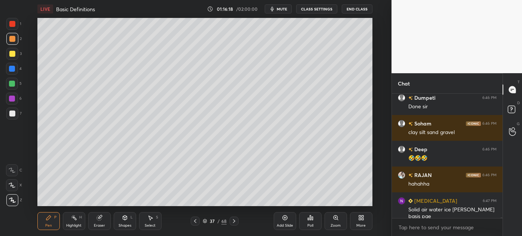
click at [10, 116] on div at bounding box center [12, 114] width 6 height 6
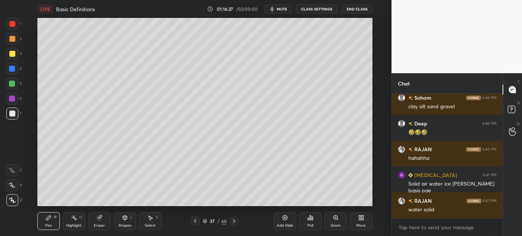
click at [121, 224] on div "Shapes" at bounding box center [124, 226] width 13 height 4
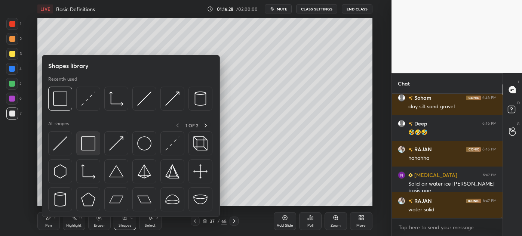
click at [87, 142] on img at bounding box center [88, 143] width 14 height 14
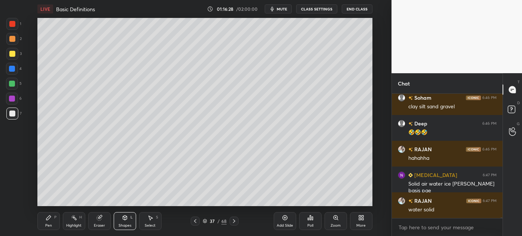
click at [12, 41] on div at bounding box center [12, 39] width 6 height 6
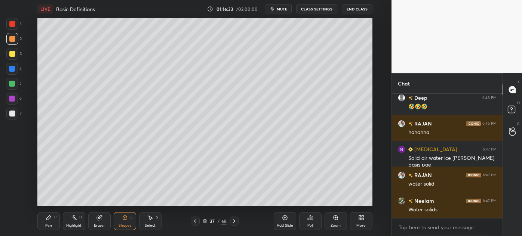
click at [43, 226] on div "Pen P" at bounding box center [48, 221] width 22 height 18
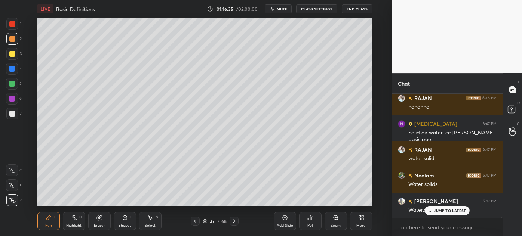
click at [10, 115] on div at bounding box center [12, 114] width 6 height 6
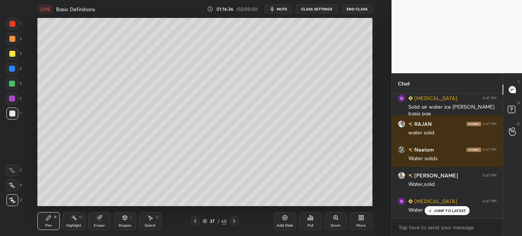
click at [10, 70] on div at bounding box center [12, 69] width 6 height 6
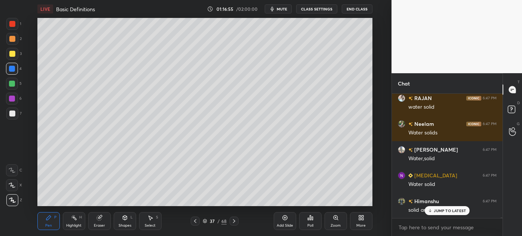
click at [10, 114] on div at bounding box center [12, 114] width 6 height 6
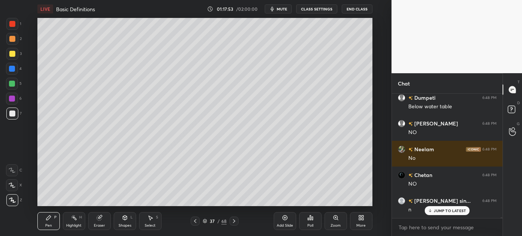
scroll to position [17097, 0]
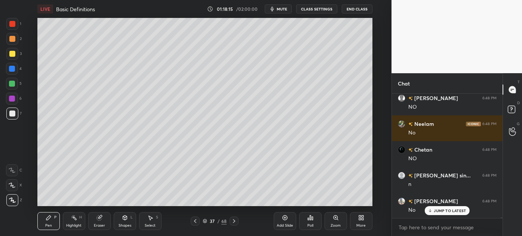
click at [47, 209] on div "Pen P Highlight H Eraser Shapes L Select S 37 / 68 Add Slide Poll Zoom More" at bounding box center [204, 221] width 335 height 30
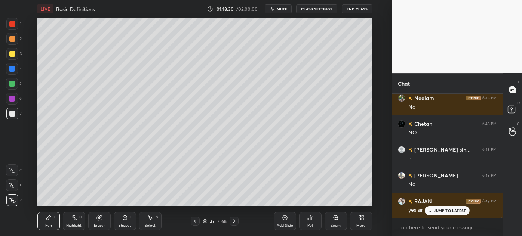
click at [11, 40] on div at bounding box center [12, 39] width 6 height 6
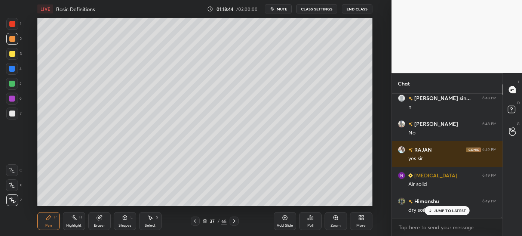
scroll to position [17227, 0]
click at [9, 116] on div at bounding box center [12, 114] width 12 height 12
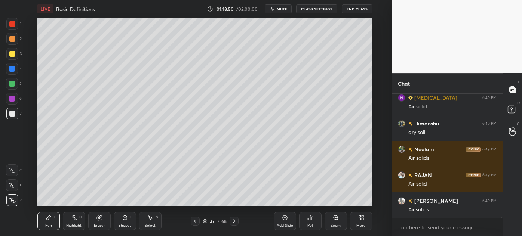
scroll to position [17278, 0]
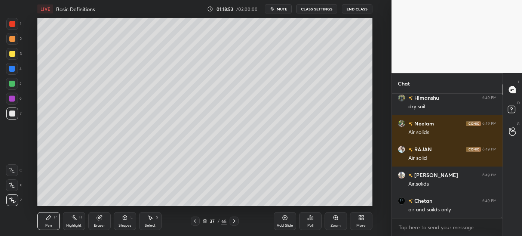
click at [149, 224] on div "Select" at bounding box center [150, 226] width 11 height 4
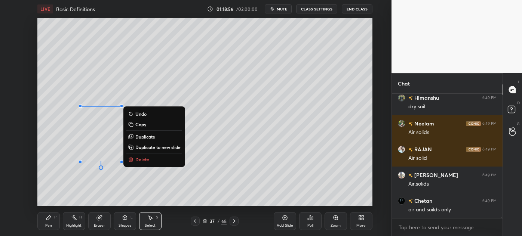
click at [147, 137] on p "Duplicate" at bounding box center [145, 137] width 20 height 6
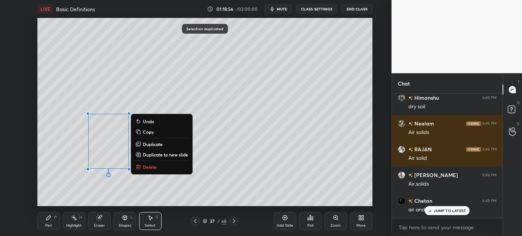
scroll to position [17304, 0]
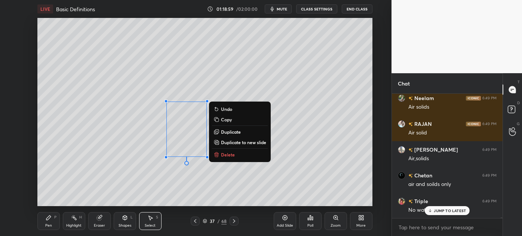
click at [96, 225] on div "Eraser" at bounding box center [99, 226] width 11 height 4
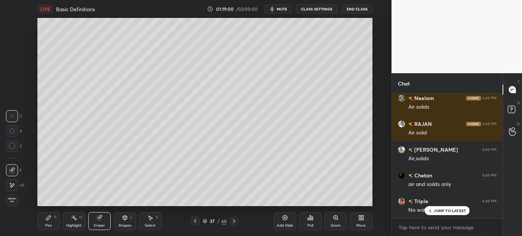
scroll to position [17329, 0]
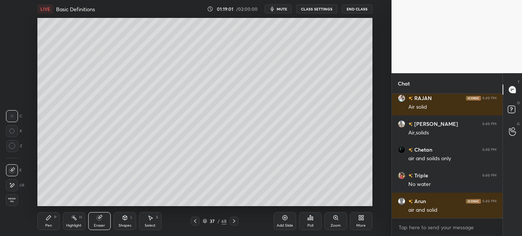
click at [48, 224] on div "Pen" at bounding box center [48, 226] width 7 height 4
click at [50, 224] on div "Pen" at bounding box center [48, 226] width 7 height 4
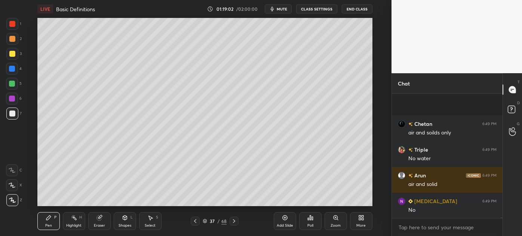
scroll to position [17407, 0]
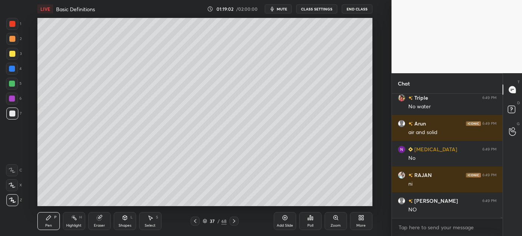
click at [11, 67] on div at bounding box center [12, 69] width 6 height 6
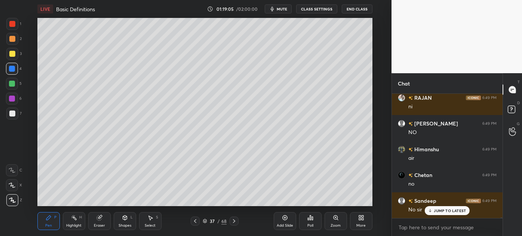
scroll to position [17536, 0]
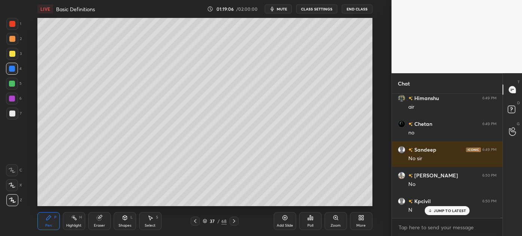
click at [9, 117] on div at bounding box center [12, 114] width 12 height 12
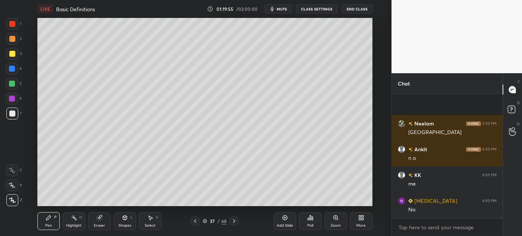
scroll to position [17742, 0]
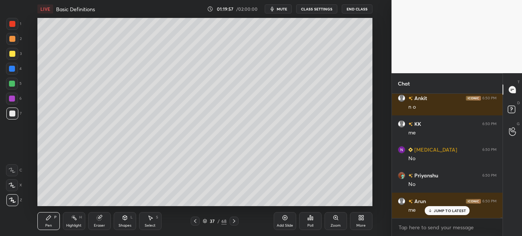
click at [9, 40] on div at bounding box center [12, 39] width 6 height 6
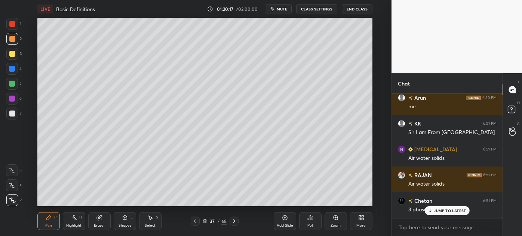
scroll to position [17878, 0]
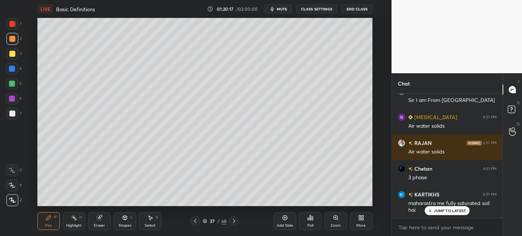
click at [11, 117] on div at bounding box center [12, 114] width 12 height 12
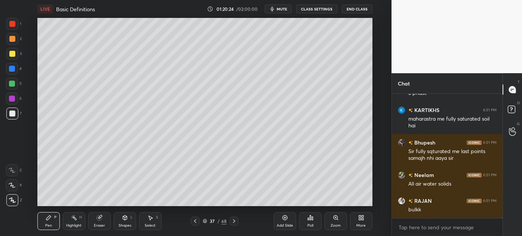
scroll to position [17988, 0]
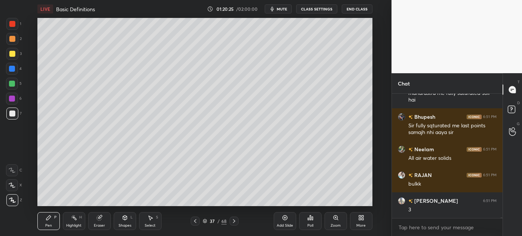
click at [149, 226] on div "Select" at bounding box center [150, 226] width 11 height 4
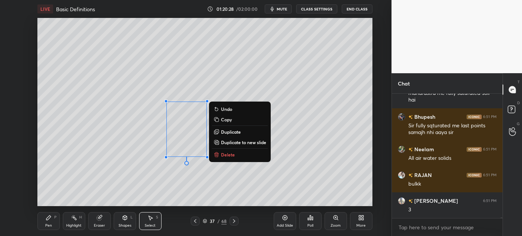
click at [229, 132] on p "Duplicate" at bounding box center [231, 132] width 20 height 6
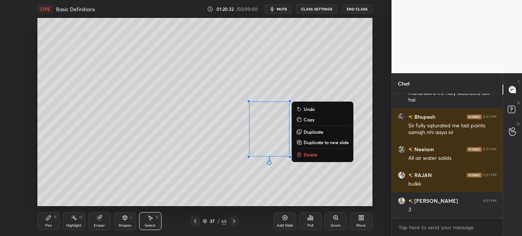
click at [49, 224] on div "Pen" at bounding box center [48, 226] width 7 height 4
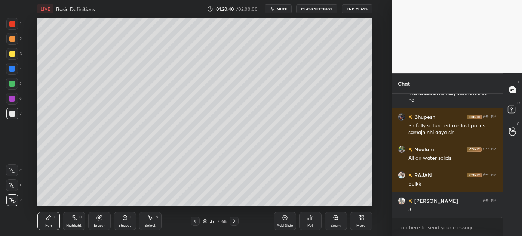
click at [96, 220] on icon at bounding box center [99, 218] width 6 height 6
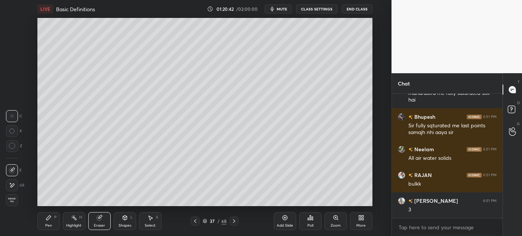
click at [46, 223] on div "Pen P" at bounding box center [48, 221] width 22 height 18
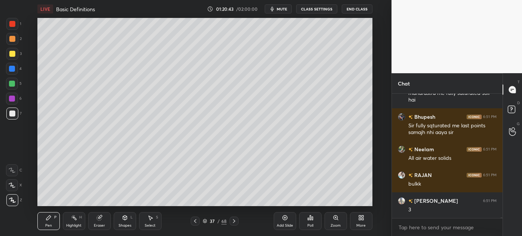
click at [8, 70] on div at bounding box center [12, 69] width 12 height 12
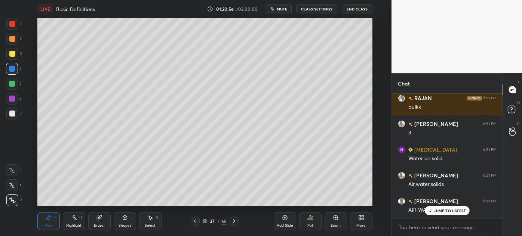
scroll to position [18091, 0]
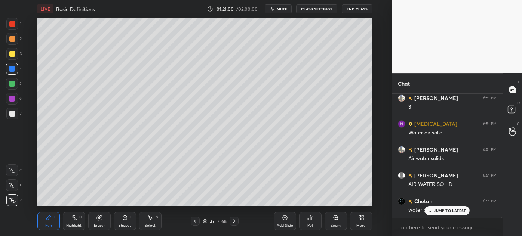
click at [10, 115] on div at bounding box center [12, 114] width 6 height 6
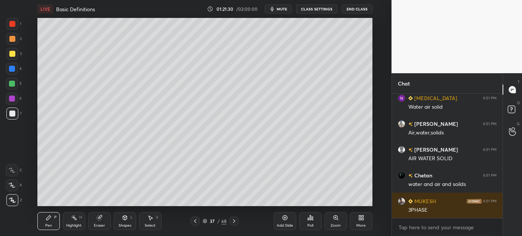
click at [277, 202] on div "Add Slide Poll Zoom More" at bounding box center [323, 221] width 99 height 42
click at [287, 204] on div "Add Slide Poll Zoom More" at bounding box center [323, 221] width 99 height 42
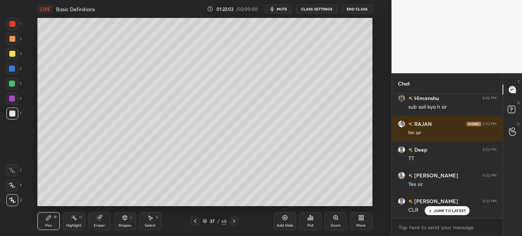
scroll to position [18304, 0]
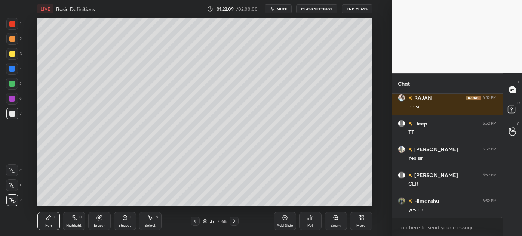
click at [10, 41] on div at bounding box center [12, 39] width 6 height 6
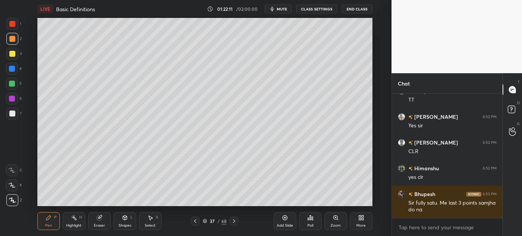
scroll to position [18362, 0]
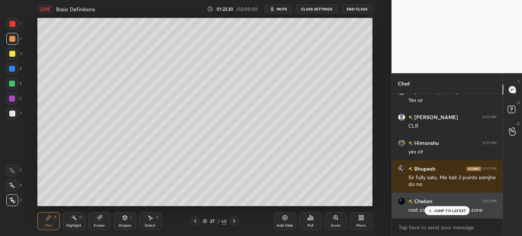
click at [446, 212] on p "JUMP TO LATEST" at bounding box center [450, 211] width 32 height 4
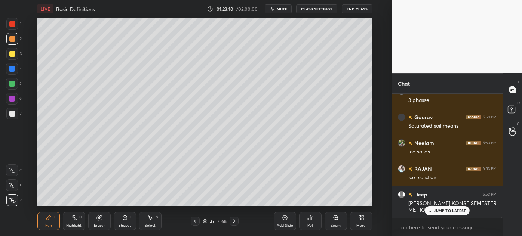
scroll to position [18550, 0]
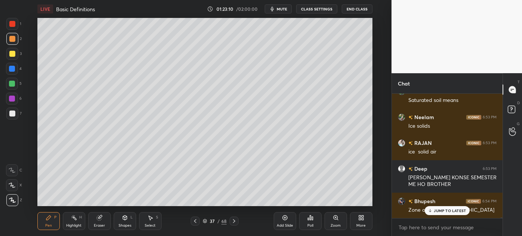
click at [285, 222] on div "Add Slide" at bounding box center [285, 221] width 22 height 18
click at [10, 68] on div at bounding box center [12, 69] width 6 height 6
click at [8, 117] on div at bounding box center [12, 114] width 12 height 12
click at [9, 40] on div at bounding box center [12, 39] width 12 height 12
click at [456, 210] on p "JUMP TO LATEST" at bounding box center [450, 211] width 32 height 4
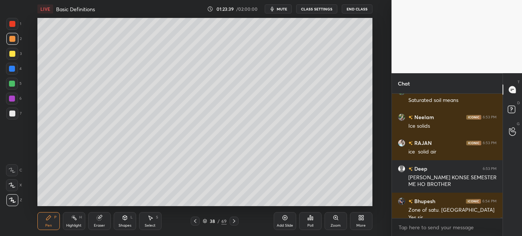
click at [193, 220] on icon at bounding box center [195, 221] width 6 height 6
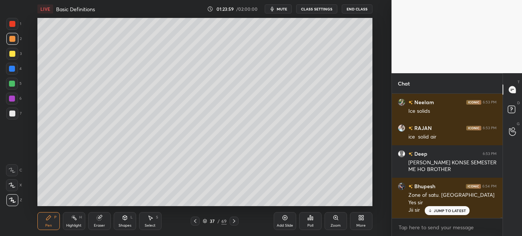
scroll to position [18564, 0]
click at [443, 209] on p "JUMP TO LATEST" at bounding box center [450, 211] width 32 height 4
click at [8, 116] on div at bounding box center [12, 114] width 12 height 12
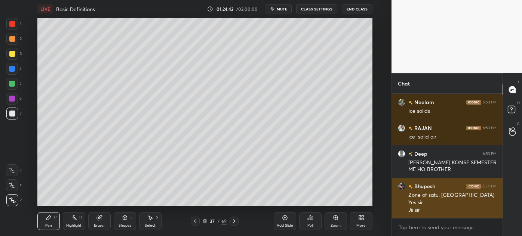
scroll to position [18590, 0]
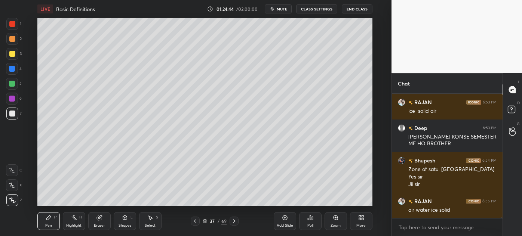
click at [148, 224] on div "Select" at bounding box center [150, 226] width 11 height 4
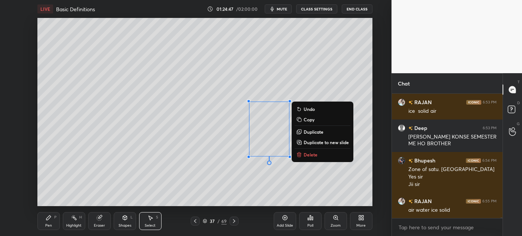
click at [314, 133] on p "Duplicate" at bounding box center [314, 132] width 20 height 6
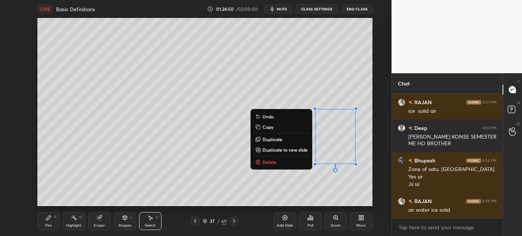
click at [36, 170] on div "0 ° Undo Copy Duplicate Duplicate to new slide Delete Setting up your live clas…" at bounding box center [204, 112] width 361 height 188
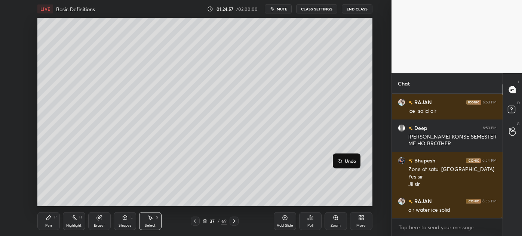
click at [45, 222] on div "Pen P" at bounding box center [48, 221] width 22 height 18
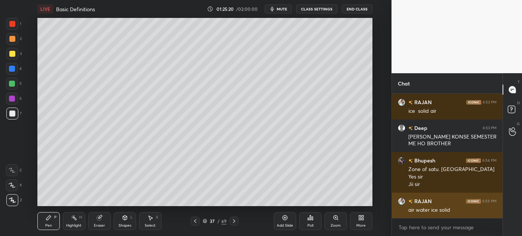
scroll to position [18616, 0]
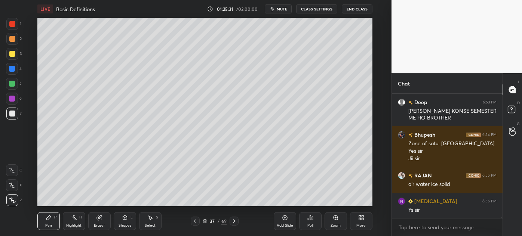
click at [373, 196] on div "Setting up your live class Poll for secs No correct answer Start poll" at bounding box center [204, 112] width 361 height 188
click at [150, 224] on div "Select" at bounding box center [150, 226] width 11 height 4
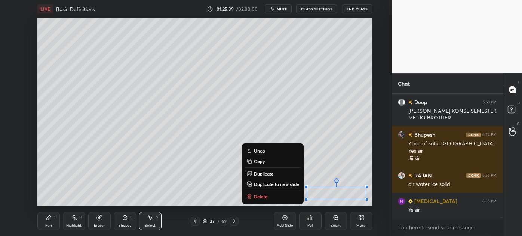
click at [46, 227] on div "Pen" at bounding box center [48, 226] width 7 height 4
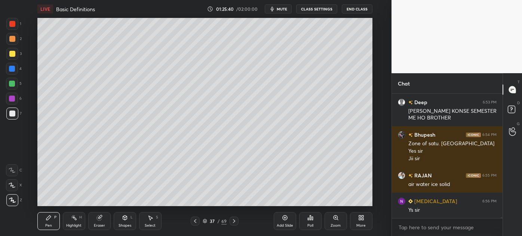
click at [96, 226] on div "Eraser" at bounding box center [99, 226] width 11 height 4
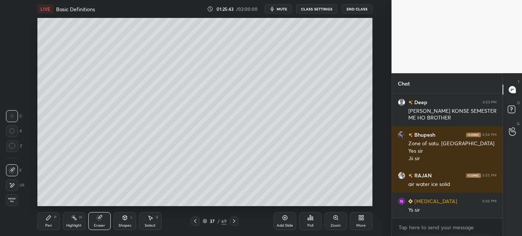
click at [44, 228] on div "Pen P" at bounding box center [48, 221] width 22 height 18
click at [47, 228] on div "Pen" at bounding box center [48, 226] width 7 height 4
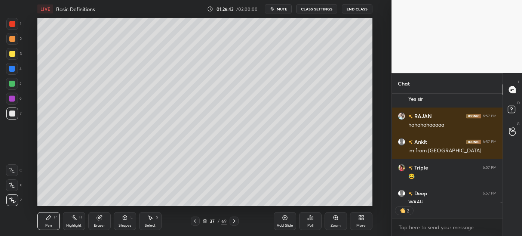
scroll to position [18989, 0]
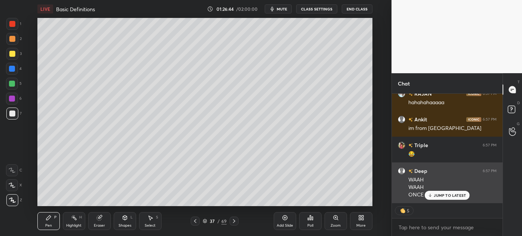
drag, startPoint x: 456, startPoint y: 193, endPoint x: 448, endPoint y: 193, distance: 8.6
click at [456, 193] on p "JUMP TO LATEST" at bounding box center [450, 195] width 32 height 4
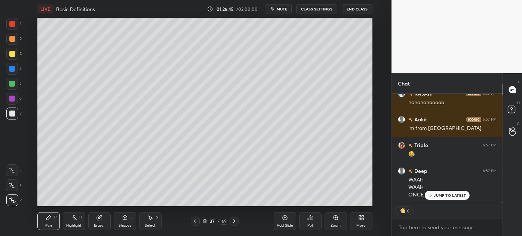
scroll to position [19015, 0]
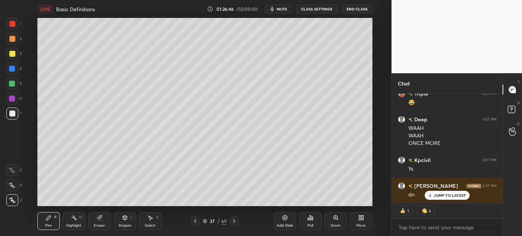
click at [434, 198] on div "JUMP TO LATEST" at bounding box center [447, 195] width 45 height 9
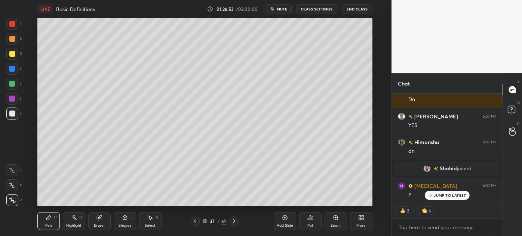
scroll to position [19214, 0]
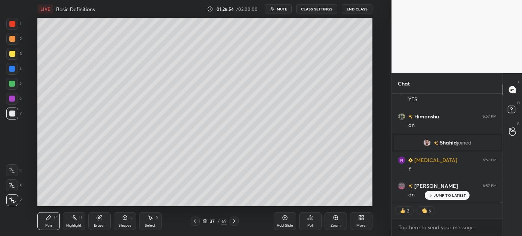
click at [284, 223] on div "Add Slide" at bounding box center [285, 221] width 22 height 18
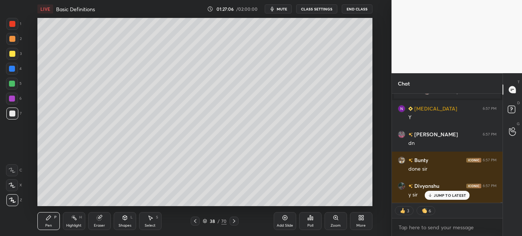
scroll to position [19250, 0]
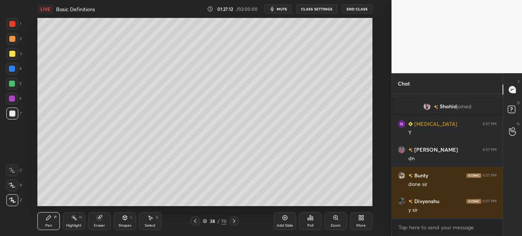
click at [10, 40] on div at bounding box center [12, 39] width 6 height 6
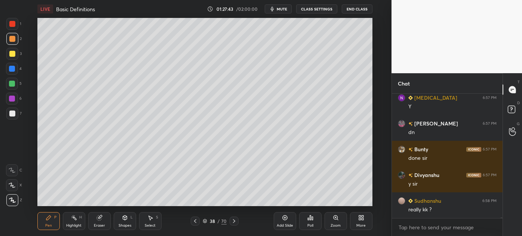
click at [147, 223] on div "Select S" at bounding box center [150, 221] width 22 height 18
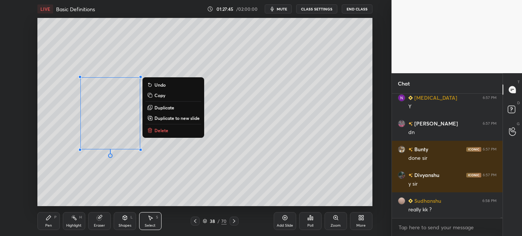
click at [161, 95] on p "Copy" at bounding box center [159, 95] width 11 height 6
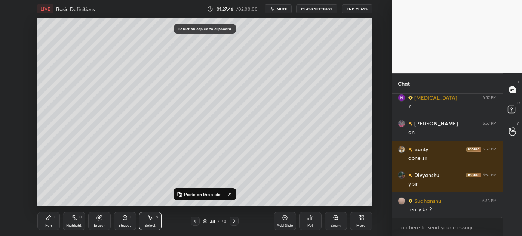
click at [51, 222] on div "Pen P" at bounding box center [48, 221] width 22 height 18
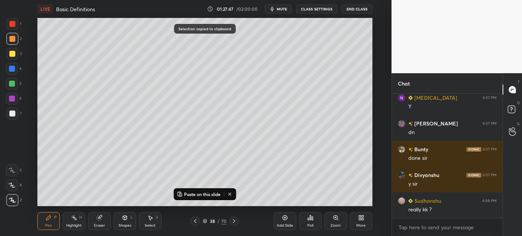
click at [11, 114] on div at bounding box center [12, 114] width 6 height 6
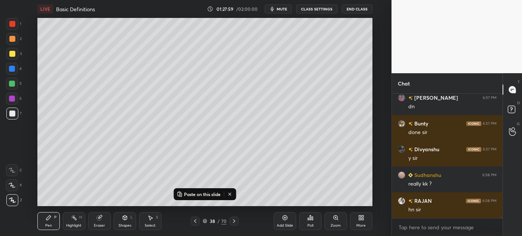
click at [150, 225] on div "Select" at bounding box center [150, 226] width 11 height 4
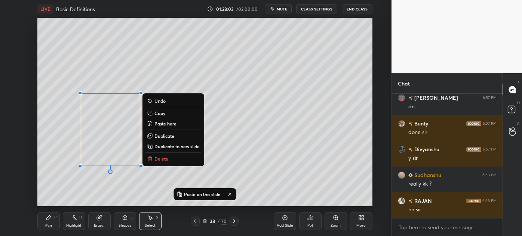
click at [48, 220] on icon at bounding box center [49, 218] width 6 height 6
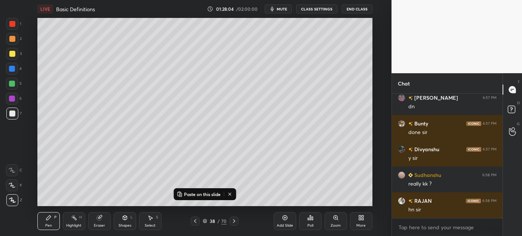
click at [9, 67] on div at bounding box center [12, 69] width 6 height 6
click at [10, 40] on div at bounding box center [12, 39] width 6 height 6
click at [8, 70] on div at bounding box center [12, 69] width 12 height 12
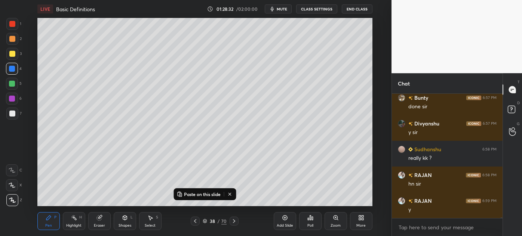
click at [11, 114] on div at bounding box center [12, 114] width 6 height 6
click at [78, 224] on div "Highlight" at bounding box center [73, 226] width 15 height 4
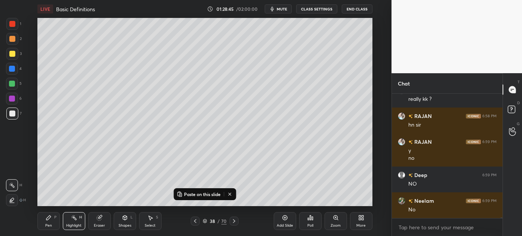
scroll to position [19413, 0]
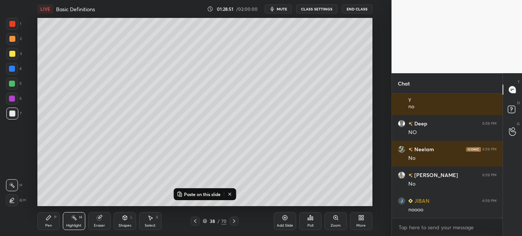
click at [47, 226] on div "Pen" at bounding box center [48, 226] width 7 height 4
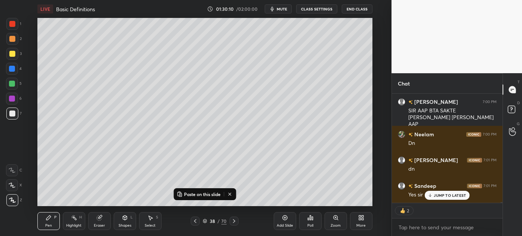
scroll to position [19692, 0]
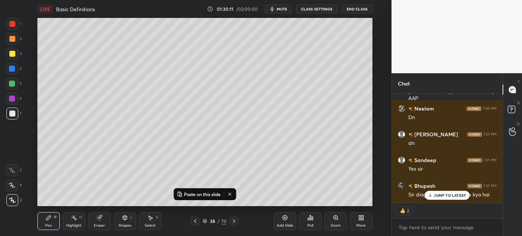
click at [285, 224] on div "Add Slide" at bounding box center [285, 226] width 16 height 4
click at [440, 194] on p "JUMP TO LATEST" at bounding box center [450, 195] width 32 height 4
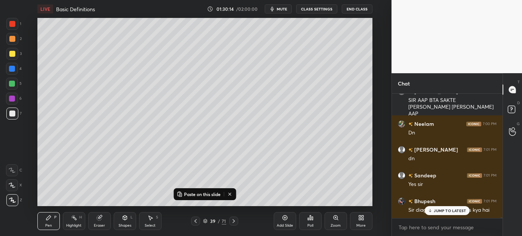
scroll to position [122, 108]
click at [200, 196] on p "Paste on this slide" at bounding box center [202, 194] width 37 height 6
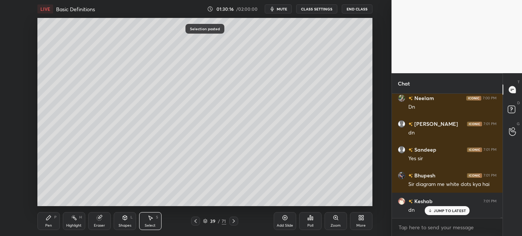
click at [190, 144] on div "0 ° Undo Copy Paste here Duplicate Duplicate to new slide Delete" at bounding box center [204, 112] width 335 height 188
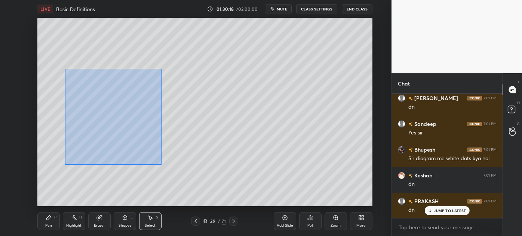
drag, startPoint x: 65, startPoint y: 68, endPoint x: 161, endPoint y: 165, distance: 136.1
click at [161, 165] on div "0 ° Undo Copy Paste here Duplicate Duplicate to new slide Delete" at bounding box center [204, 112] width 335 height 188
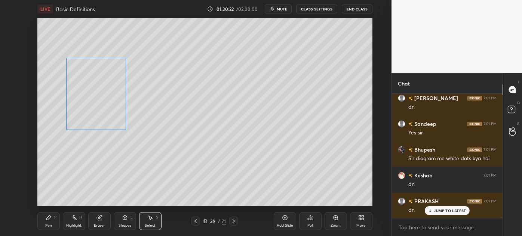
drag, startPoint x: 125, startPoint y: 117, endPoint x: 111, endPoint y: 98, distance: 24.1
click at [111, 98] on div "0 ° Undo Copy Paste here Duplicate Duplicate to new slide Delete" at bounding box center [204, 112] width 335 height 188
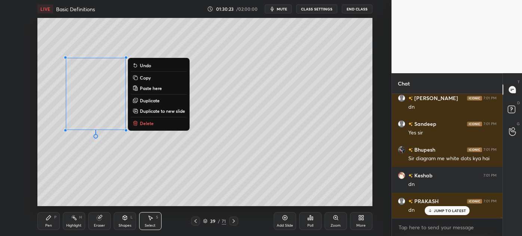
click at [70, 169] on div "0 ° Undo Copy Paste here Duplicate Duplicate to new slide Delete" at bounding box center [204, 112] width 335 height 188
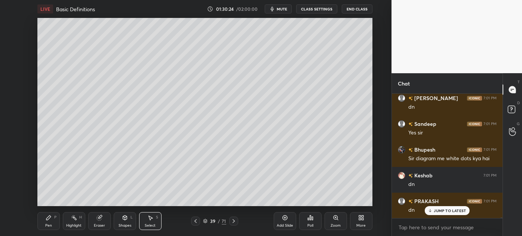
click at [46, 220] on icon at bounding box center [48, 218] width 4 height 4
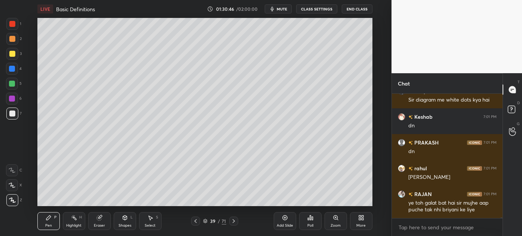
scroll to position [19813, 0]
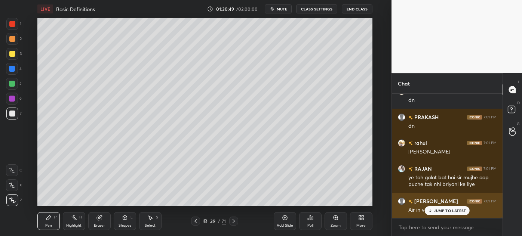
click at [440, 212] on p "JUMP TO LATEST" at bounding box center [450, 211] width 32 height 4
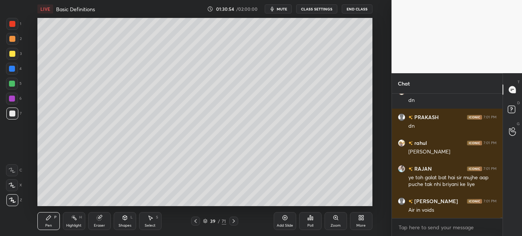
click at [9, 53] on div at bounding box center [12, 54] width 6 height 6
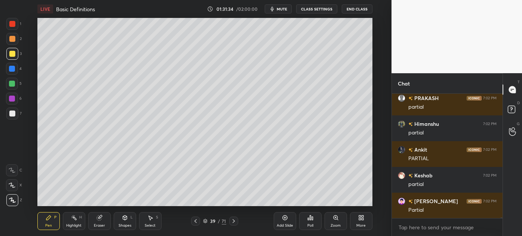
scroll to position [20122, 0]
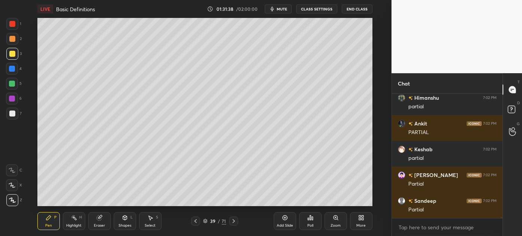
click at [10, 70] on div at bounding box center [12, 69] width 6 height 6
click at [8, 116] on div at bounding box center [12, 114] width 12 height 12
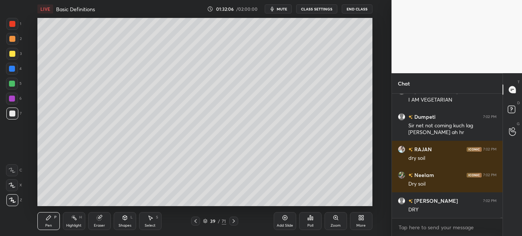
scroll to position [19283, 0]
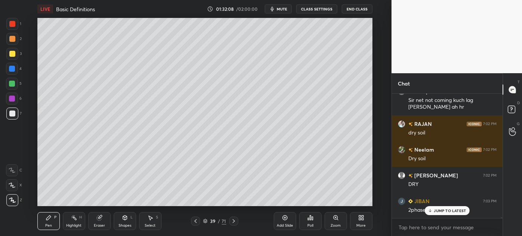
click at [148, 222] on div "Select S" at bounding box center [150, 221] width 22 height 18
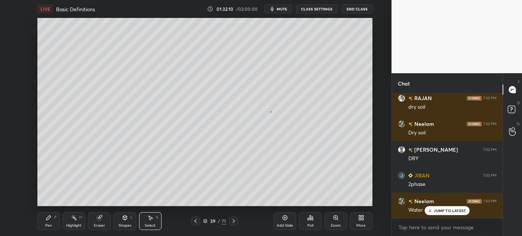
scroll to position [19361, 0]
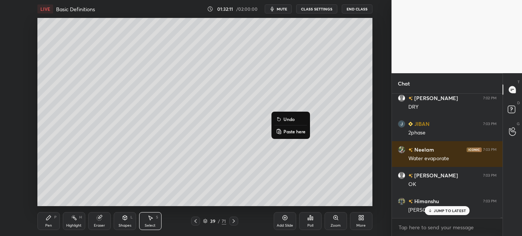
click at [294, 132] on p "Paste here" at bounding box center [294, 132] width 22 height 6
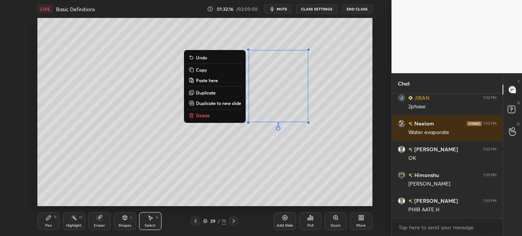
click at [160, 195] on div "0 ° Undo Copy Paste here Duplicate Duplicate to new slide Delete" at bounding box center [204, 112] width 335 height 188
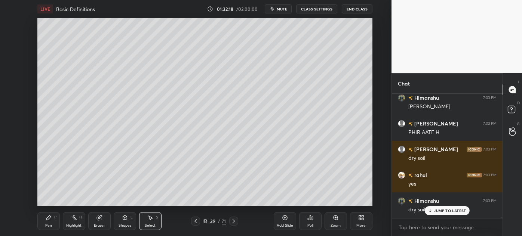
scroll to position [19490, 0]
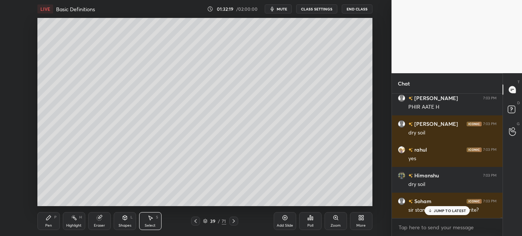
click at [48, 223] on div "Pen P" at bounding box center [48, 221] width 22 height 18
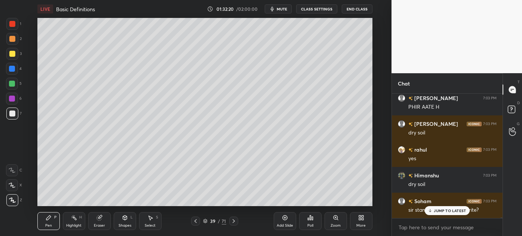
scroll to position [19515, 0]
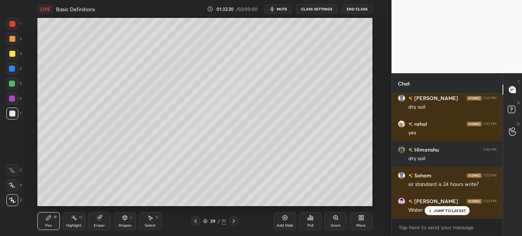
click at [8, 54] on div at bounding box center [12, 54] width 12 height 12
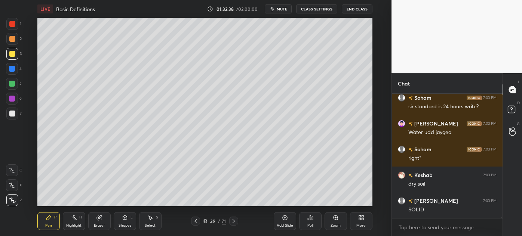
scroll to position [19619, 0]
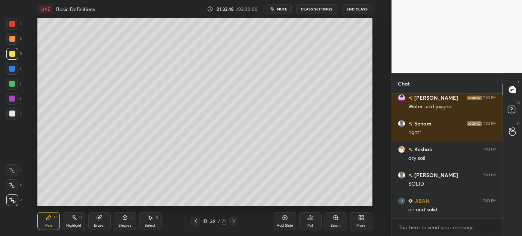
click at [13, 113] on div at bounding box center [12, 114] width 6 height 6
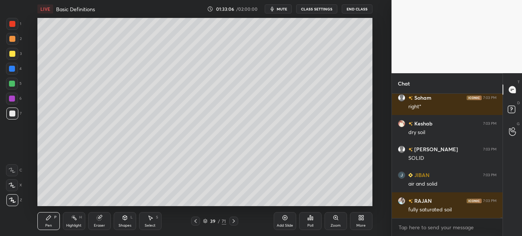
click at [9, 67] on div at bounding box center [12, 69] width 12 height 12
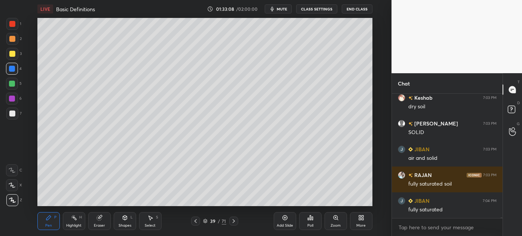
scroll to position [19696, 0]
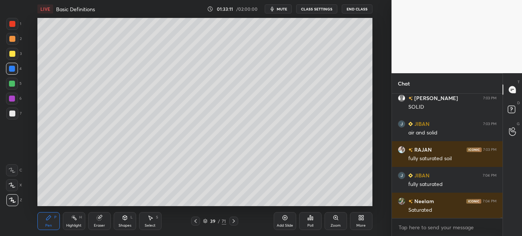
click at [8, 116] on div at bounding box center [12, 114] width 12 height 12
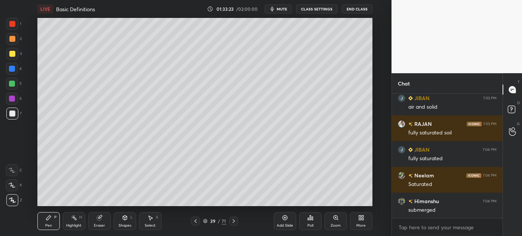
click at [153, 222] on div "Select S" at bounding box center [150, 221] width 22 height 18
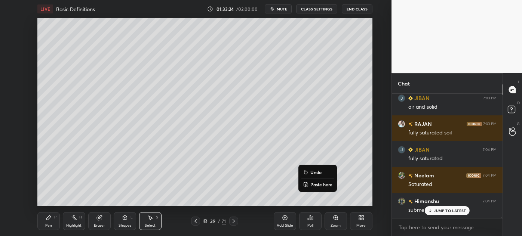
scroll to position [19748, 0]
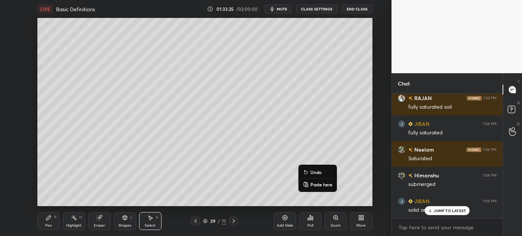
click at [318, 184] on p "Paste here" at bounding box center [321, 185] width 22 height 6
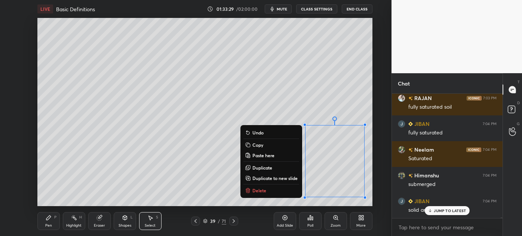
click at [43, 223] on div "Pen P" at bounding box center [48, 221] width 22 height 18
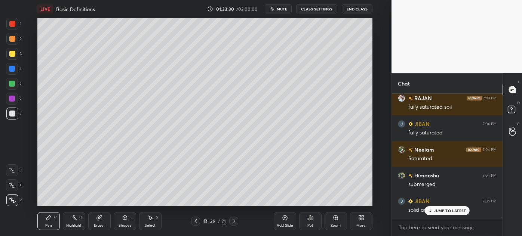
click at [6, 116] on div at bounding box center [12, 114] width 12 height 12
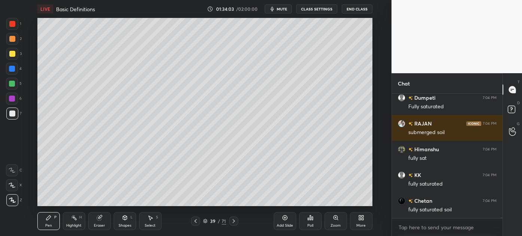
scroll to position [19884, 0]
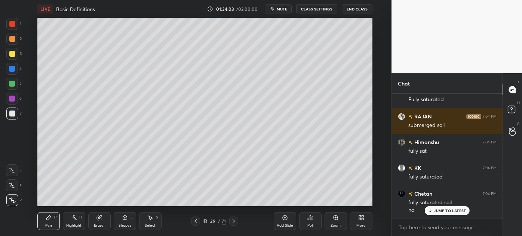
click at [301, 206] on div "Poll" at bounding box center [310, 221] width 22 height 42
click at [304, 202] on div "Poll" at bounding box center [310, 221] width 22 height 42
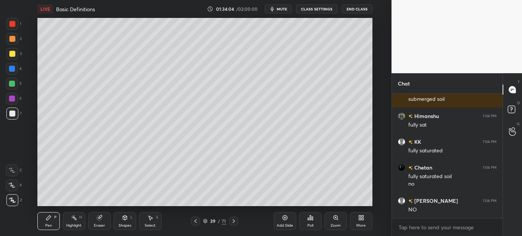
click at [311, 204] on div "Poll" at bounding box center [310, 221] width 22 height 42
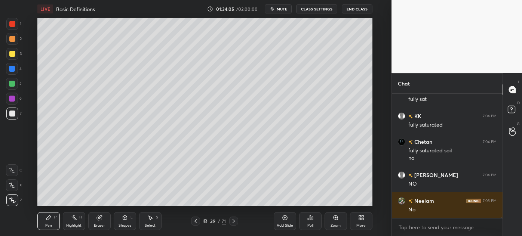
click at [98, 225] on div "Eraser" at bounding box center [99, 226] width 11 height 4
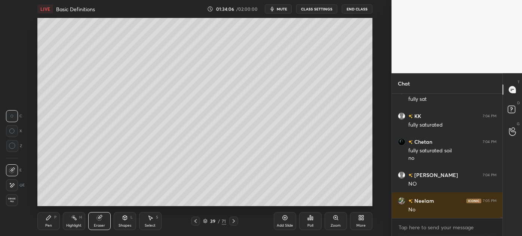
click at [296, 202] on div "Add Slide Poll Zoom More" at bounding box center [323, 221] width 99 height 42
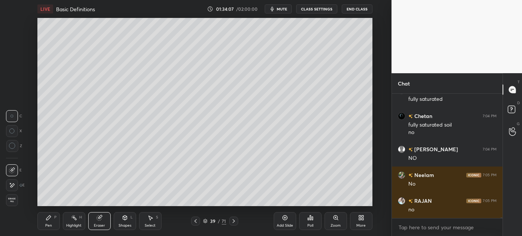
click at [74, 226] on div "Highlight" at bounding box center [73, 226] width 15 height 4
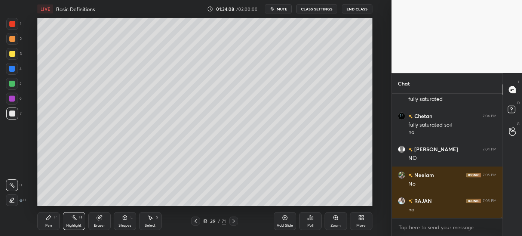
click at [48, 226] on div "Pen" at bounding box center [48, 226] width 7 height 4
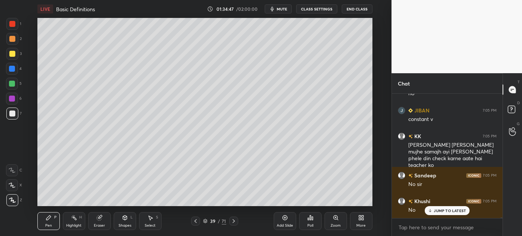
scroll to position [20388, 0]
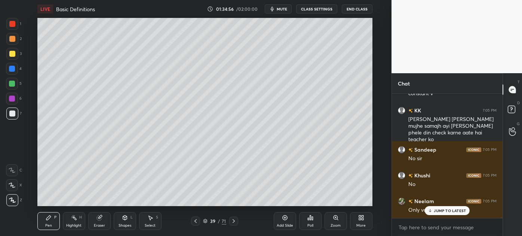
click at [73, 216] on circle at bounding box center [73, 215] width 1 height 1
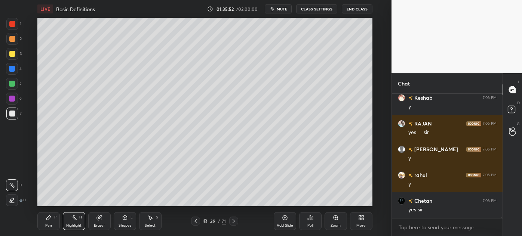
scroll to position [20749, 0]
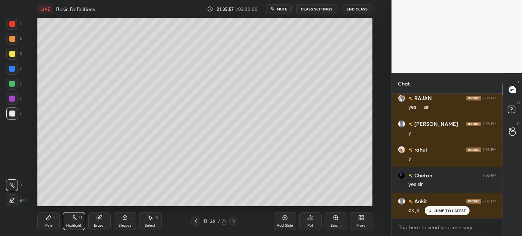
click at [435, 211] on p "JUMP TO LATEST" at bounding box center [450, 211] width 32 height 4
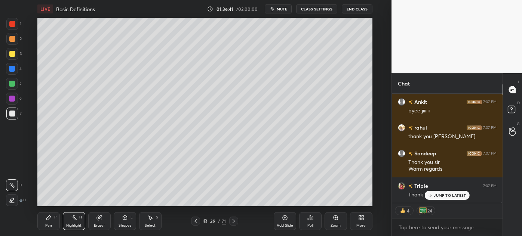
scroll to position [21526, 0]
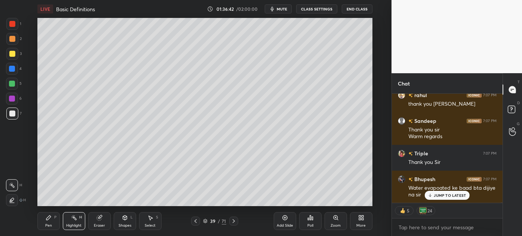
click at [445, 197] on p "JUMP TO LATEST" at bounding box center [450, 195] width 32 height 4
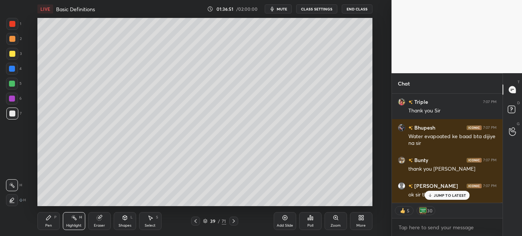
scroll to position [21611, 0]
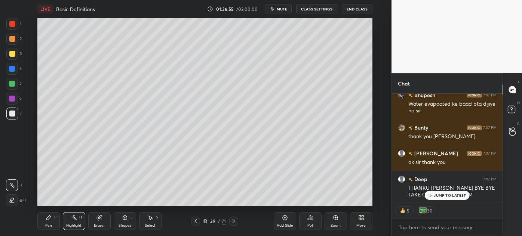
click at [444, 193] on p "JUMP TO LATEST" at bounding box center [450, 195] width 32 height 4
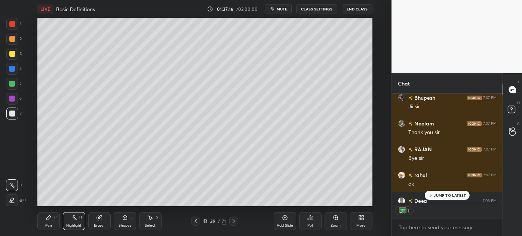
scroll to position [21798, 0]
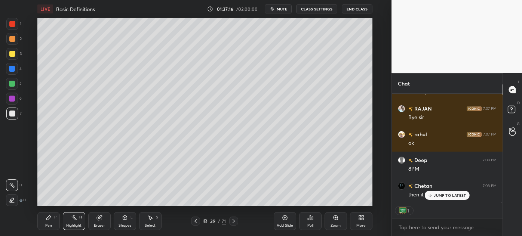
click at [287, 219] on icon at bounding box center [285, 218] width 6 height 6
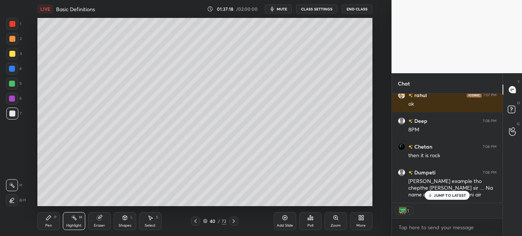
scroll to position [21863, 0]
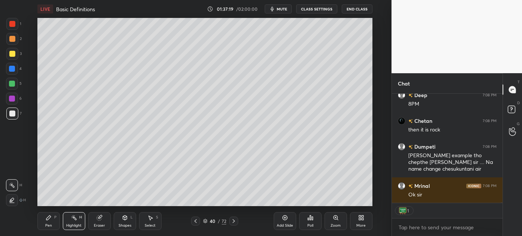
click at [52, 223] on div "Pen P" at bounding box center [48, 221] width 22 height 18
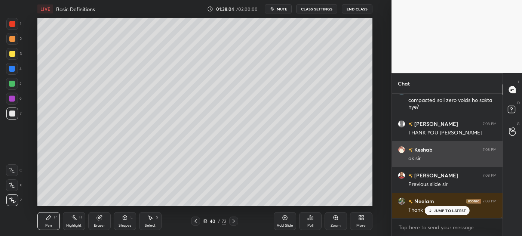
scroll to position [22208, 0]
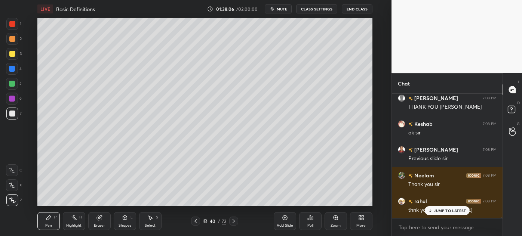
click at [197, 220] on icon at bounding box center [196, 221] width 6 height 6
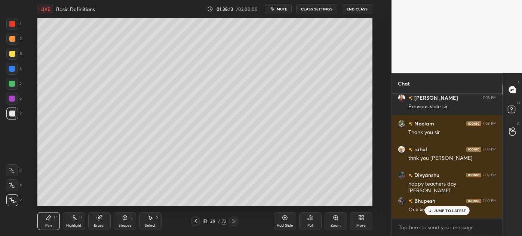
scroll to position [22292, 0]
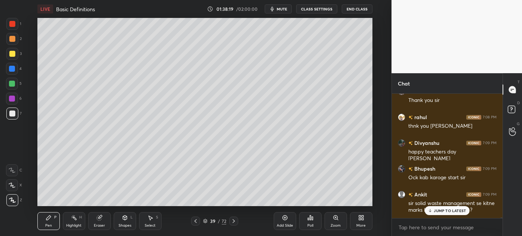
click at [447, 209] on p "JUMP TO LATEST" at bounding box center [450, 211] width 32 height 4
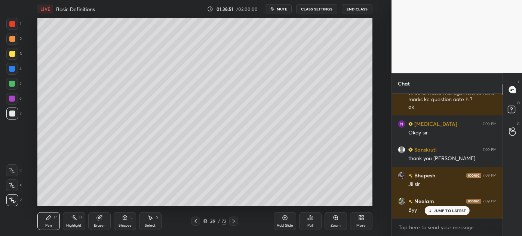
scroll to position [22428, 0]
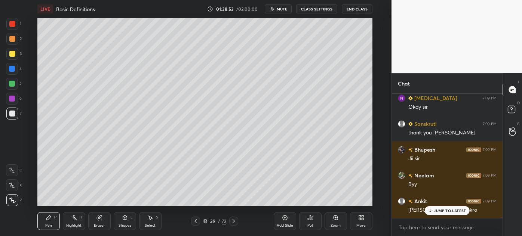
click at [430, 209] on icon at bounding box center [430, 211] width 5 height 4
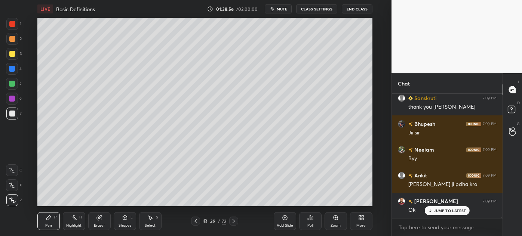
scroll to position [22480, 0]
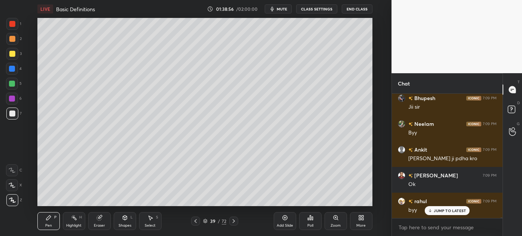
click at [364, 6] on button "End Class" at bounding box center [357, 8] width 31 height 9
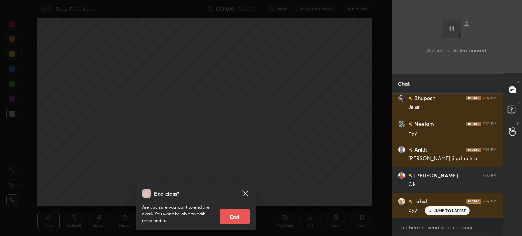
click at [233, 221] on button "End" at bounding box center [235, 216] width 30 height 15
type textarea "x"
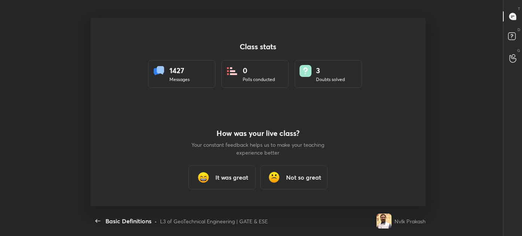
scroll to position [0, 0]
click at [224, 171] on div "It was great" at bounding box center [221, 178] width 67 height 24
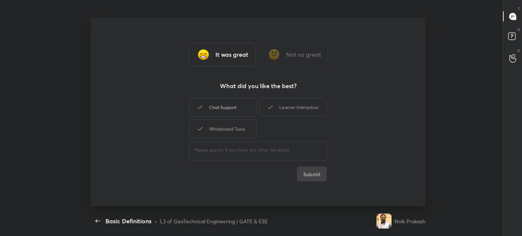
click at [235, 114] on div "Chat Support" at bounding box center [222, 107] width 67 height 19
click at [285, 111] on div "Learner Interaction" at bounding box center [292, 107] width 67 height 19
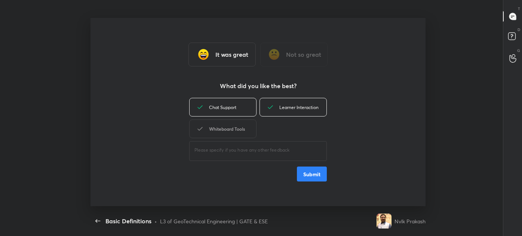
click at [251, 130] on div "Whiteboard Tools" at bounding box center [222, 129] width 67 height 19
click at [302, 168] on button "Submit" at bounding box center [312, 174] width 30 height 15
